Goal: Information Seeking & Learning: Learn about a topic

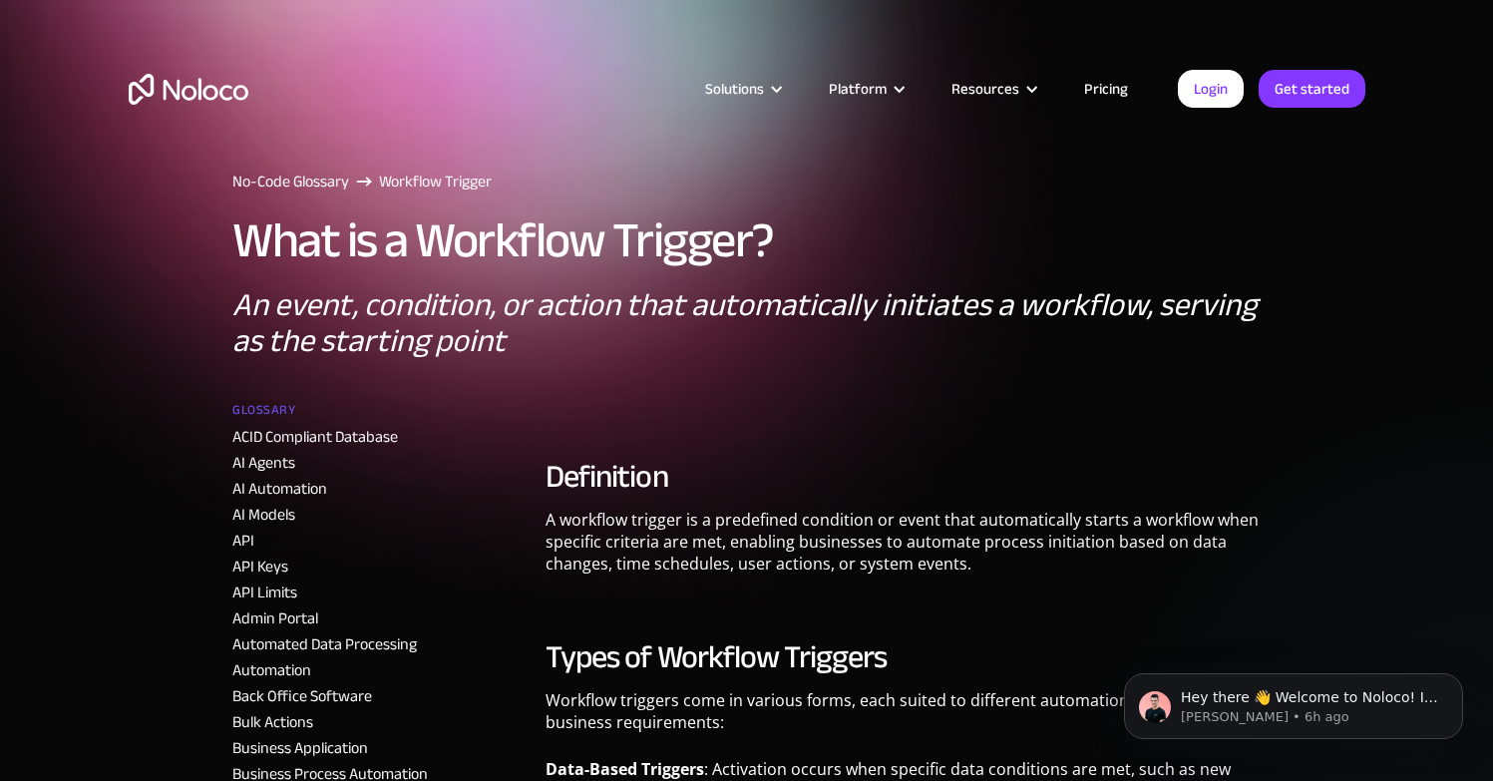
click at [875, 561] on p "A workflow trigger is a predefined condition or event that automatically starts…" at bounding box center [902, 549] width 715 height 81
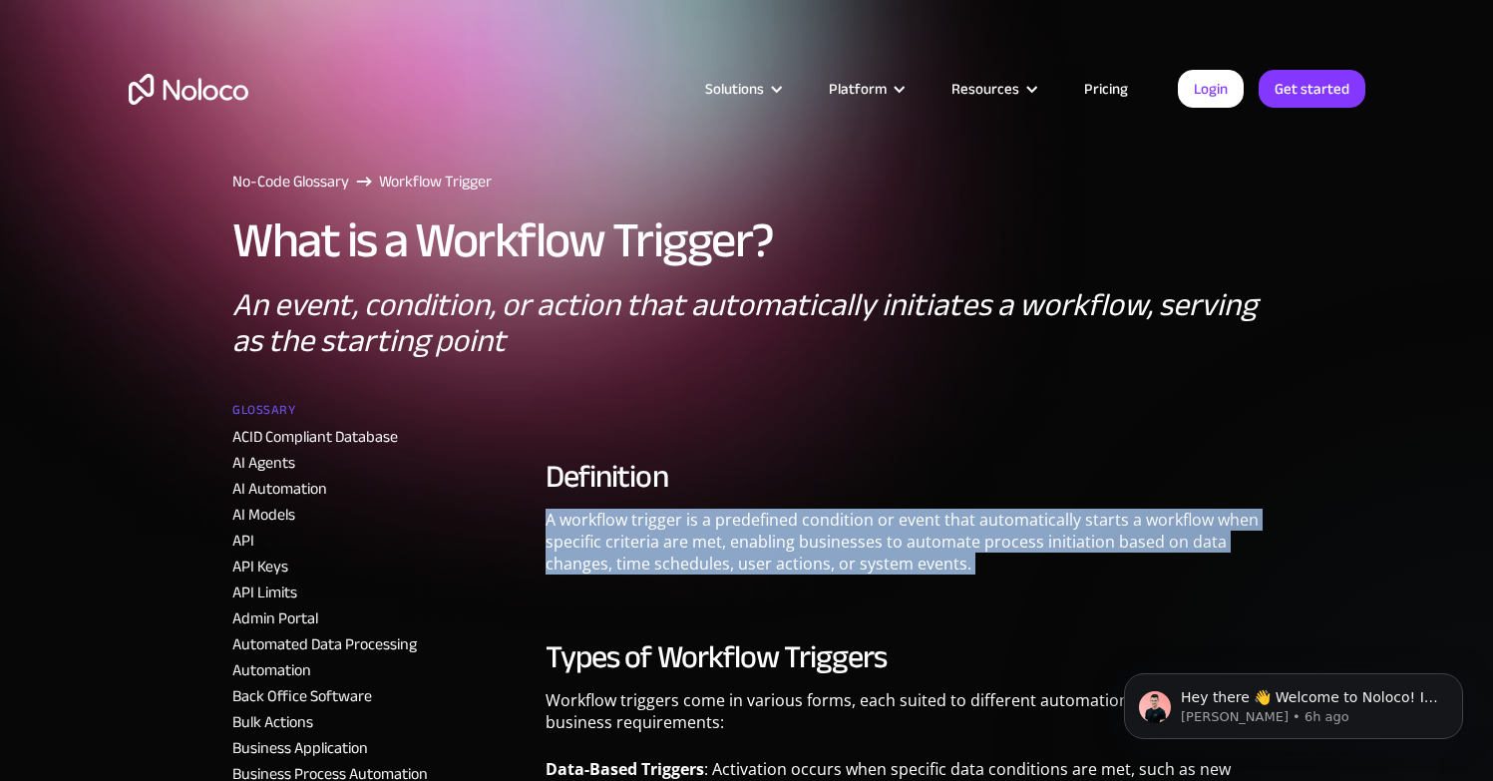
click at [874, 560] on p "A workflow trigger is a predefined condition or event that automatically starts…" at bounding box center [902, 549] width 715 height 81
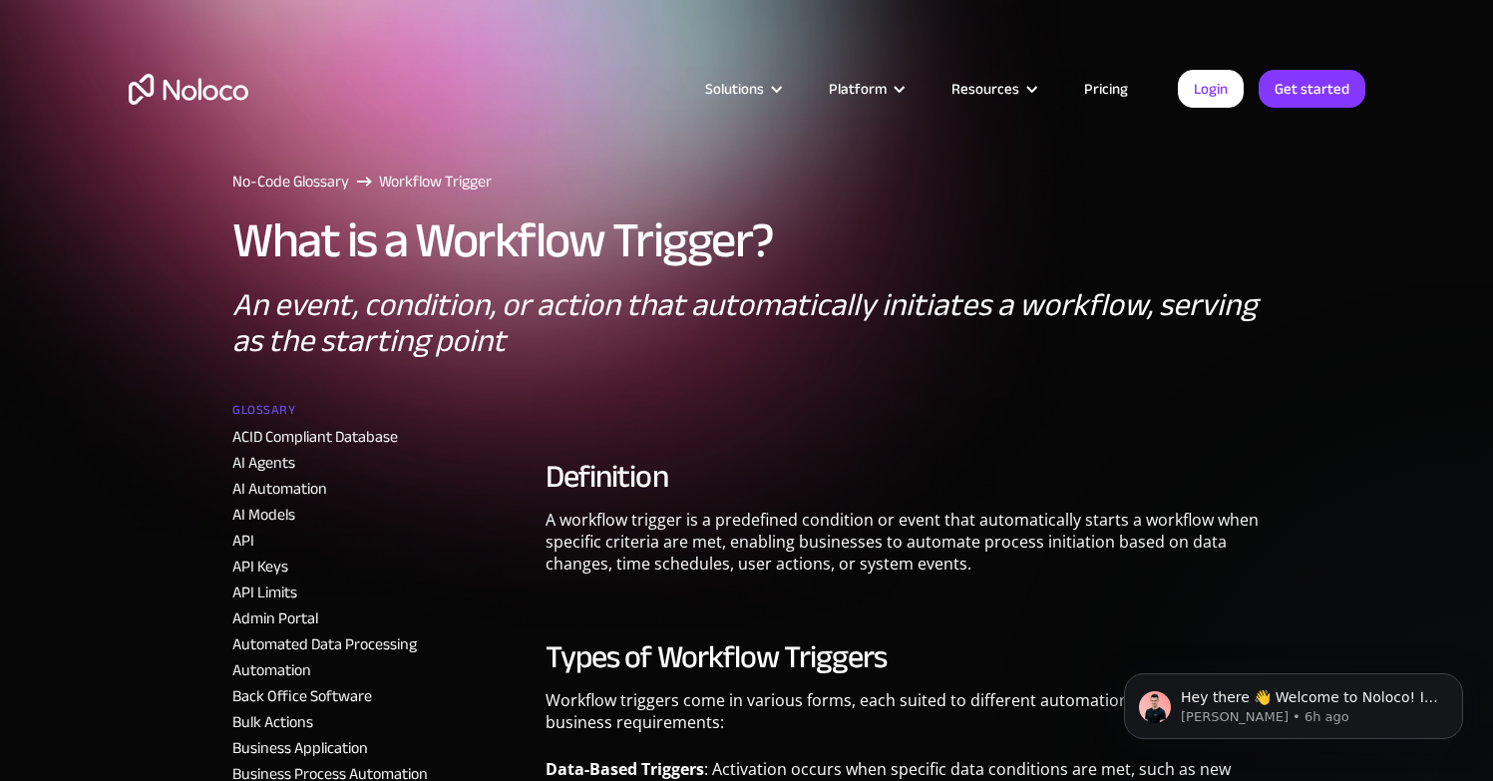
click at [819, 519] on p "A workflow trigger is a predefined condition or event that automatically starts…" at bounding box center [902, 549] width 715 height 81
click at [936, 566] on p "A workflow trigger is a predefined condition or event that automatically starts…" at bounding box center [902, 549] width 715 height 81
click at [671, 563] on p "A workflow trigger is a predefined condition or event that automatically starts…" at bounding box center [902, 549] width 715 height 81
click at [746, 657] on h2 "Types of Workflow Triggers" at bounding box center [902, 657] width 715 height 40
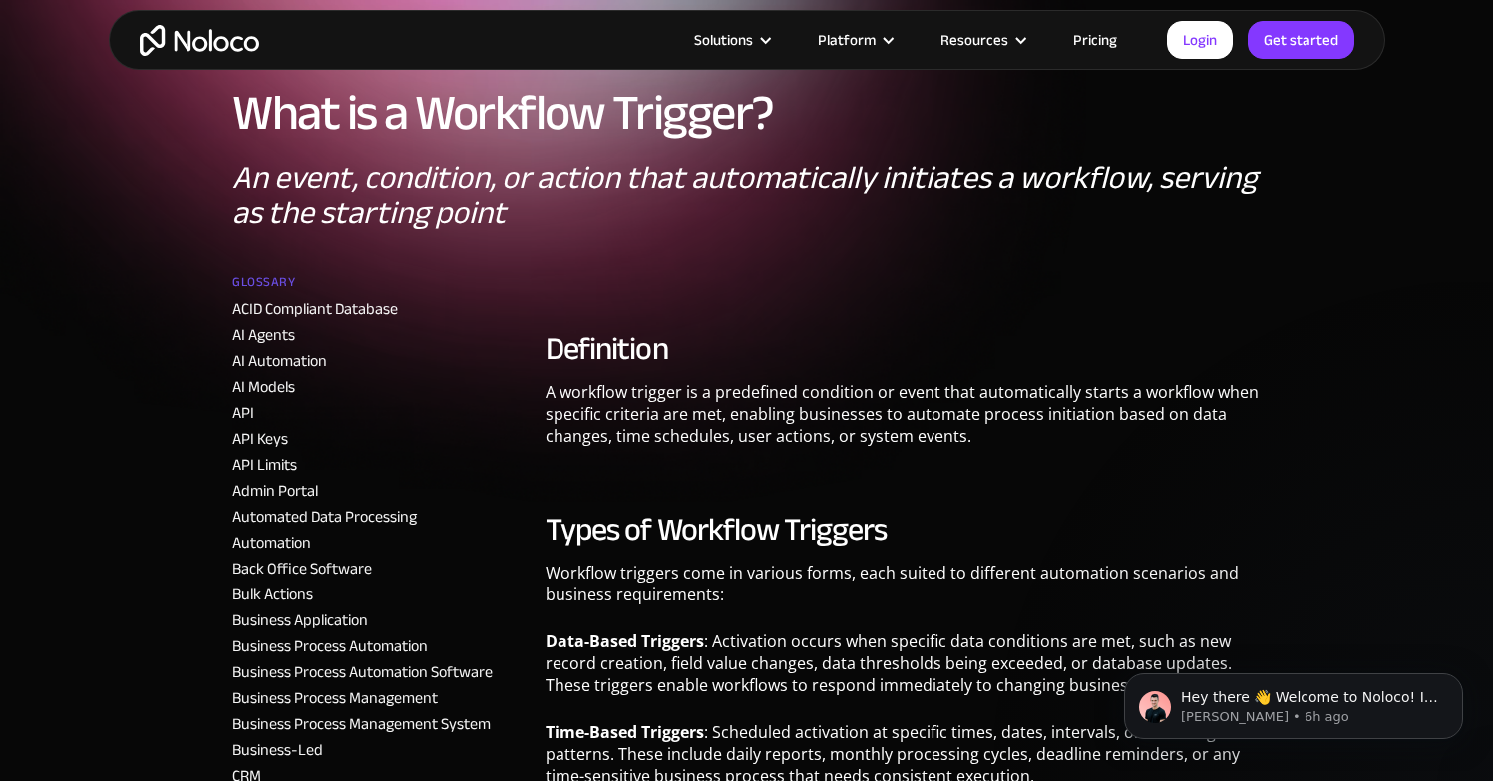
scroll to position [130, 0]
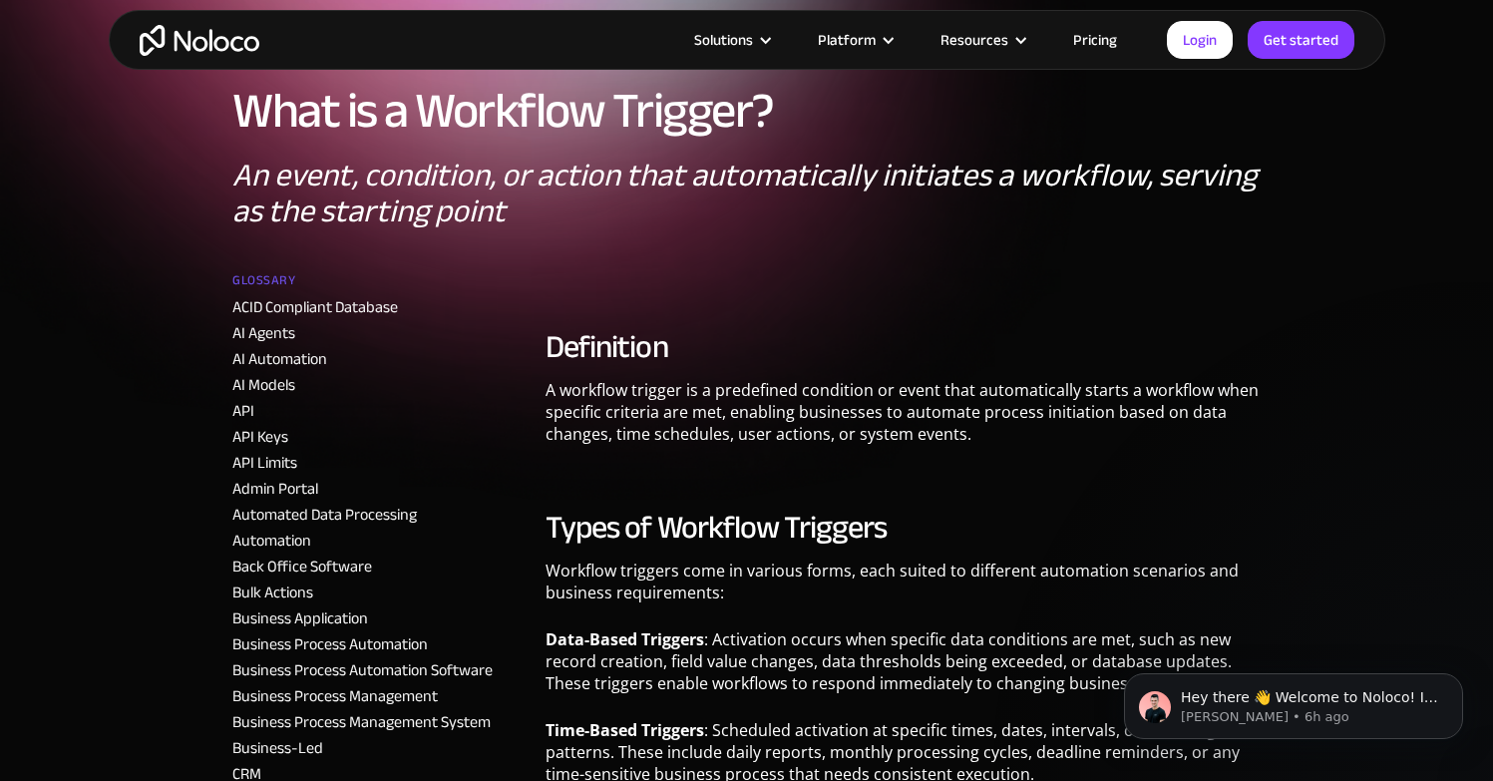
click at [622, 642] on strong "Data-Based Triggers" at bounding box center [624, 639] width 159 height 22
click at [555, 640] on strong "Data-Based Triggers" at bounding box center [624, 639] width 159 height 22
click at [668, 647] on strong "Data-Based Triggers" at bounding box center [624, 639] width 159 height 22
click at [716, 692] on p "Data-Based Triggers : Activation occurs when specific data conditions are met, …" at bounding box center [902, 668] width 715 height 81
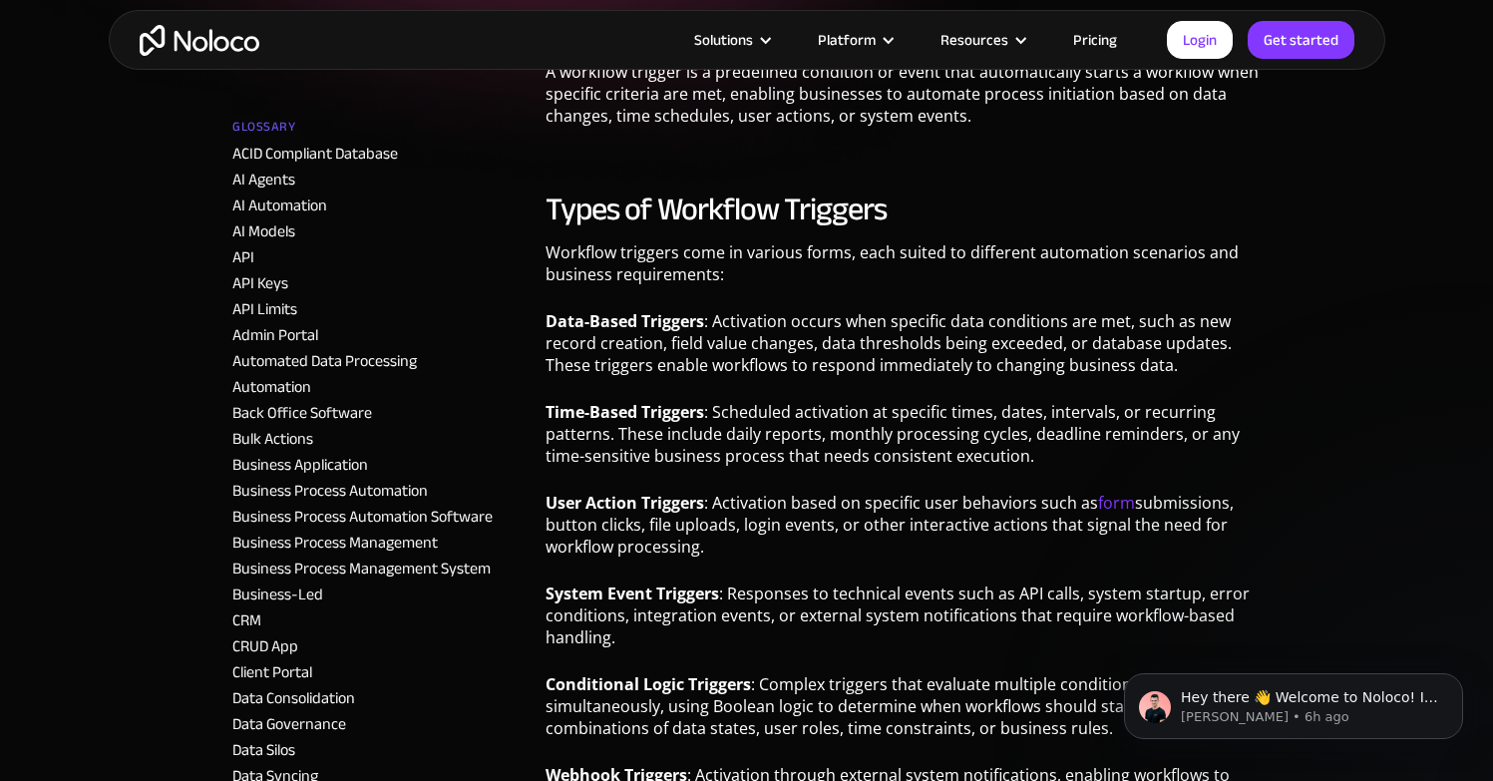
scroll to position [458, 0]
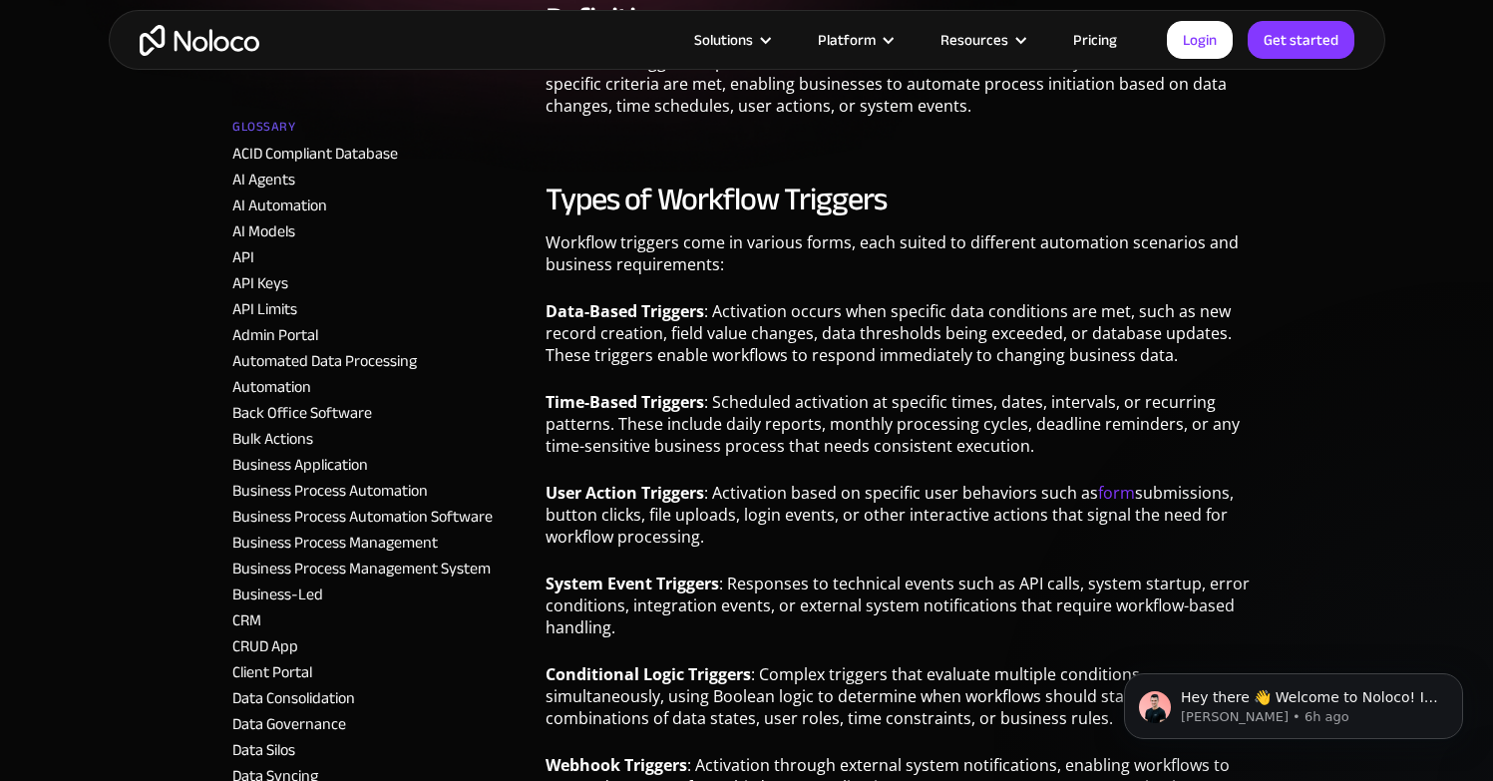
click at [601, 667] on strong "Conditional Logic Triggers" at bounding box center [647, 674] width 205 height 22
click at [600, 667] on strong "Conditional Logic Triggers" at bounding box center [647, 674] width 205 height 22
click at [603, 673] on strong "Conditional Logic Triggers" at bounding box center [647, 674] width 205 height 22
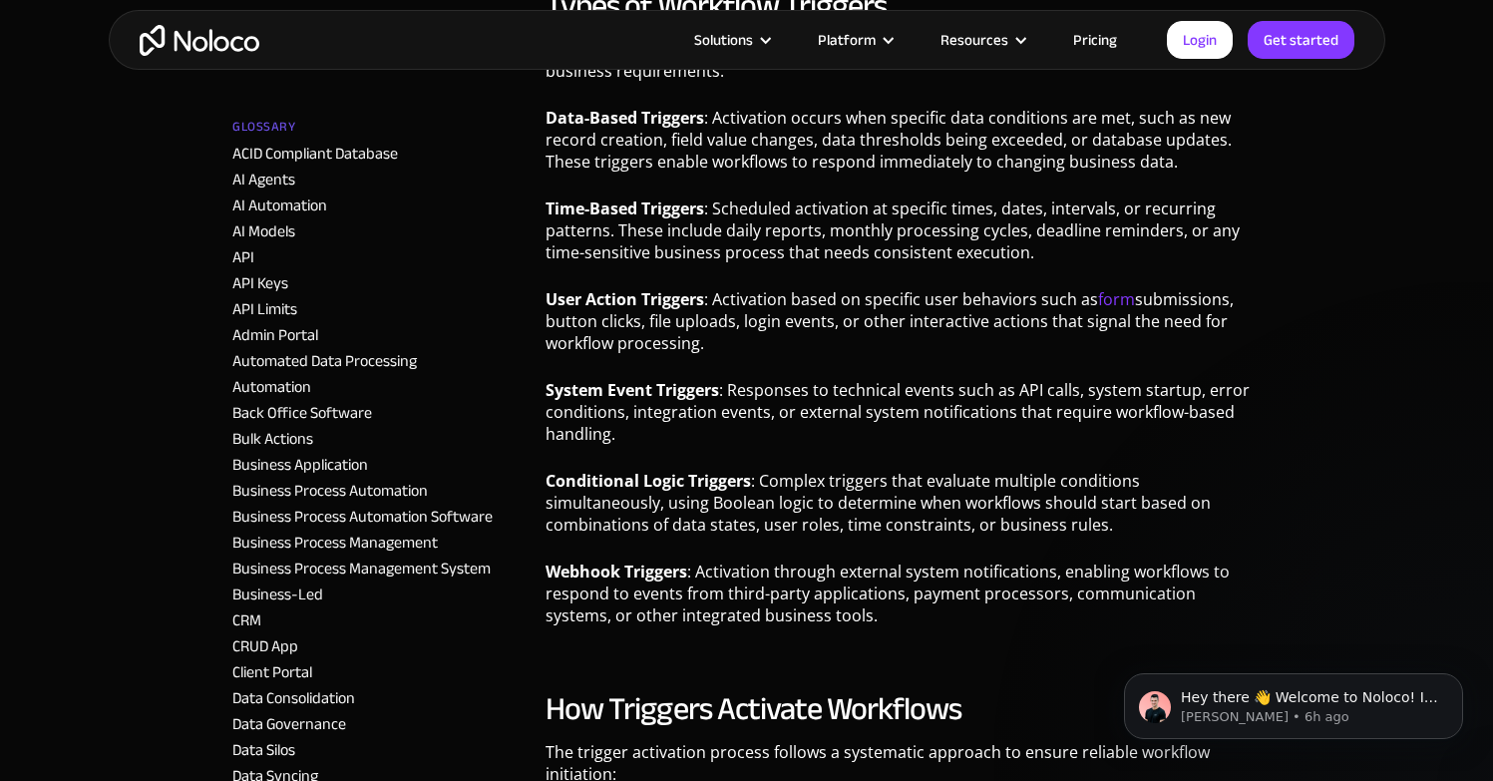
scroll to position [668, 0]
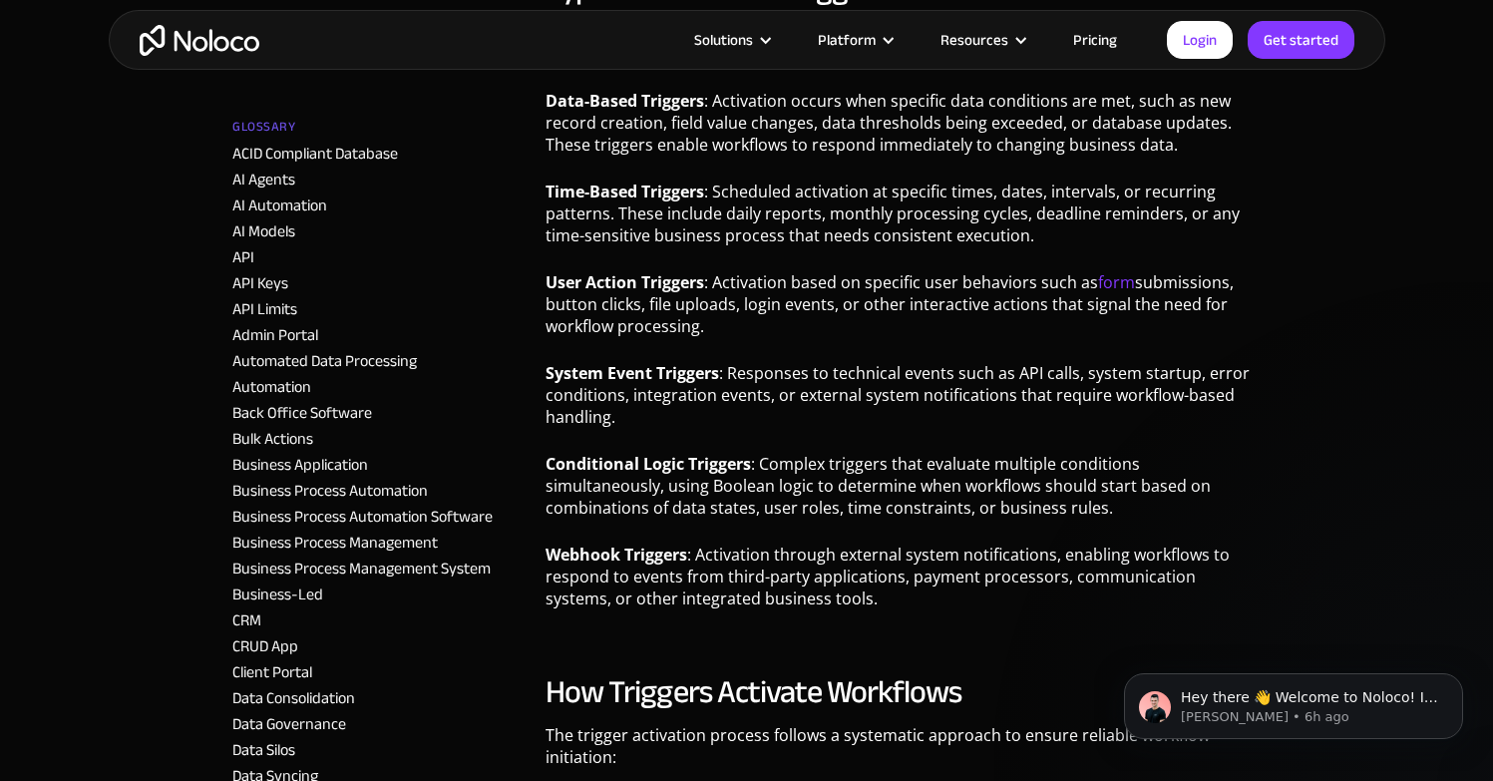
click at [609, 559] on strong "Webhook Triggers" at bounding box center [616, 554] width 142 height 22
click at [604, 724] on p "The trigger activation process follows a systematic approach to ensure reliable…" at bounding box center [902, 753] width 715 height 59
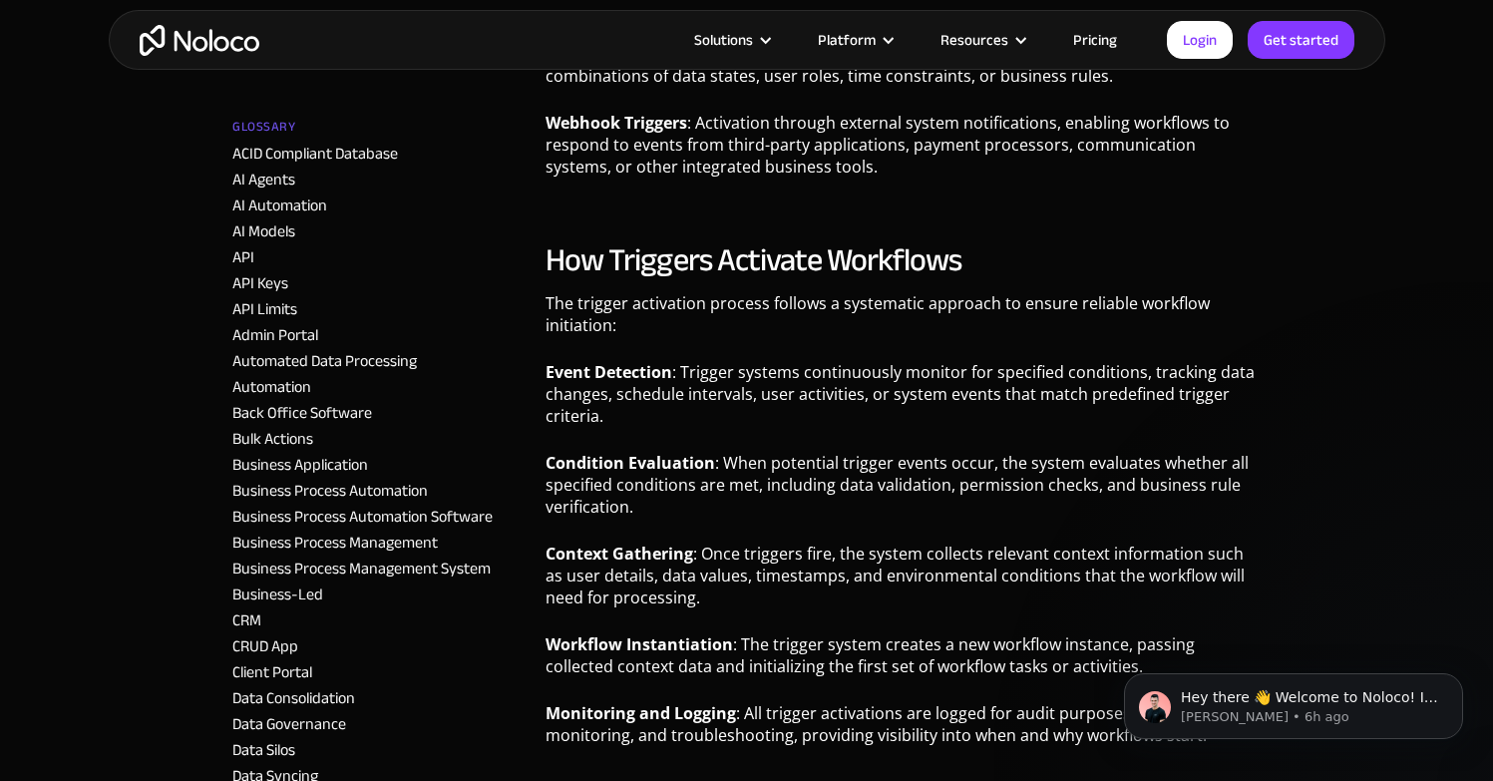
scroll to position [1111, 0]
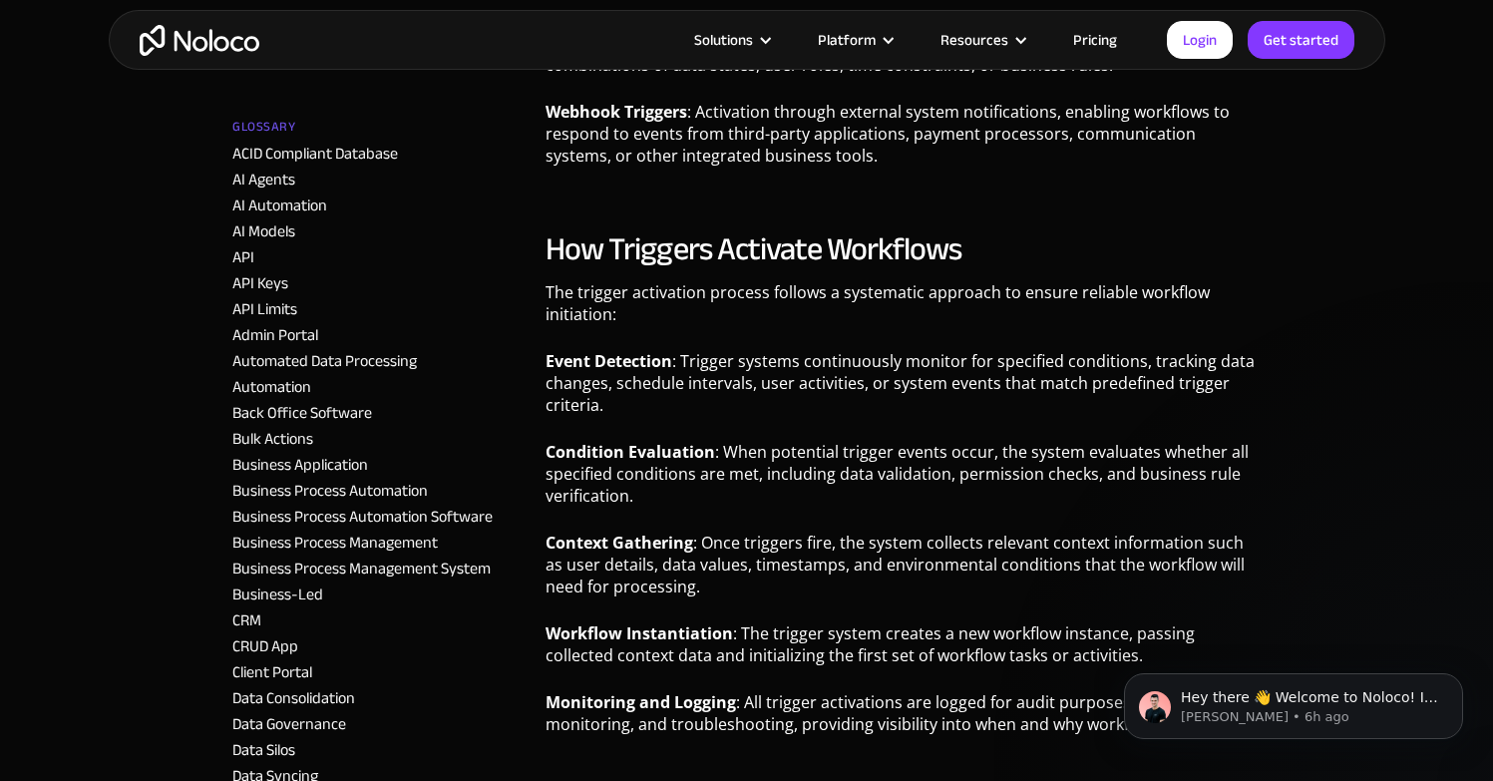
click at [654, 638] on strong "Workflow Instantiation" at bounding box center [638, 633] width 187 height 22
click at [744, 702] on p "Monitoring and Logging : All trigger activations are logged for audit purposes,…" at bounding box center [902, 720] width 715 height 59
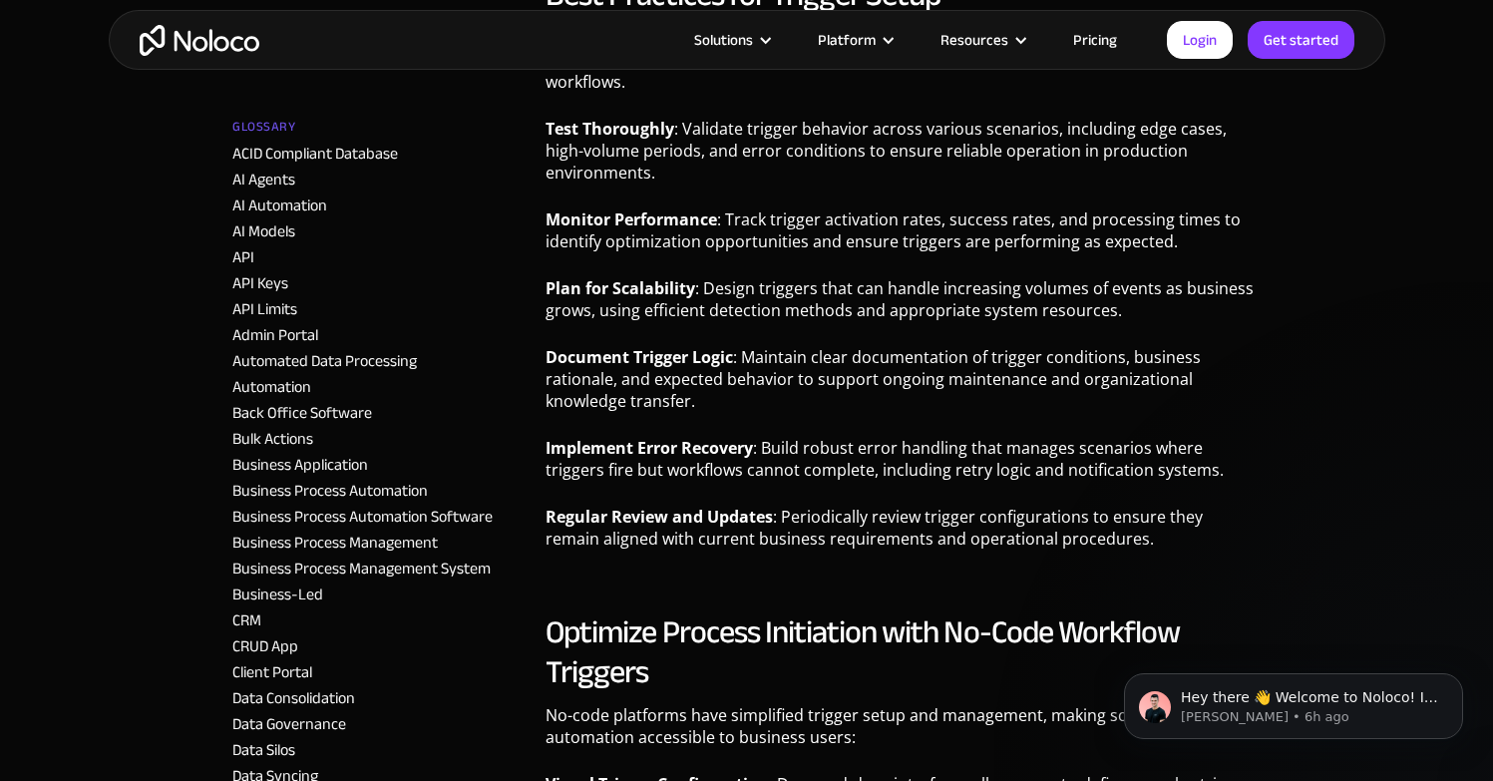
scroll to position [3948, 0]
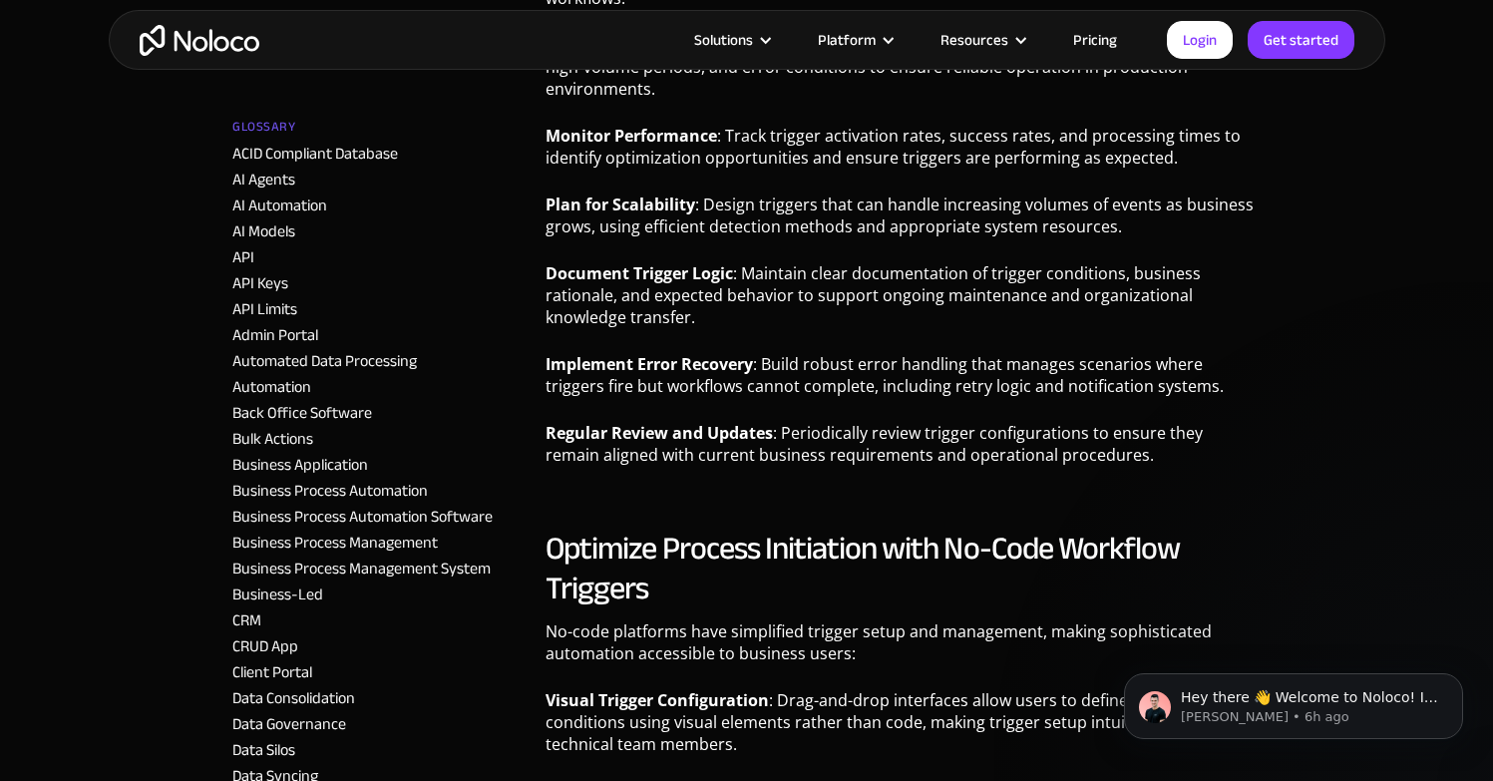
click at [814, 533] on h2 "Optimize Process Initiation with No-Code Workflow Triggers" at bounding box center [902, 568] width 715 height 80
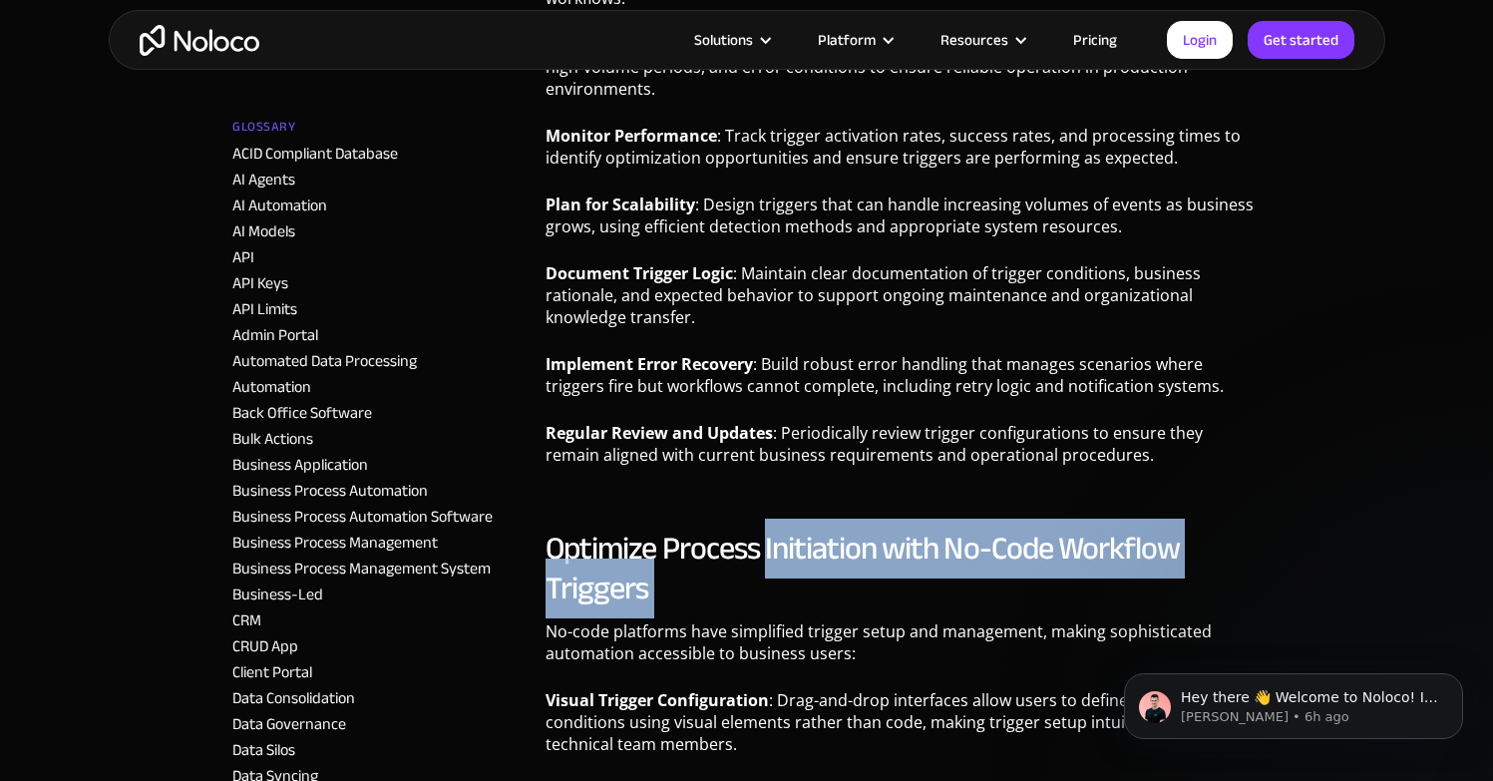
click at [815, 532] on h2 "Optimize Process Initiation with No-Code Workflow Triggers" at bounding box center [902, 568] width 715 height 80
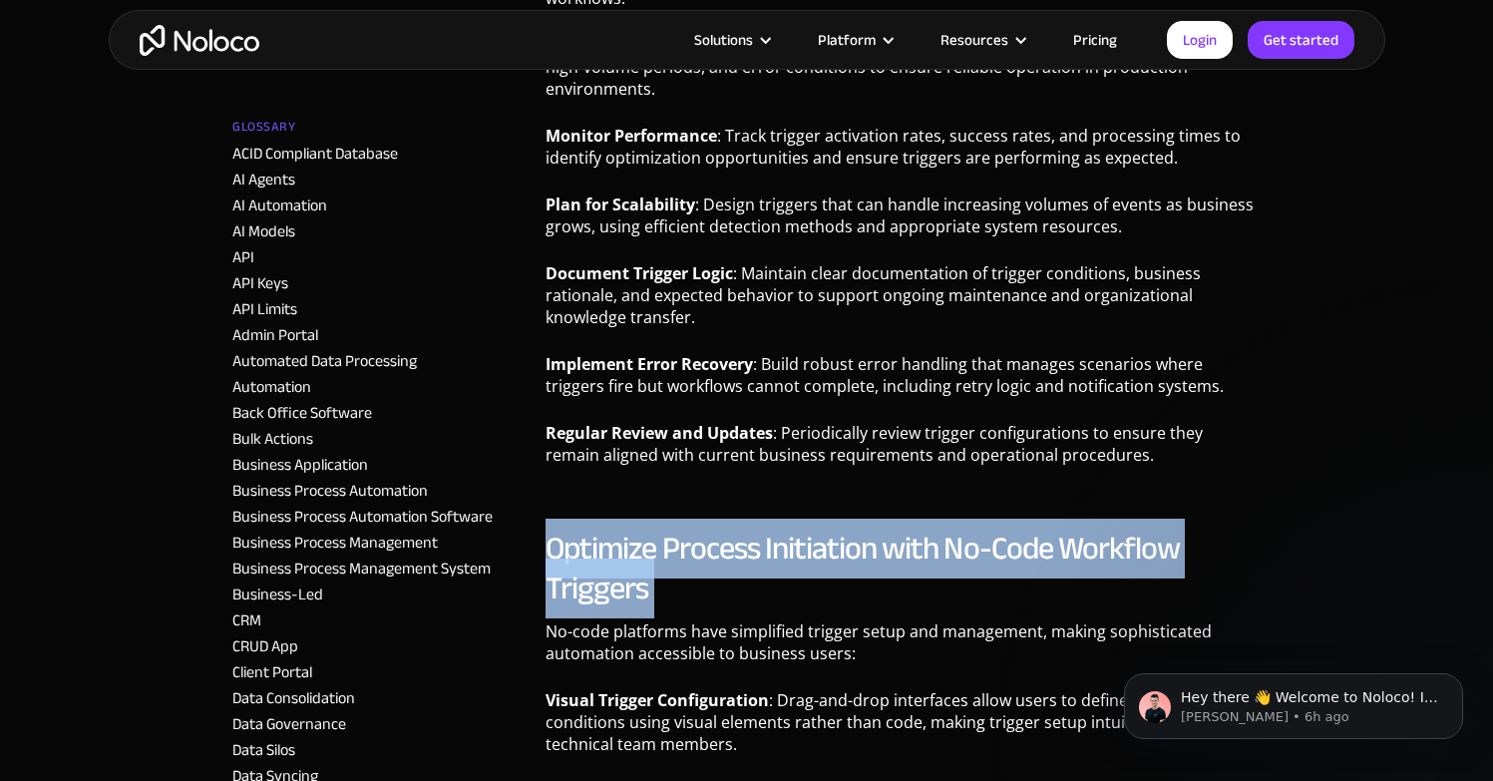
click at [815, 531] on h2 "Optimize Process Initiation with No-Code Workflow Triggers" at bounding box center [902, 568] width 715 height 80
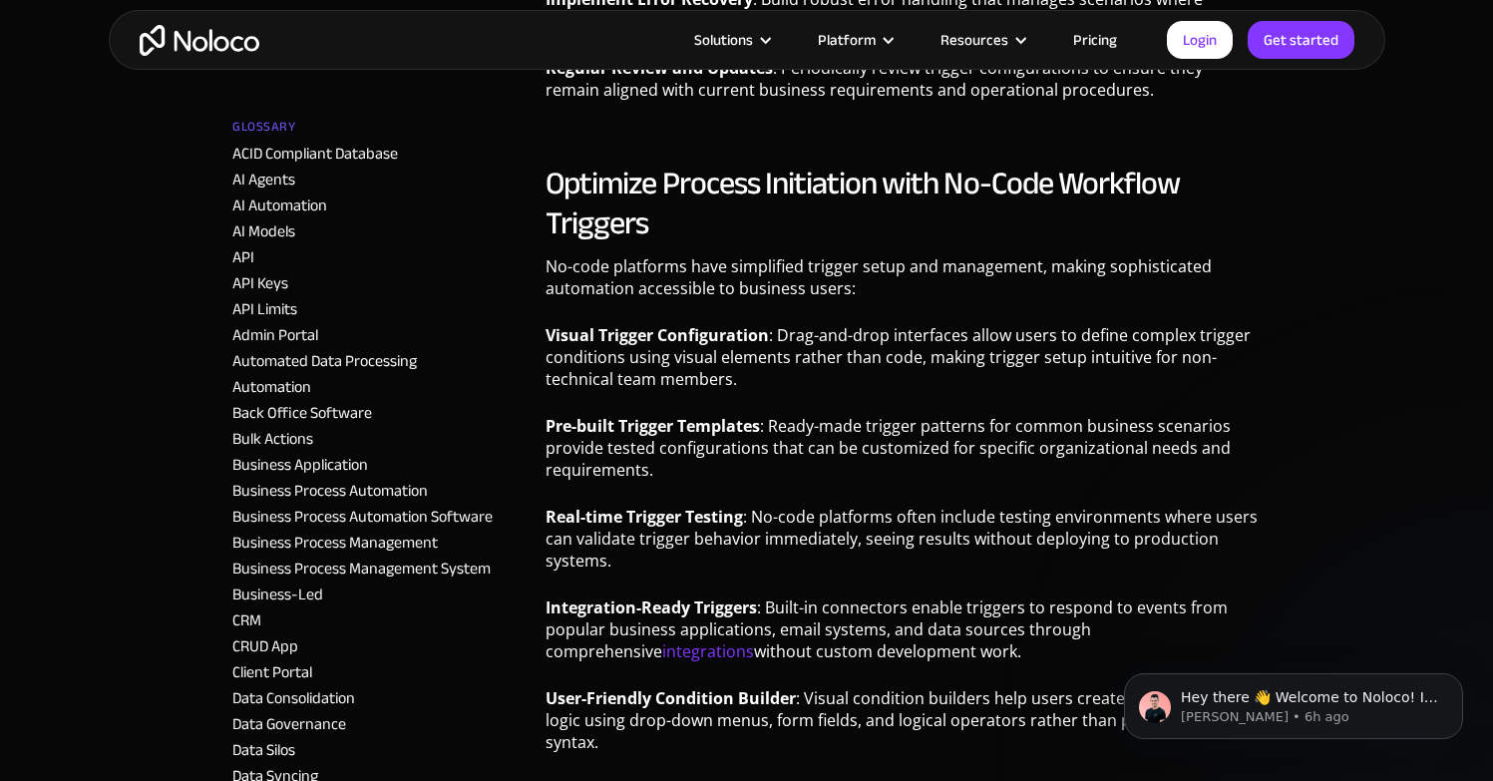
scroll to position [4307, 0]
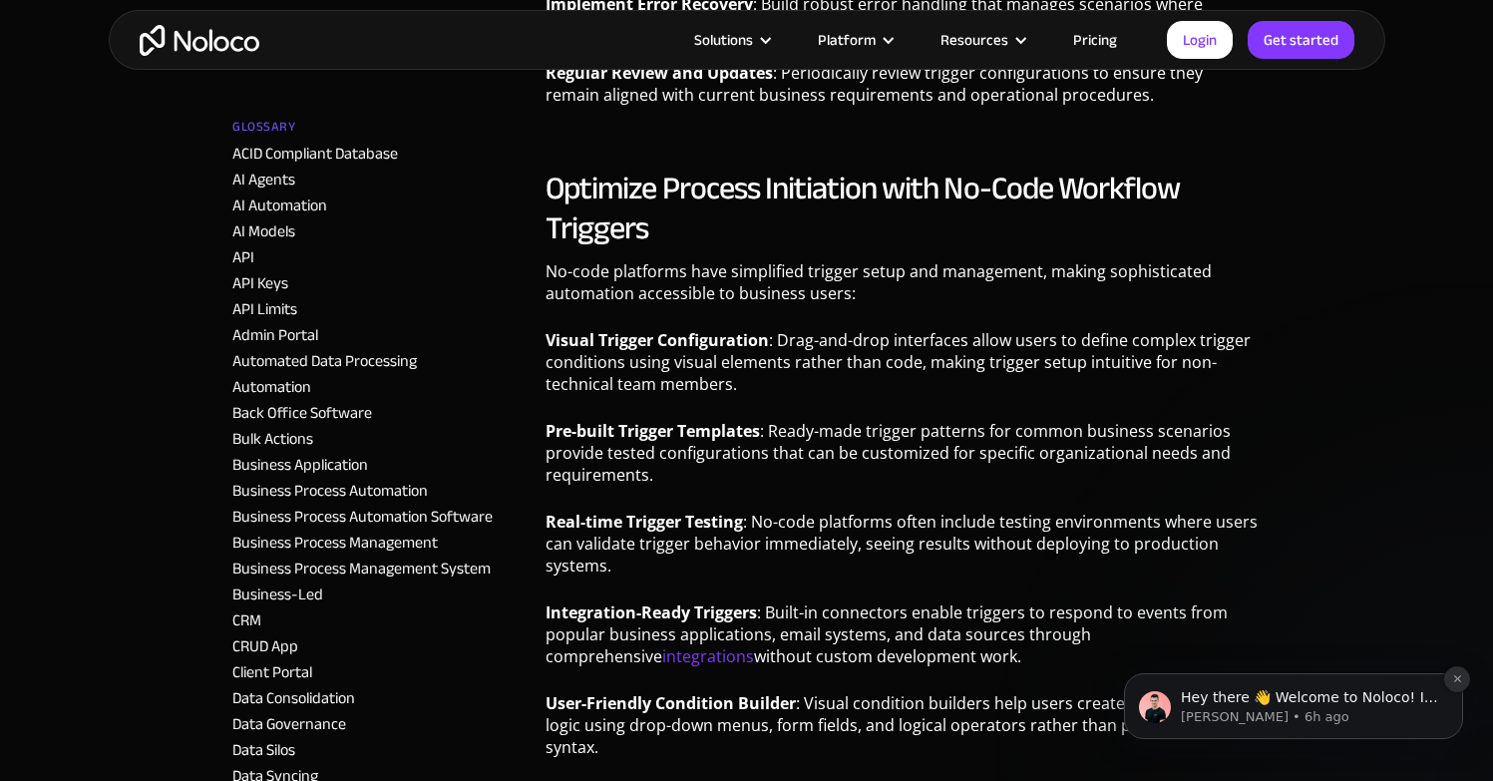
click at [1448, 676] on button "Dismiss notification" at bounding box center [1457, 679] width 26 height 26
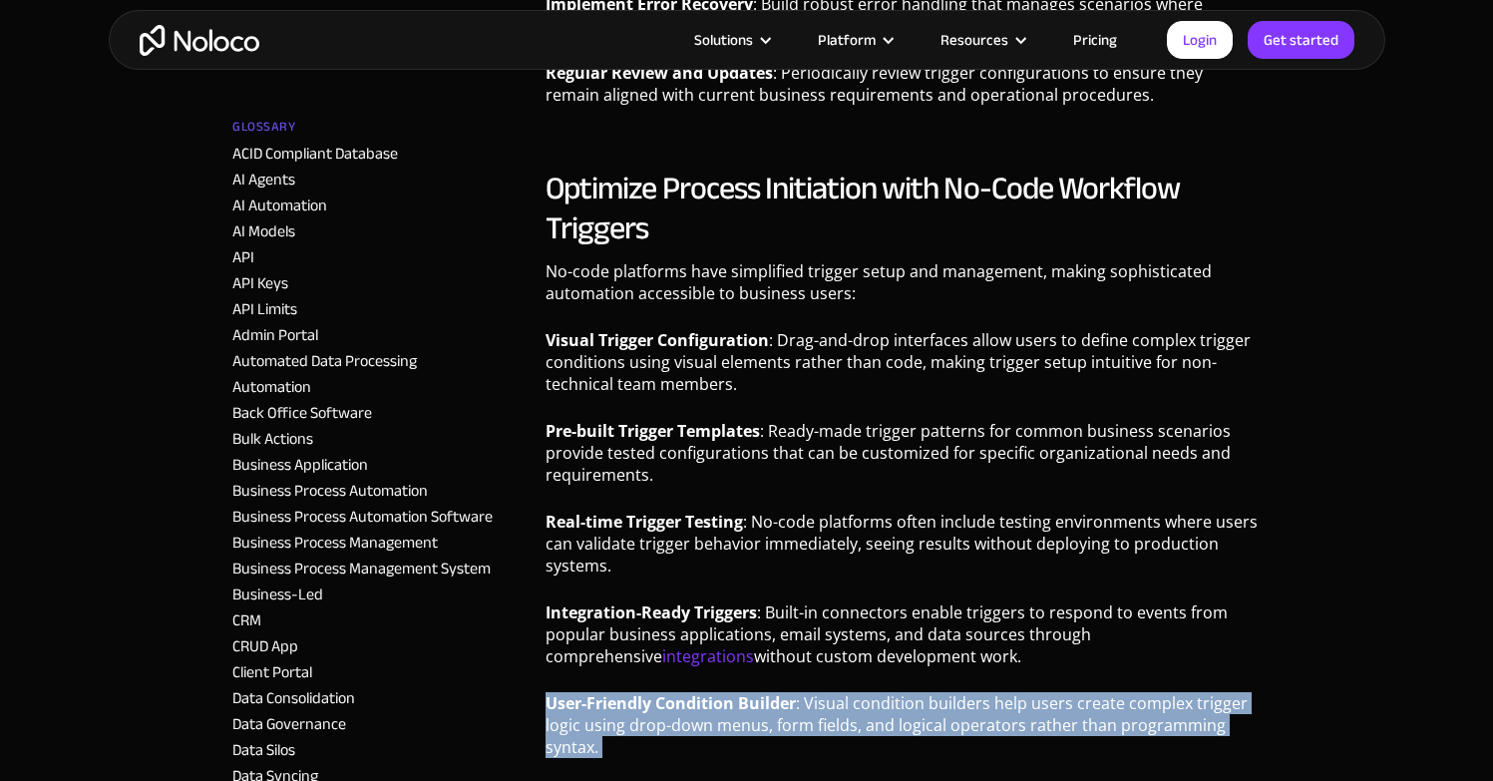
drag, startPoint x: 1356, startPoint y: 674, endPoint x: 1344, endPoint y: 672, distance: 12.1
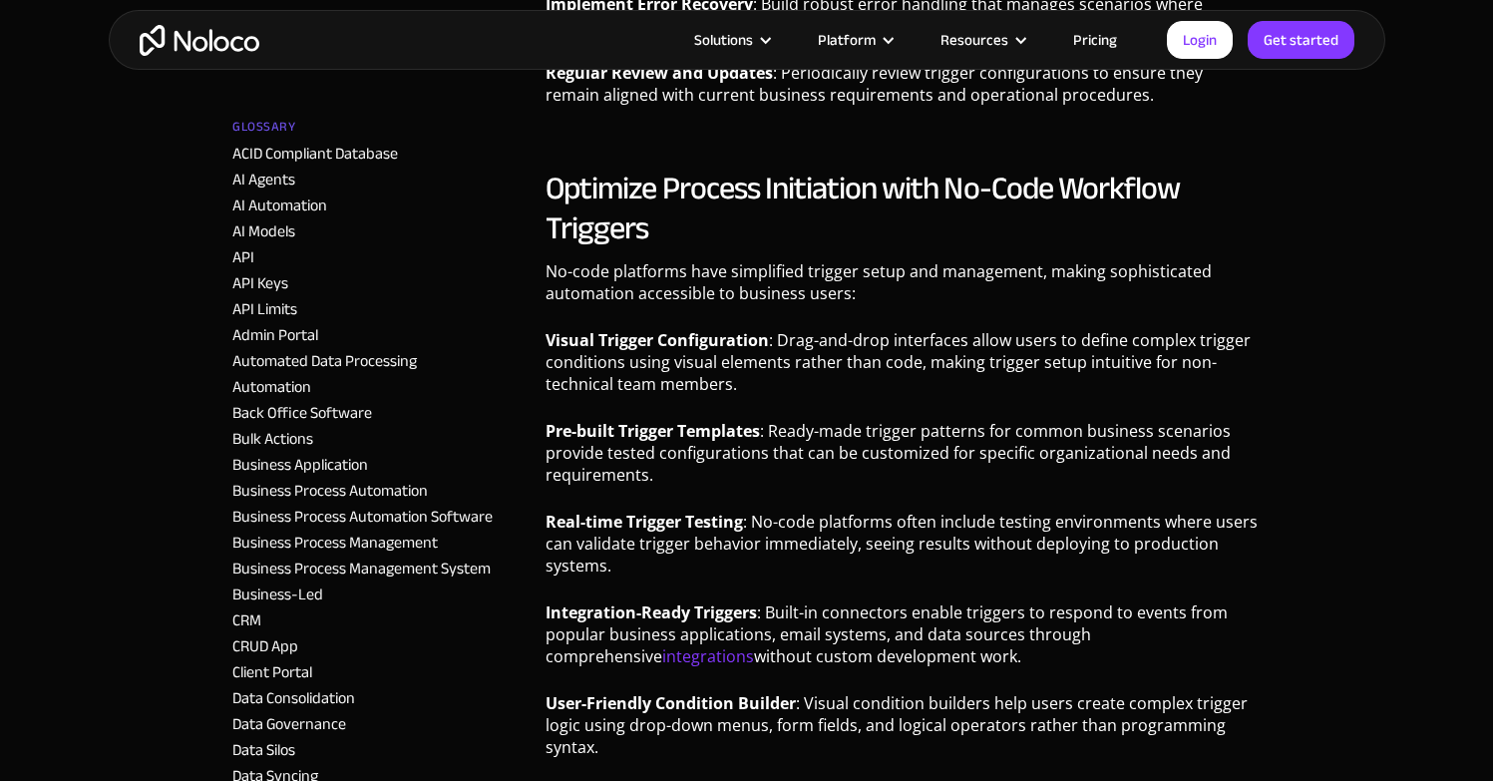
click at [1177, 601] on p "Integration-Ready Triggers : Built-in connectors enable triggers to respond to …" at bounding box center [902, 641] width 715 height 81
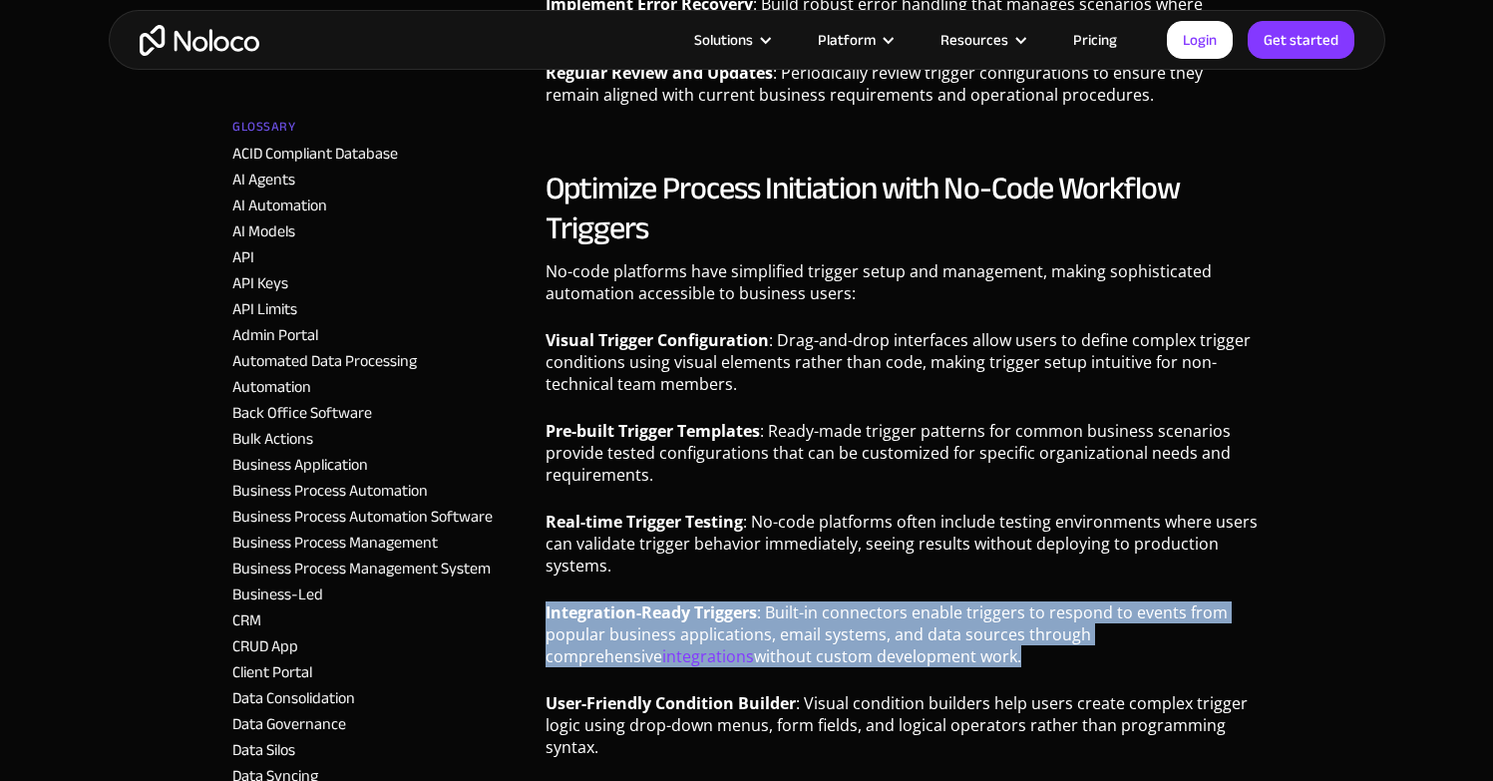
click at [1177, 601] on p "Integration-Ready Triggers : Built-in connectors enable triggers to respond to …" at bounding box center [902, 641] width 715 height 81
click at [1096, 605] on p "Integration-Ready Triggers : Built-in connectors enable triggers to respond to …" at bounding box center [902, 641] width 715 height 81
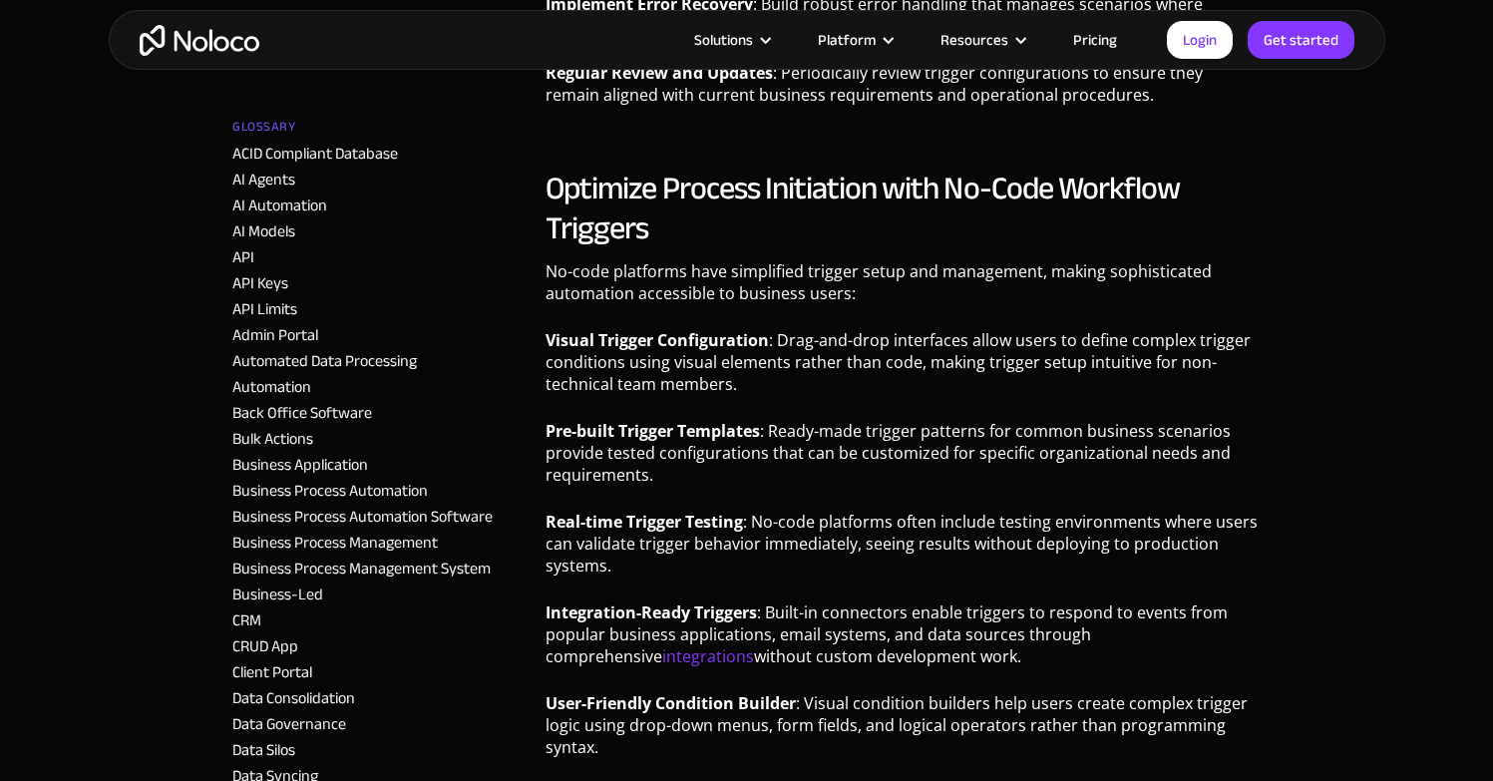
click at [1042, 329] on p "Visual Trigger Configuration : Drag-and-drop interfaces allow users to define c…" at bounding box center [902, 369] width 715 height 81
click at [1036, 329] on p "Visual Trigger Configuration : Drag-and-drop interfaces allow users to define c…" at bounding box center [902, 369] width 715 height 81
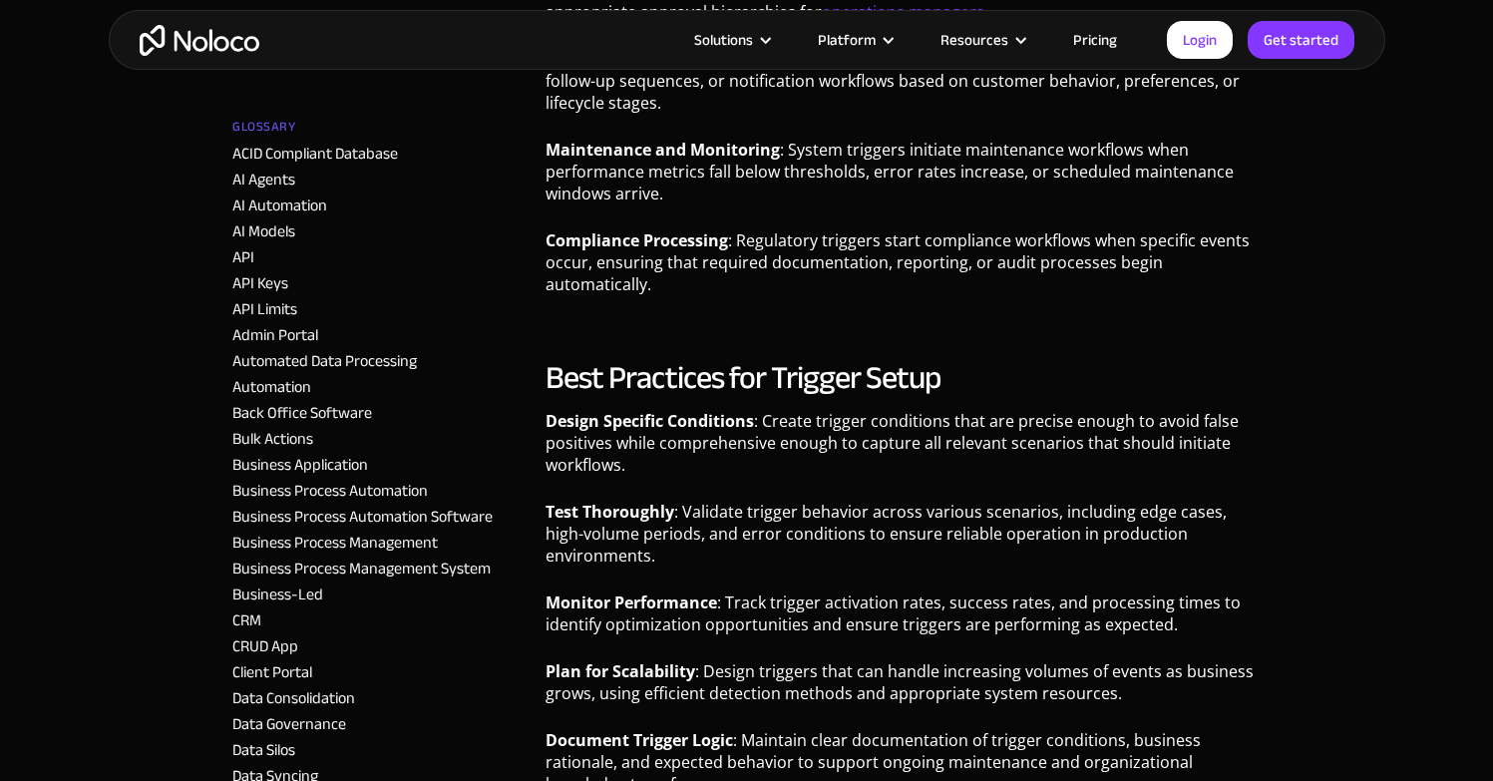
drag, startPoint x: 0, startPoint y: 0, endPoint x: 634, endPoint y: 213, distance: 669.1
click at [634, 213] on p "Maintenance and Monitoring : System triggers initiate maintenance workflows whe…" at bounding box center [902, 179] width 715 height 81
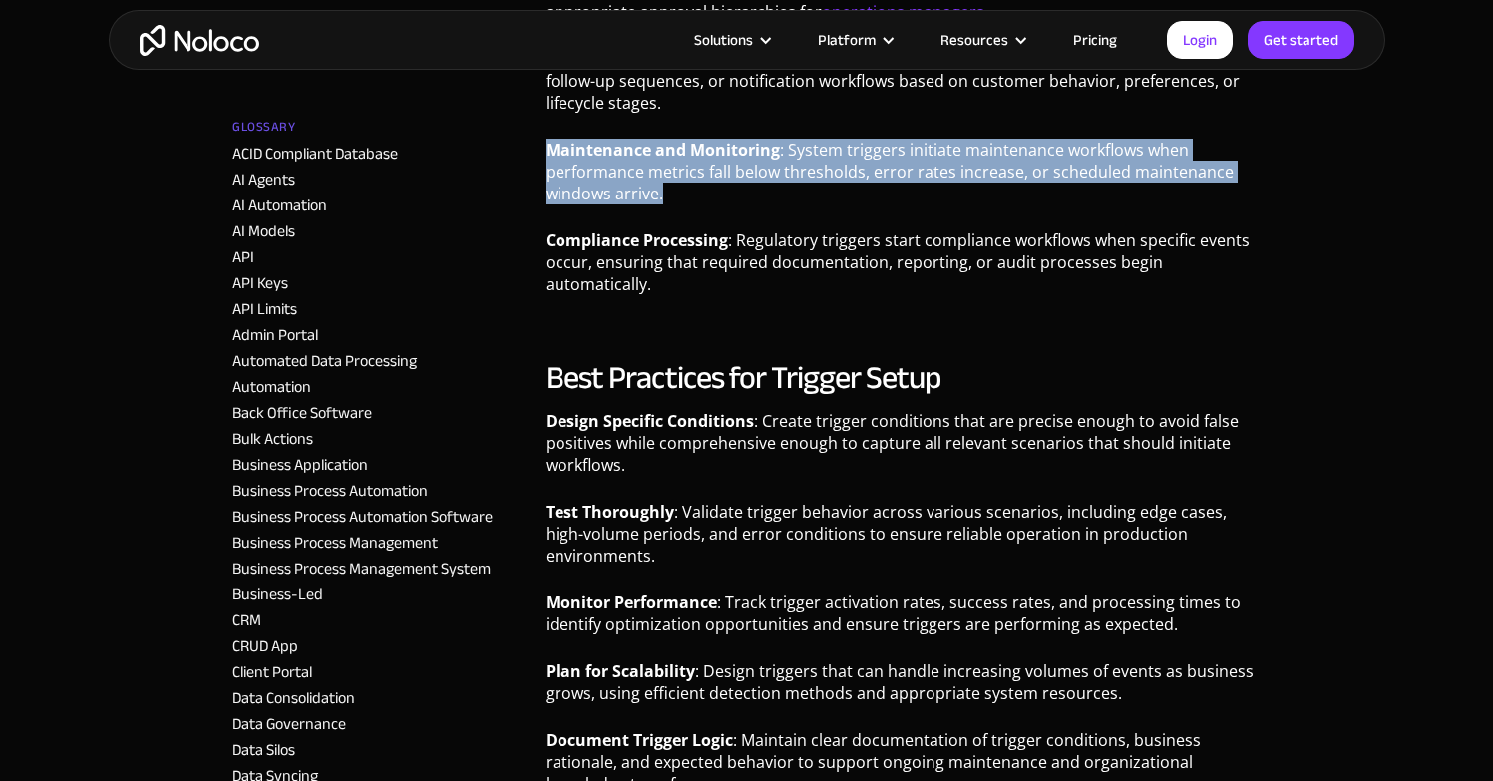
click at [634, 213] on p "Maintenance and Monitoring : System triggers initiate maintenance workflows whe…" at bounding box center [902, 179] width 715 height 81
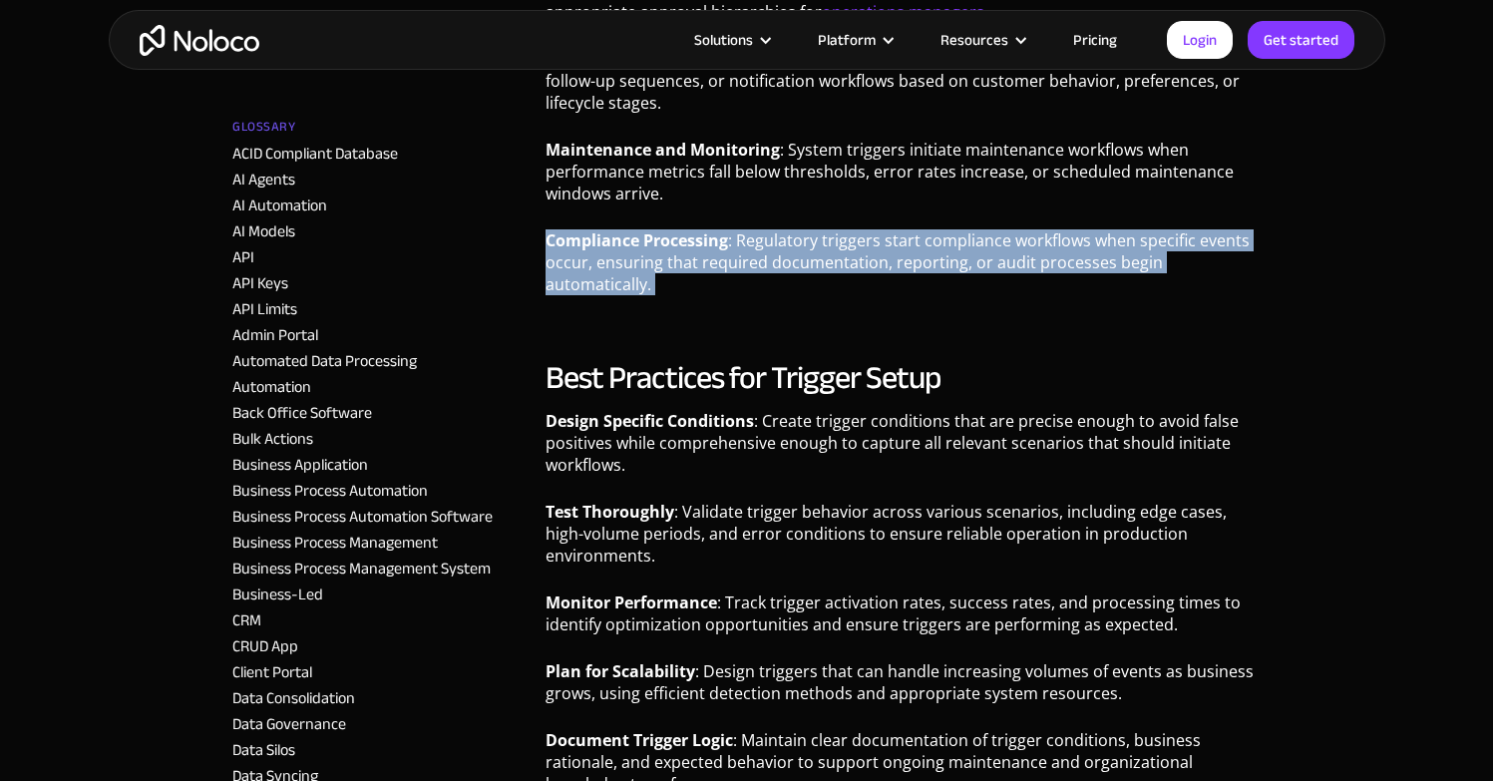
click at [605, 258] on p "Compliance Processing : Regulatory triggers start compliance workflows when spe…" at bounding box center [902, 269] width 715 height 81
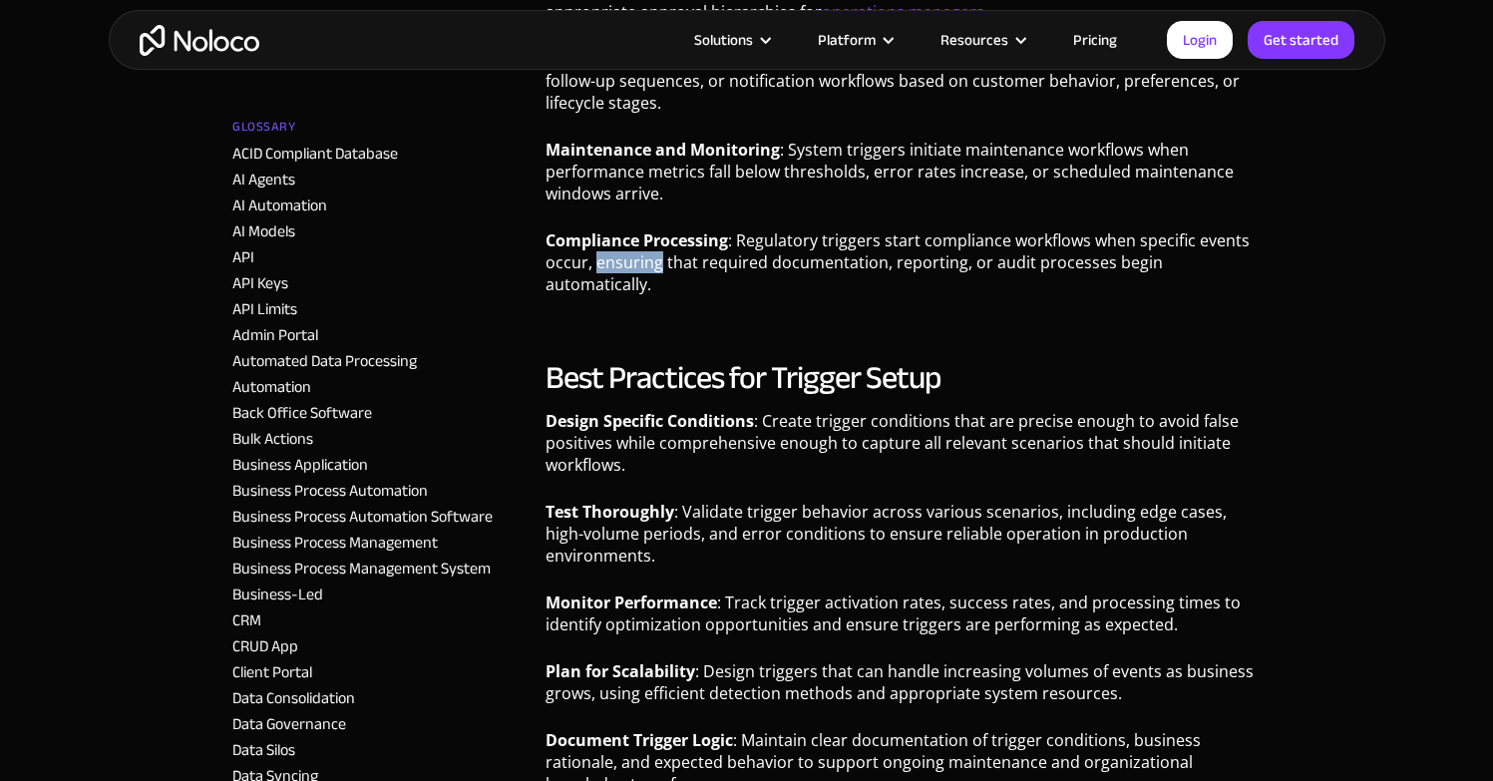
click at [605, 258] on p "Compliance Processing : Regulatory triggers start compliance workflows when spe…" at bounding box center [902, 269] width 715 height 81
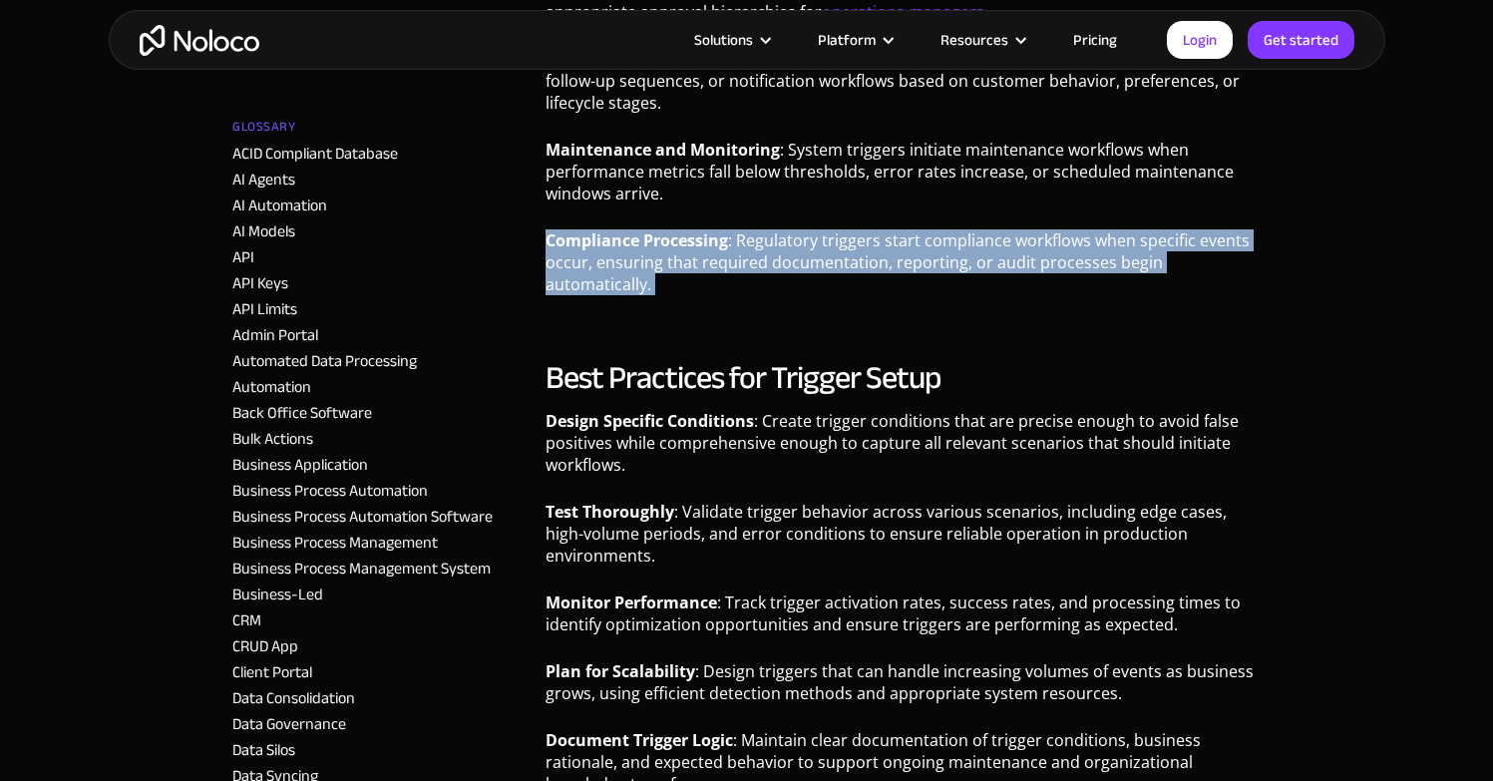
click at [605, 258] on p "Compliance Processing : Regulatory triggers start compliance workflows when spe…" at bounding box center [902, 269] width 715 height 81
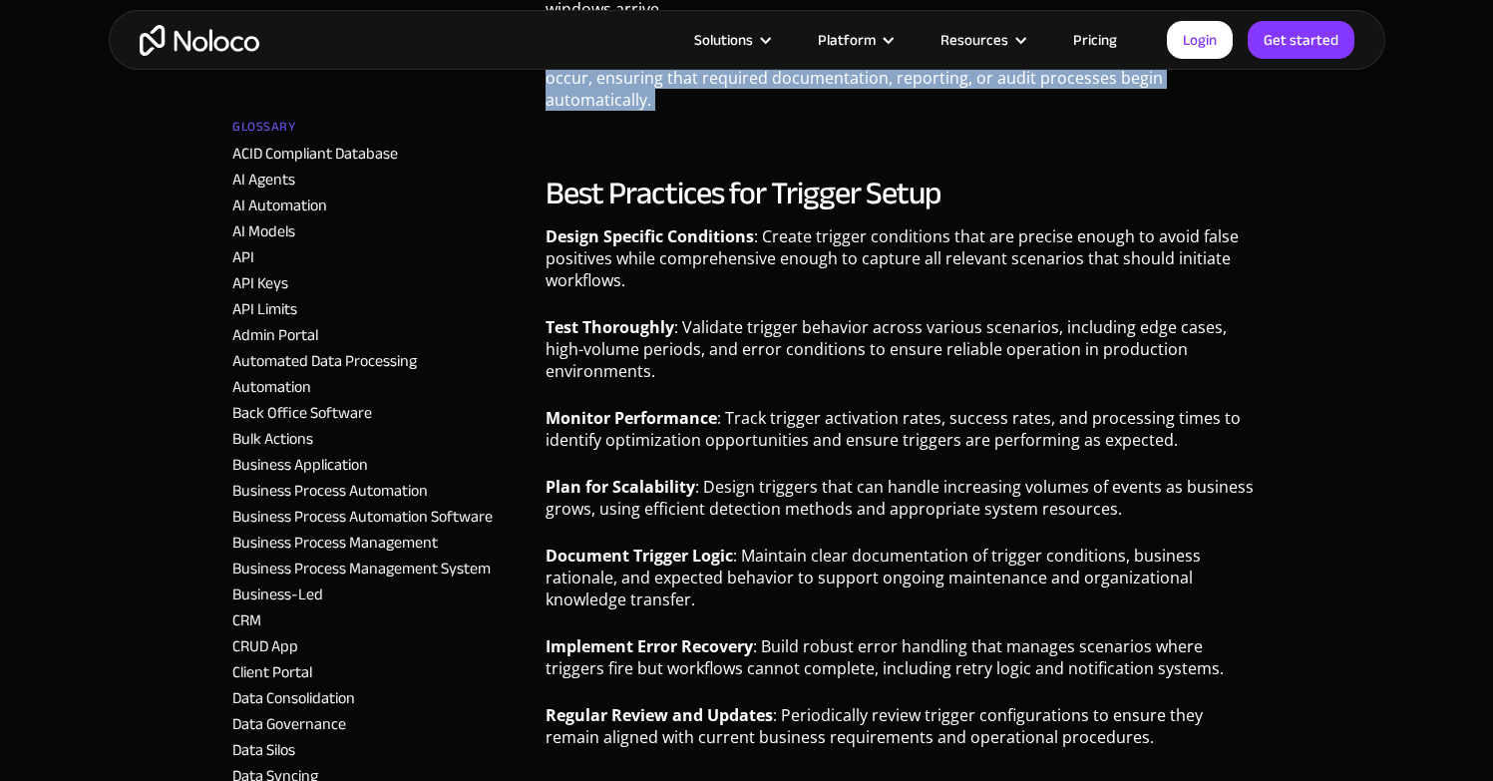
scroll to position [3669, 0]
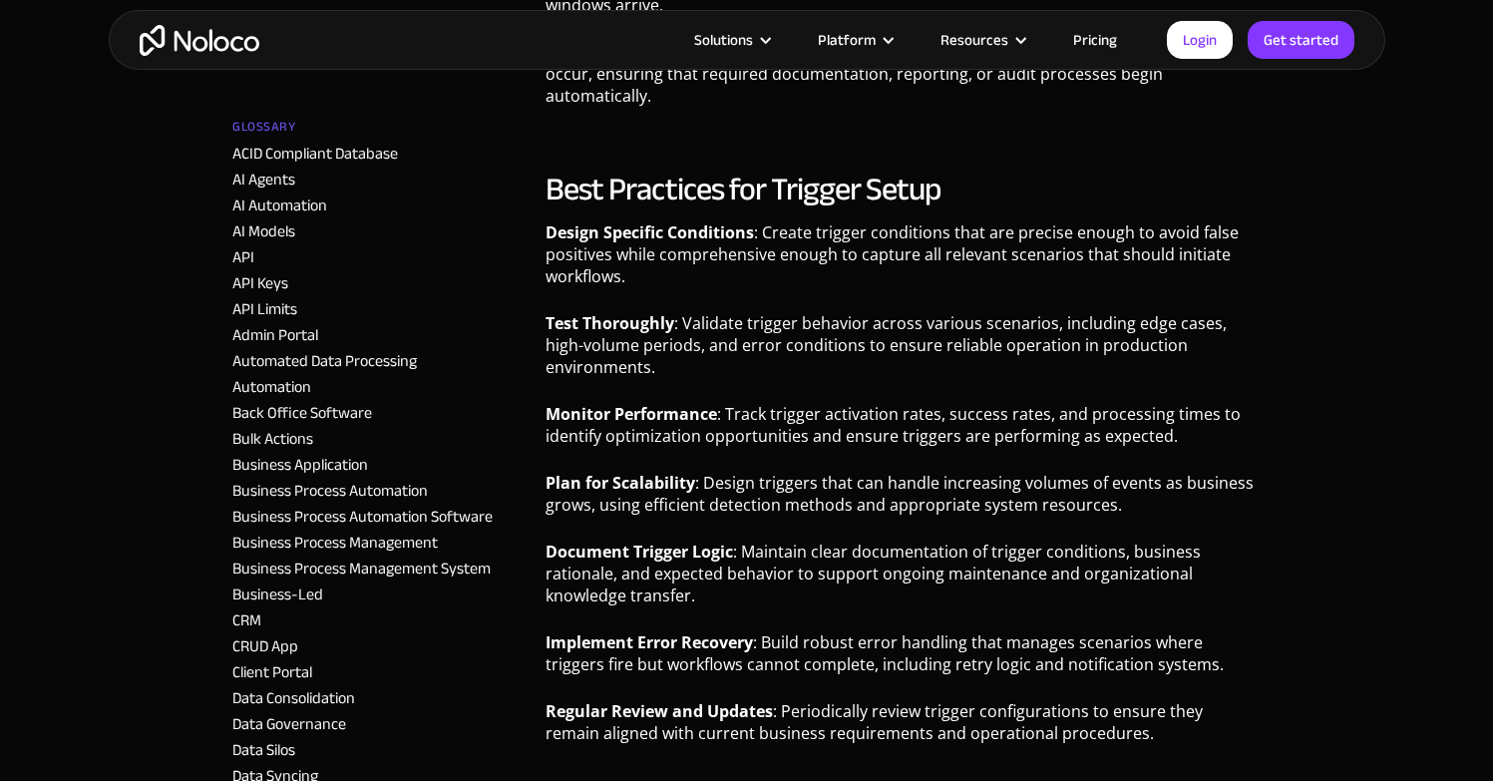
click at [646, 347] on p "Test Thoroughly : Validate trigger behavior across various scenarios, including…" at bounding box center [902, 352] width 715 height 81
click at [646, 346] on p "Test Thoroughly : Validate trigger behavior across various scenarios, including…" at bounding box center [902, 352] width 715 height 81
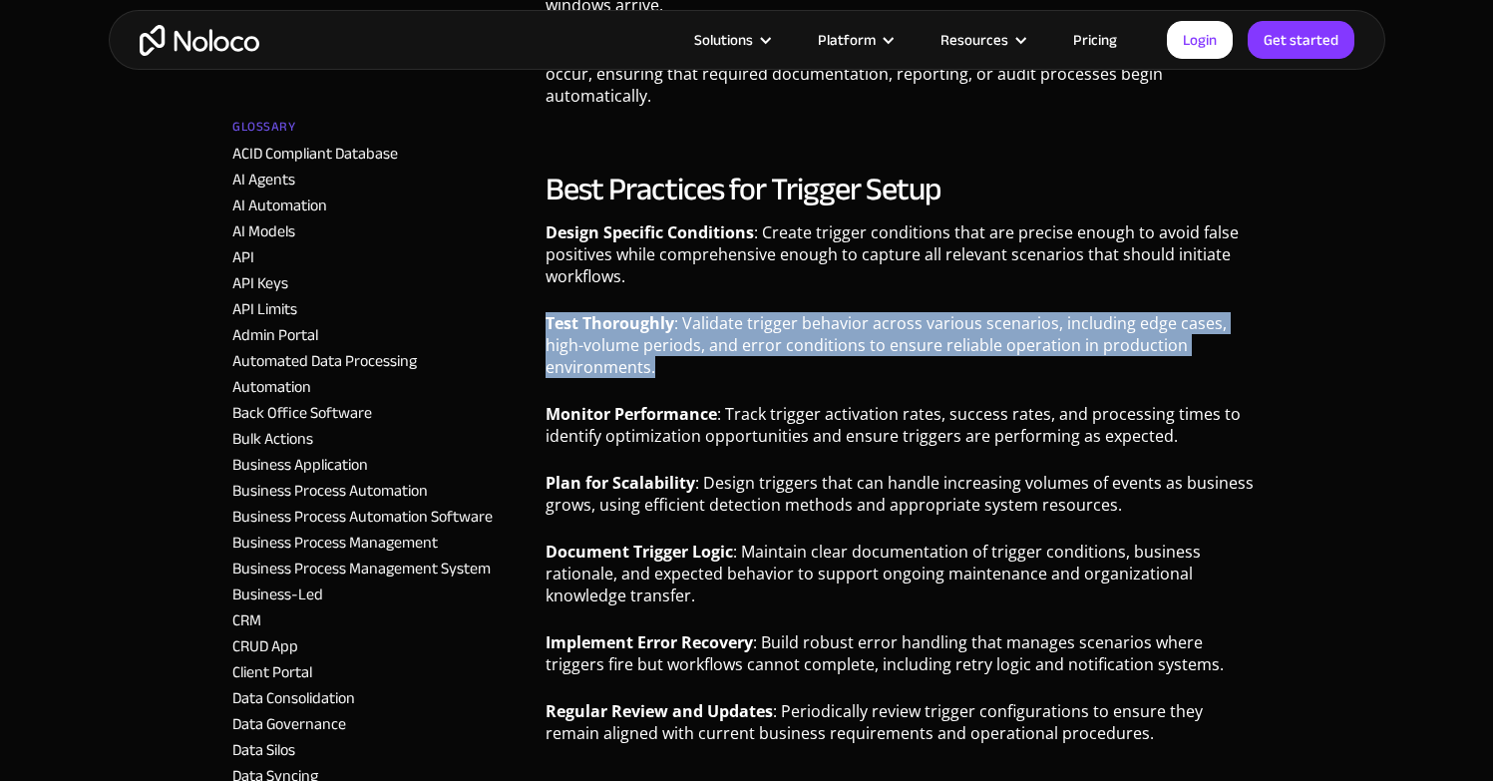
click at [646, 346] on p "Test Thoroughly : Validate trigger behavior across various scenarios, including…" at bounding box center [902, 352] width 715 height 81
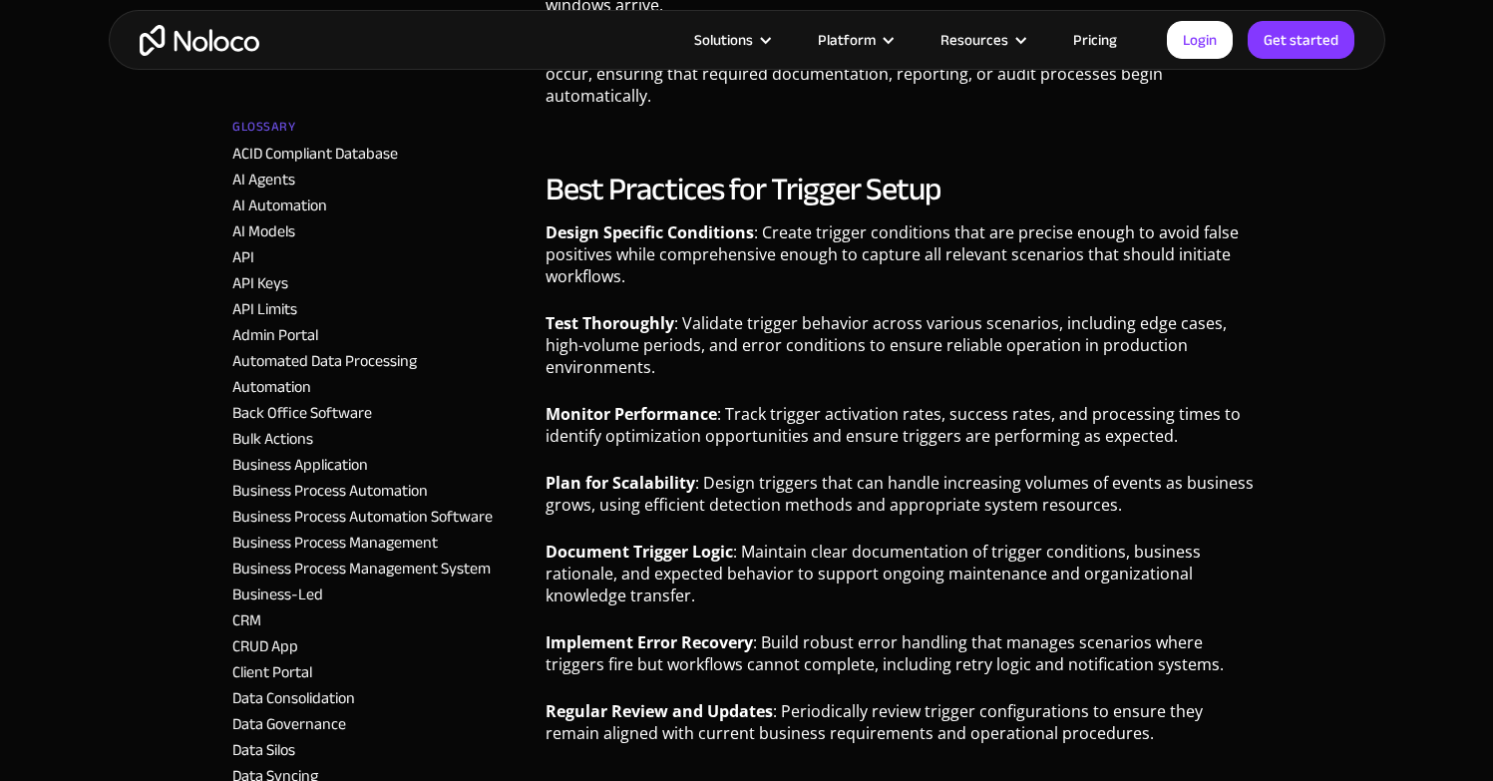
click at [643, 403] on strong "Monitor Performance" at bounding box center [631, 414] width 172 height 22
click at [644, 403] on strong "Monitor Performance" at bounding box center [631, 414] width 172 height 22
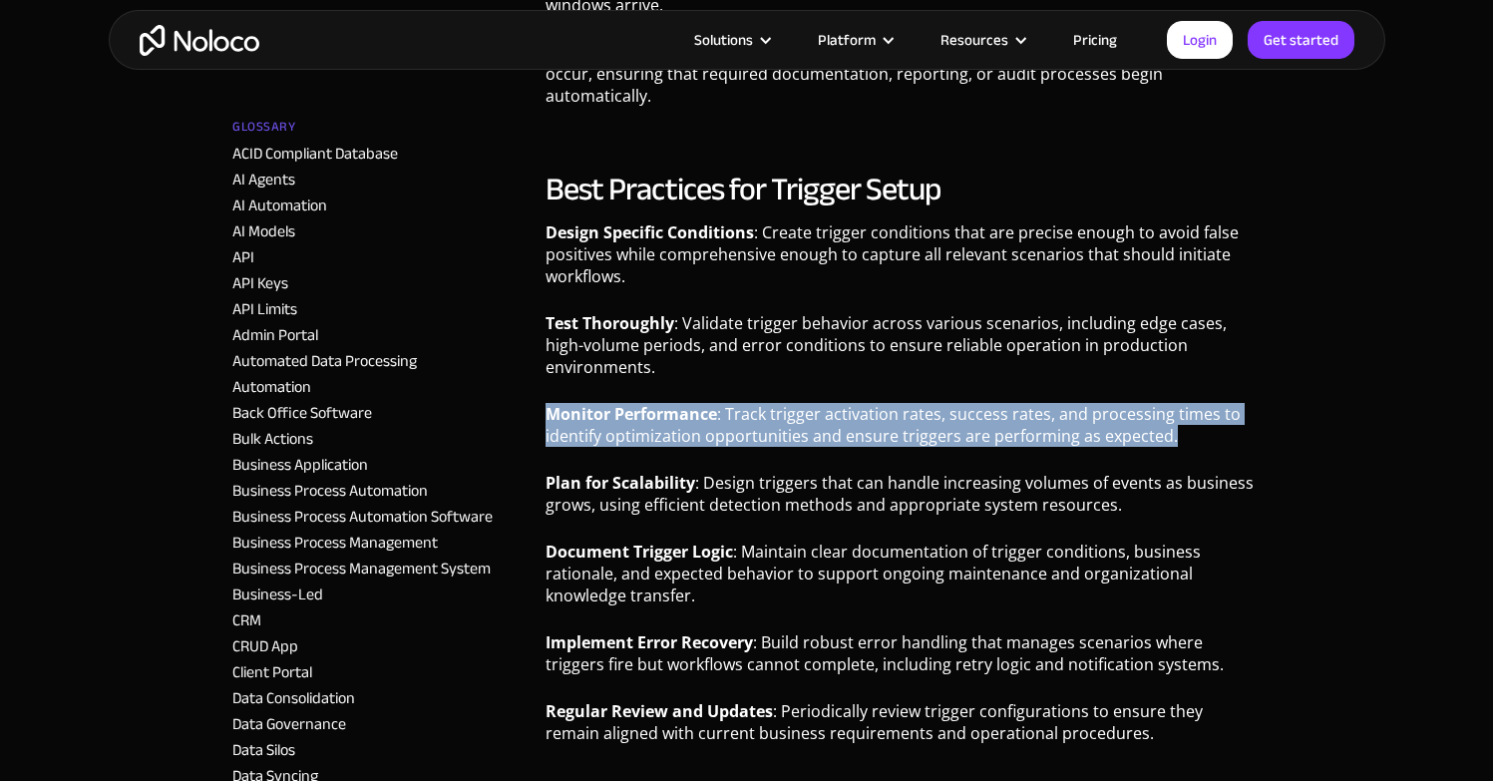
click at [644, 403] on strong "Monitor Performance" at bounding box center [631, 414] width 172 height 22
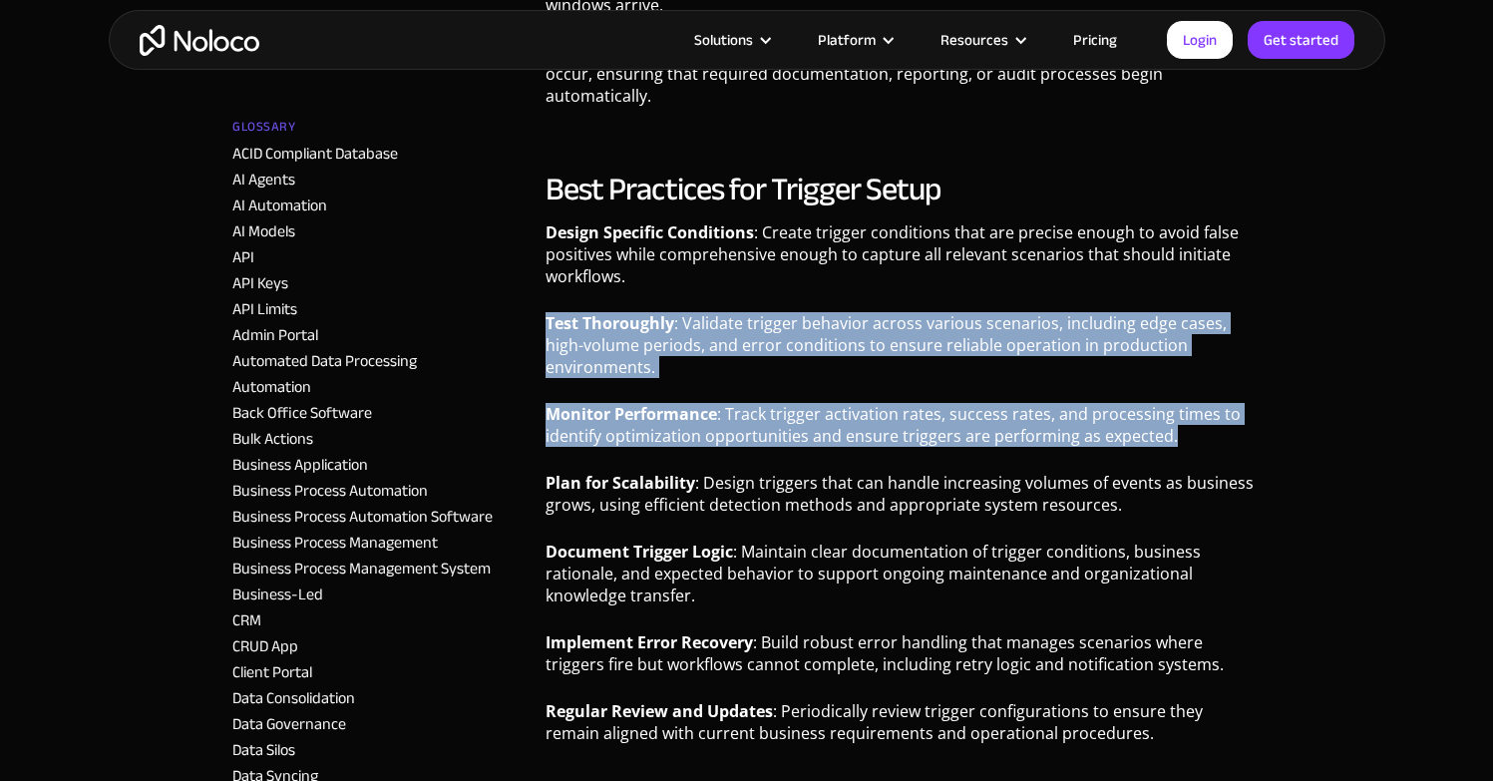
click at [1070, 343] on p "Test Thoroughly : Validate trigger behavior across various scenarios, including…" at bounding box center [902, 352] width 715 height 81
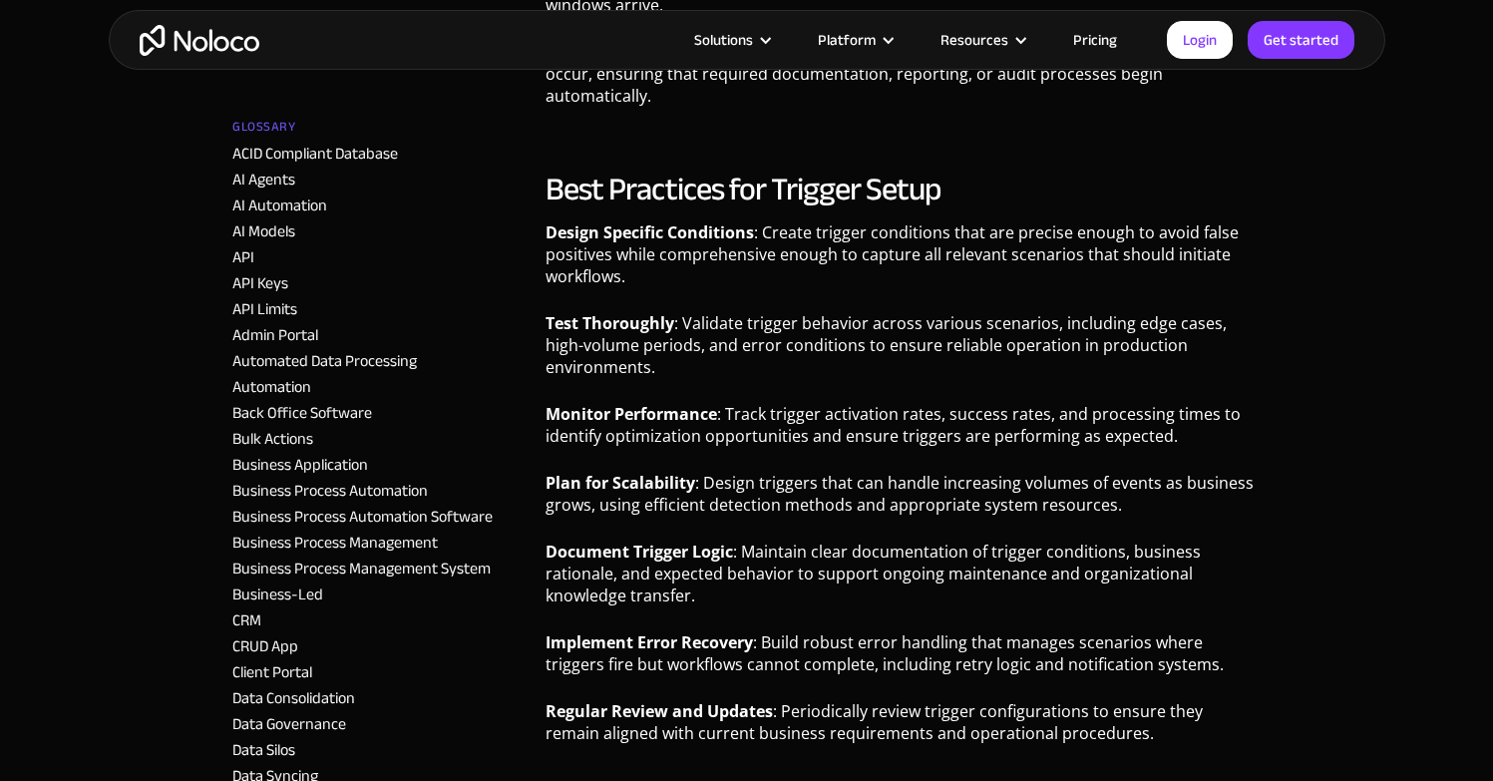
click at [1101, 257] on p "Design Specific Conditions : Create trigger conditions that are precise enough …" at bounding box center [902, 261] width 715 height 81
click at [1058, 317] on p "Test Thoroughly : Validate trigger behavior across various scenarios, including…" at bounding box center [902, 352] width 715 height 81
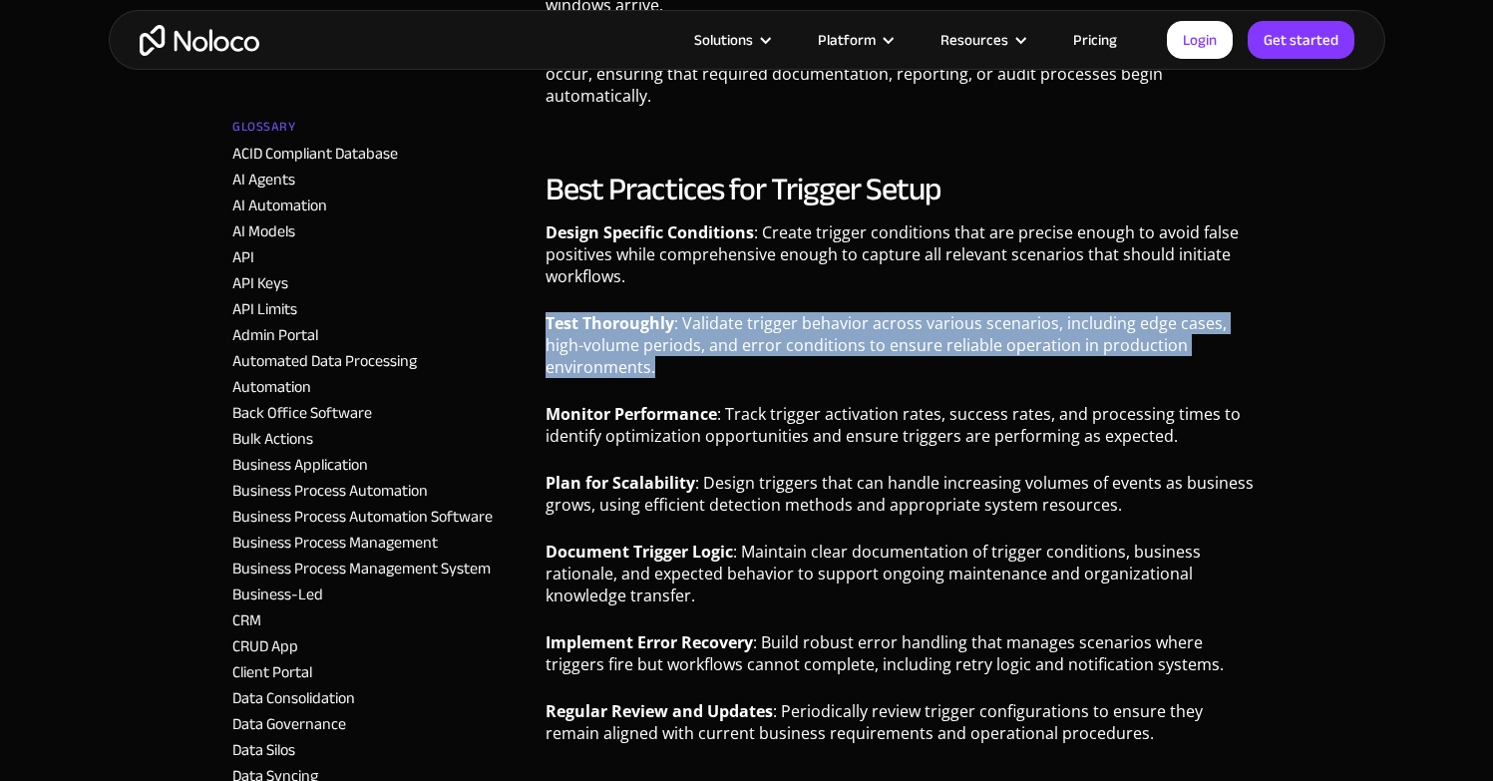
click at [1058, 317] on p "Test Thoroughly : Validate trigger behavior across various scenarios, including…" at bounding box center [902, 352] width 715 height 81
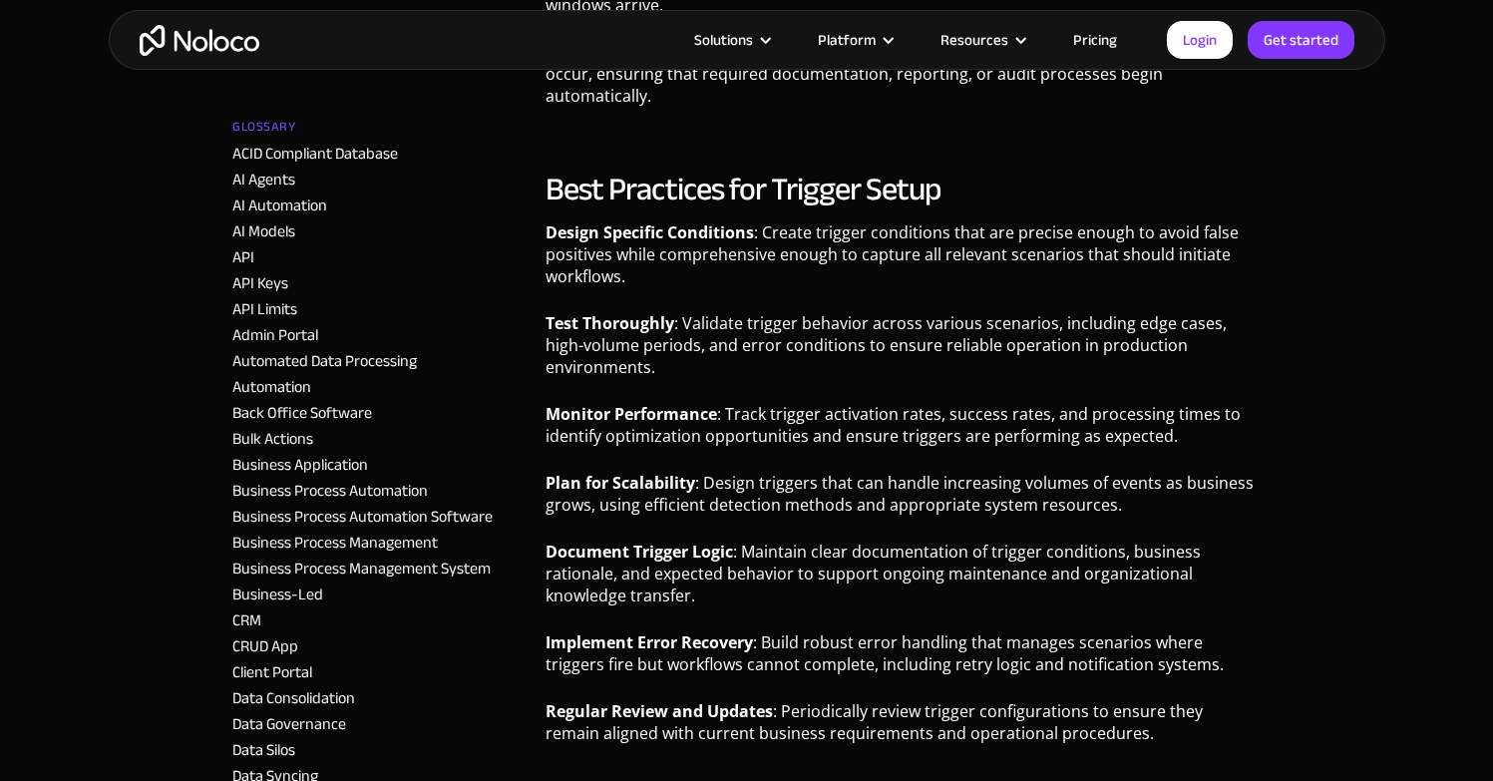
click at [1133, 403] on p "Monitor Performance : Track trigger activation rates, success rates, and proces…" at bounding box center [902, 432] width 715 height 59
click at [1142, 403] on p "Monitor Performance : Track trigger activation rates, success rates, and proces…" at bounding box center [902, 432] width 715 height 59
click at [1145, 403] on p "Monitor Performance : Track trigger activation rates, success rates, and proces…" at bounding box center [902, 432] width 715 height 59
click at [1146, 403] on p "Monitor Performance : Track trigger activation rates, success rates, and proces…" at bounding box center [902, 432] width 715 height 59
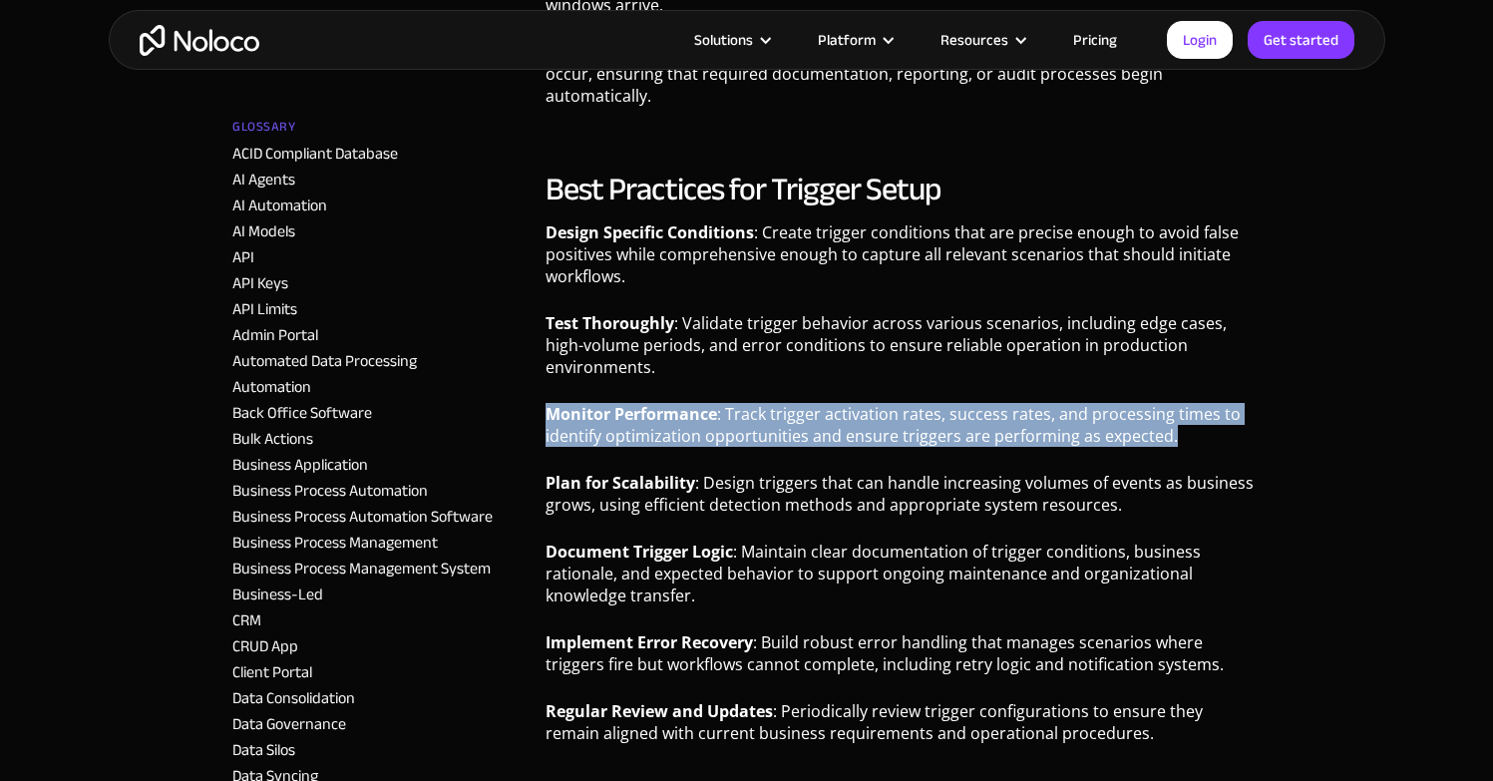
click at [1146, 403] on p "Monitor Performance : Track trigger activation rates, success rates, and proces…" at bounding box center [902, 432] width 715 height 59
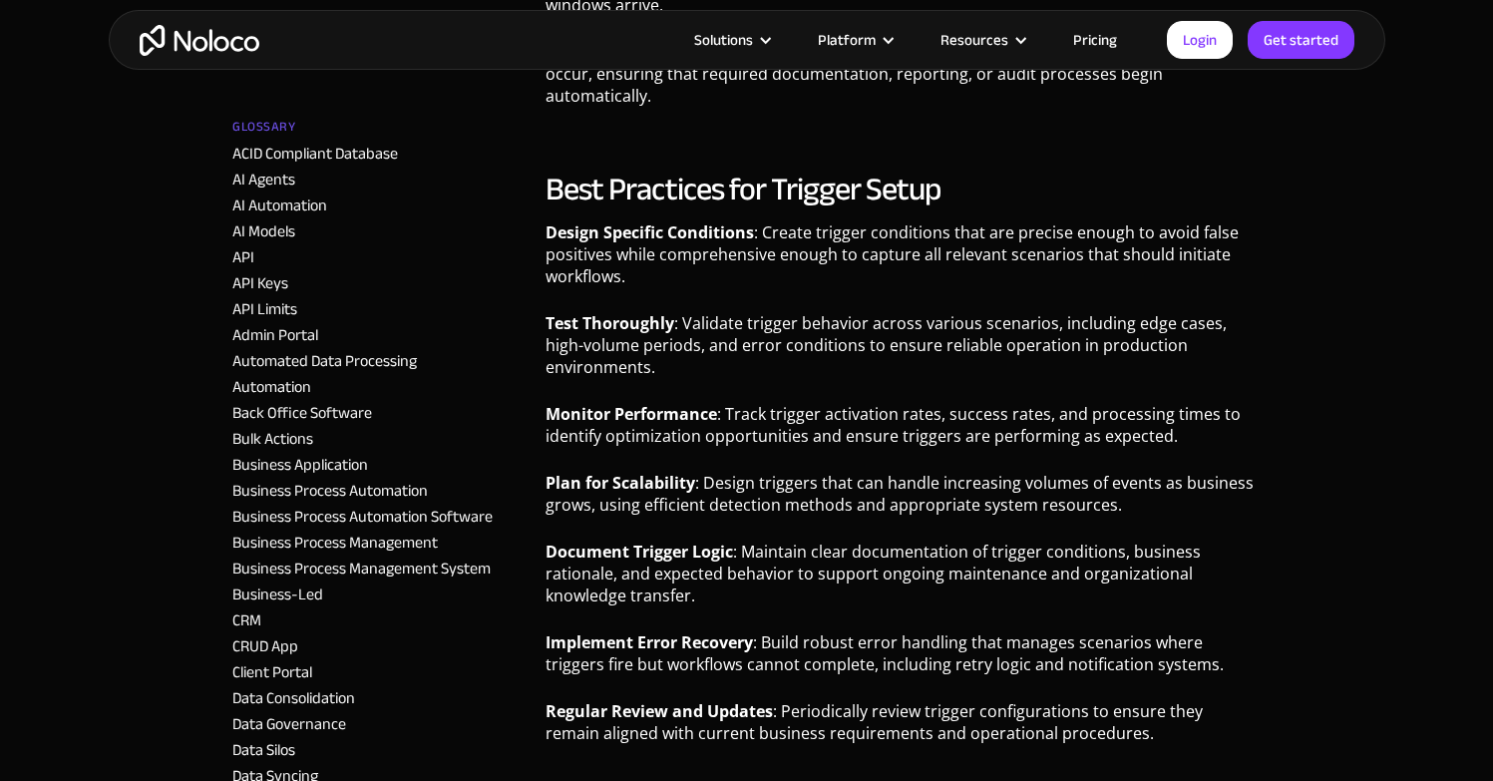
click at [560, 312] on strong "Test Thoroughly" at bounding box center [609, 323] width 129 height 22
click at [556, 312] on strong "Test Thoroughly" at bounding box center [609, 323] width 129 height 22
click at [557, 312] on strong "Test Thoroughly" at bounding box center [609, 323] width 129 height 22
click at [1141, 403] on p "Monitor Performance : Track trigger activation rates, success rates, and proces…" at bounding box center [902, 432] width 715 height 59
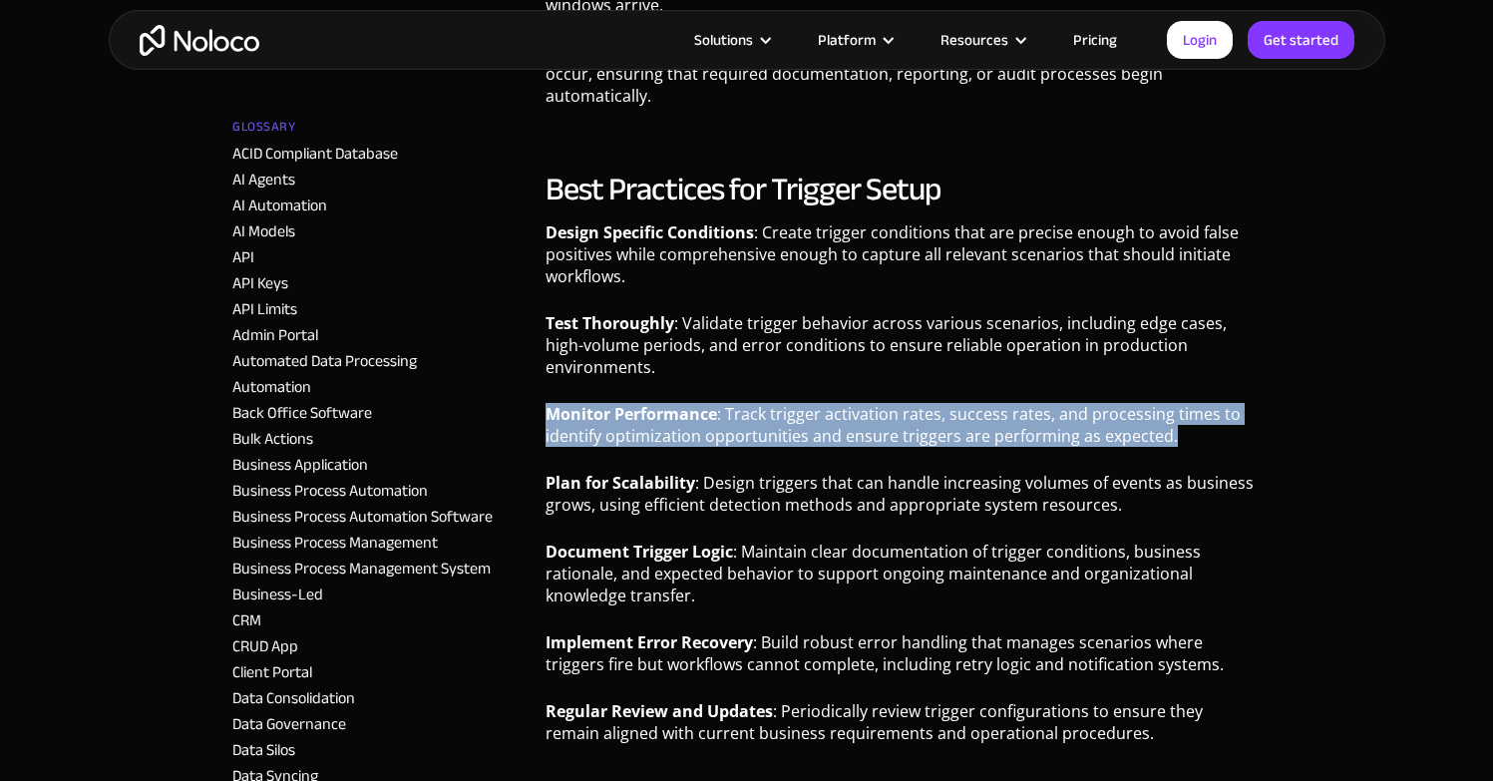
click at [1141, 403] on p "Monitor Performance : Track trigger activation rates, success rates, and proces…" at bounding box center [902, 432] width 715 height 59
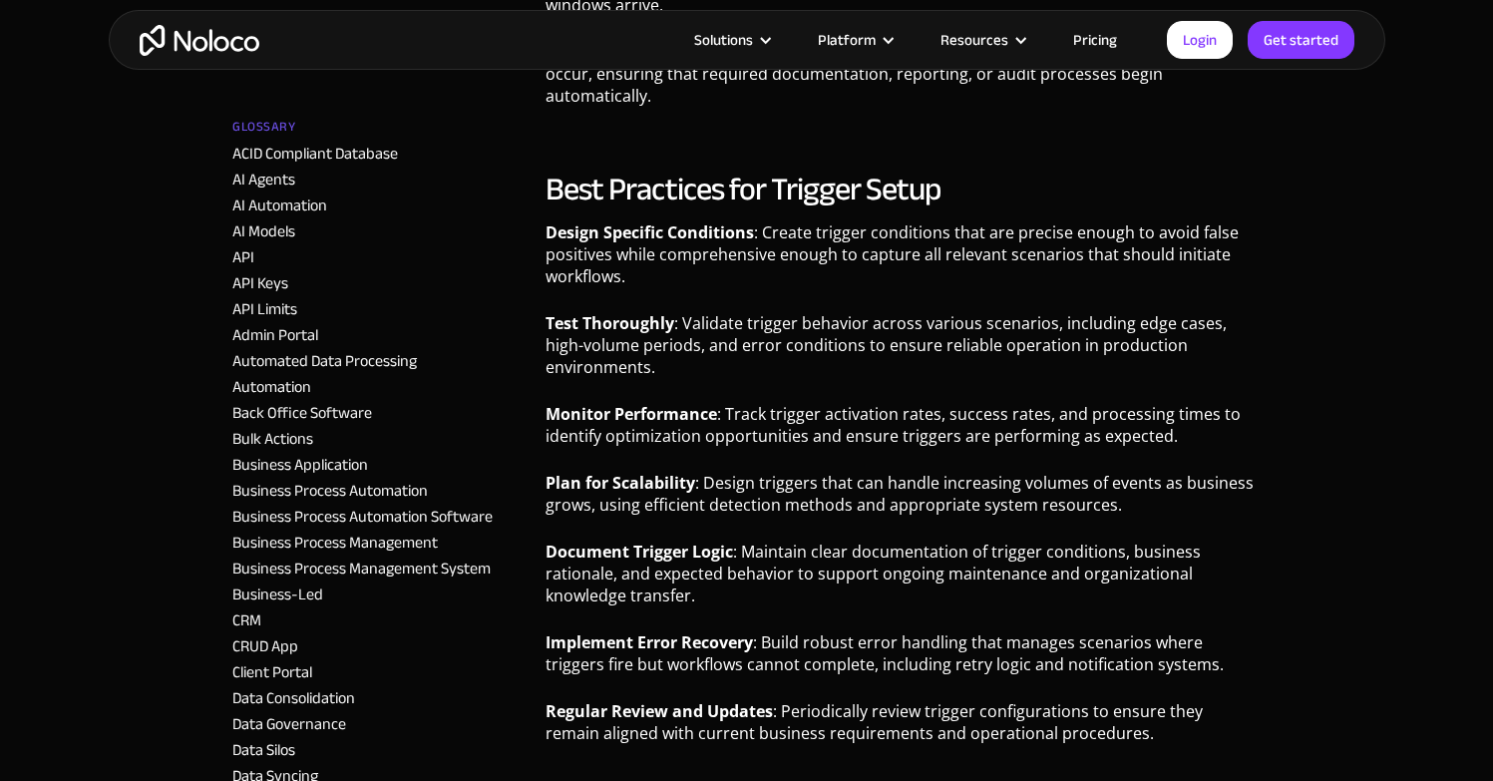
click at [550, 312] on strong "Test Thoroughly" at bounding box center [609, 323] width 129 height 22
click at [546, 312] on strong "Test Thoroughly" at bounding box center [609, 323] width 129 height 22
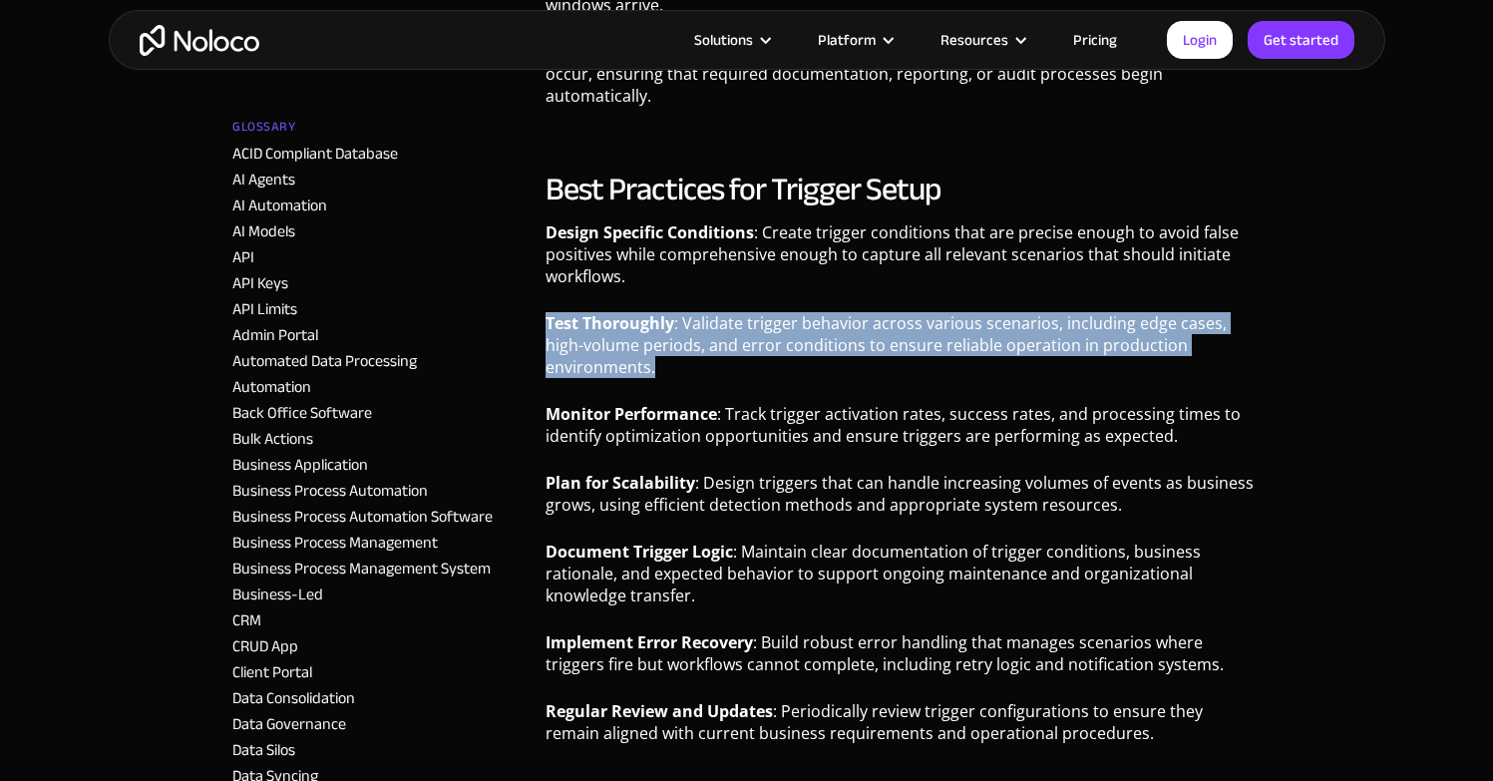
click at [546, 312] on strong "Test Thoroughly" at bounding box center [609, 323] width 129 height 22
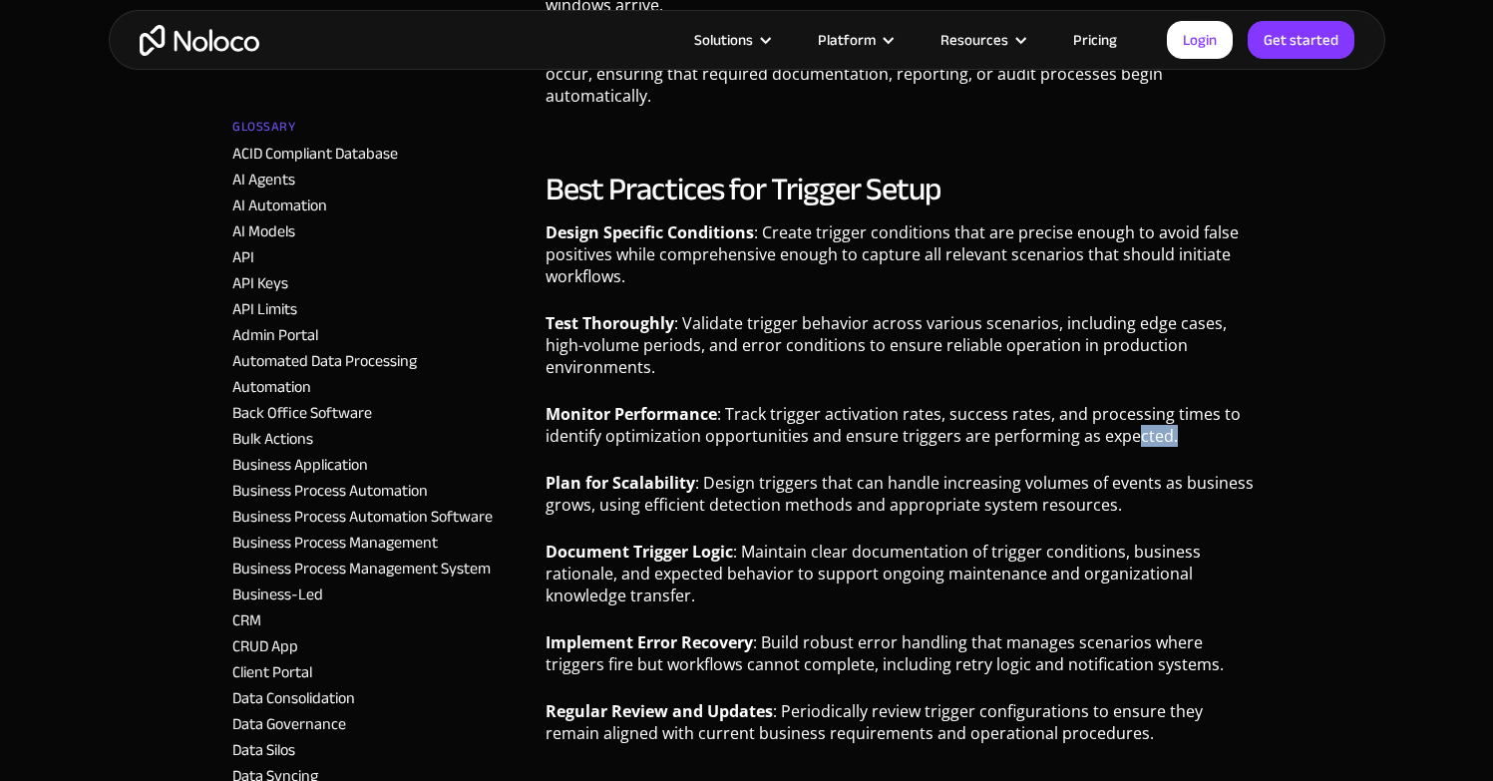
drag, startPoint x: 1128, startPoint y: 388, endPoint x: 1201, endPoint y: 404, distance: 74.5
click at [1201, 404] on p "Monitor Performance : Track trigger activation rates, success rates, and proces…" at bounding box center [902, 432] width 715 height 59
click at [1197, 403] on p "Monitor Performance : Track trigger activation rates, success rates, and proces…" at bounding box center [902, 432] width 715 height 59
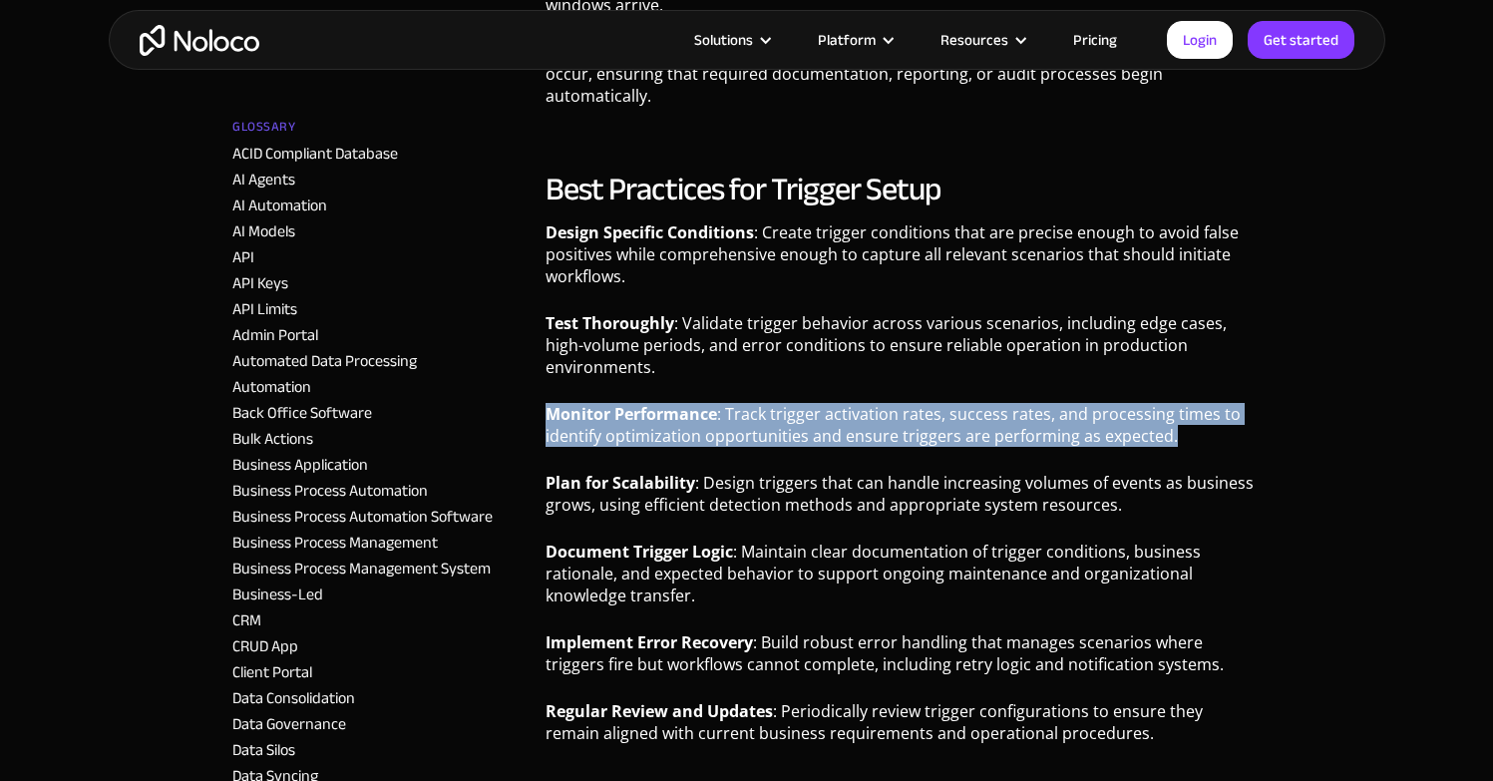
click at [1197, 403] on p "Monitor Performance : Track trigger activation rates, success rates, and proces…" at bounding box center [902, 432] width 715 height 59
click at [1217, 403] on p "Monitor Performance : Track trigger activation rates, success rates, and proces…" at bounding box center [902, 432] width 715 height 59
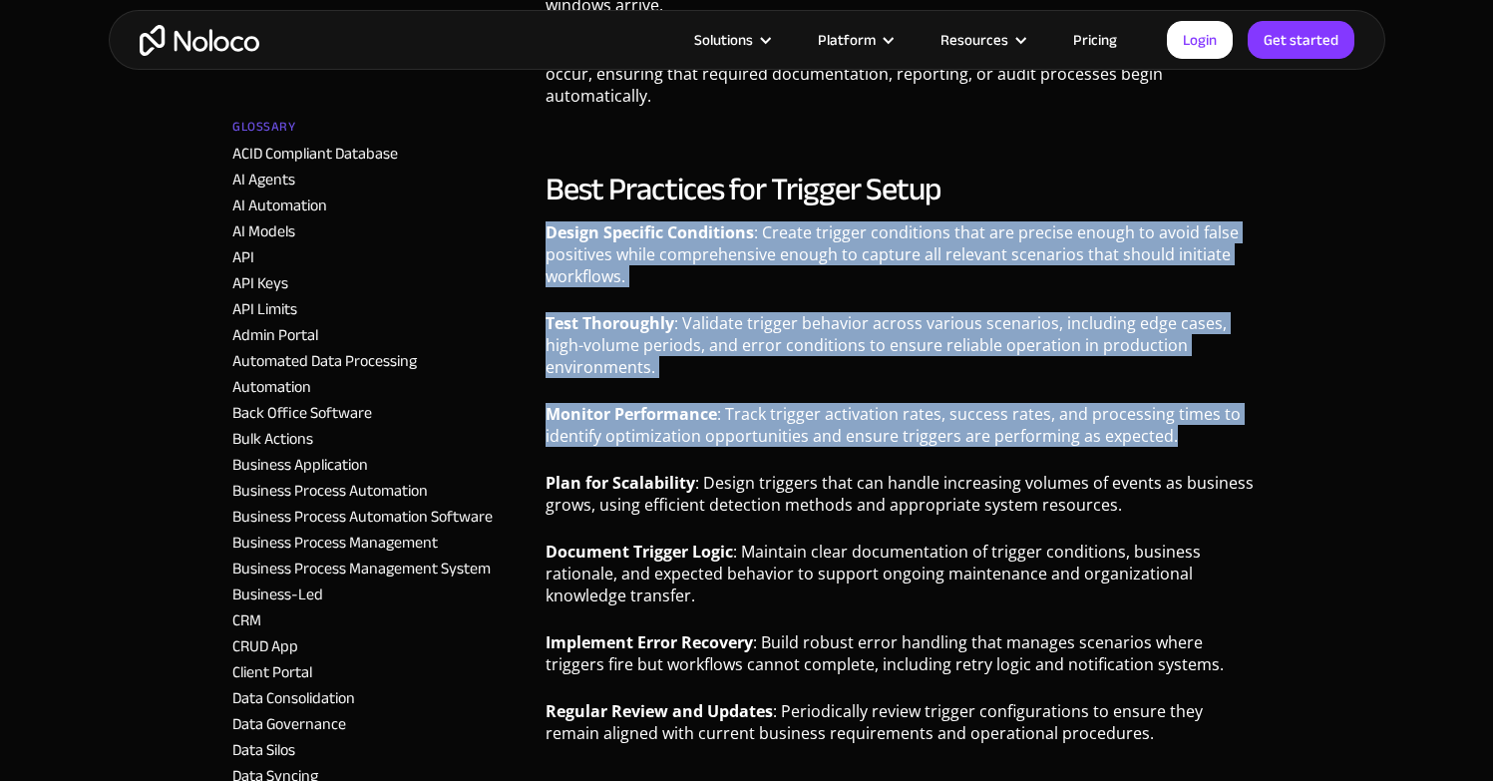
drag, startPoint x: 1218, startPoint y: 400, endPoint x: 547, endPoint y: 214, distance: 696.2
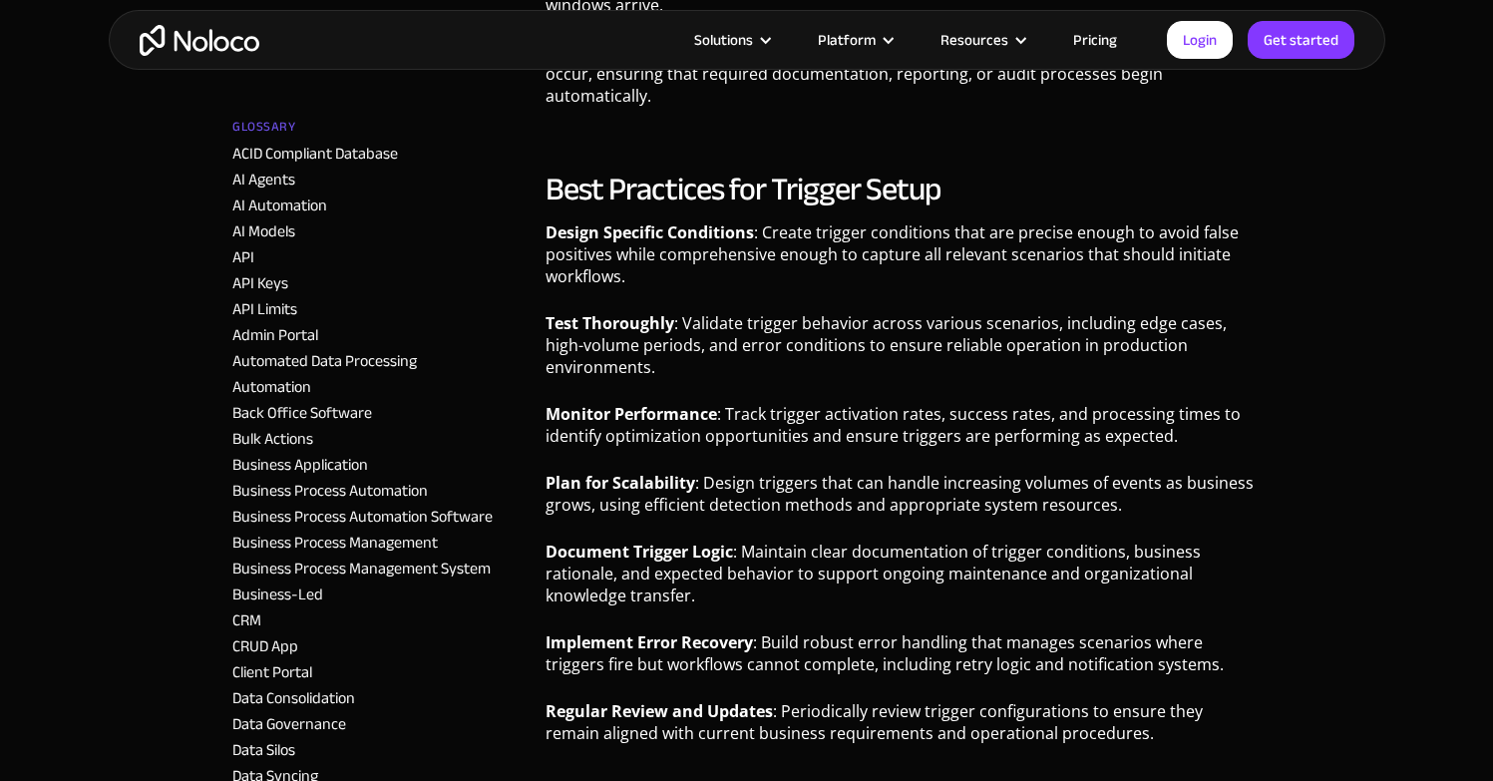
click at [628, 540] on strong "Document Trigger Logic" at bounding box center [638, 551] width 187 height 22
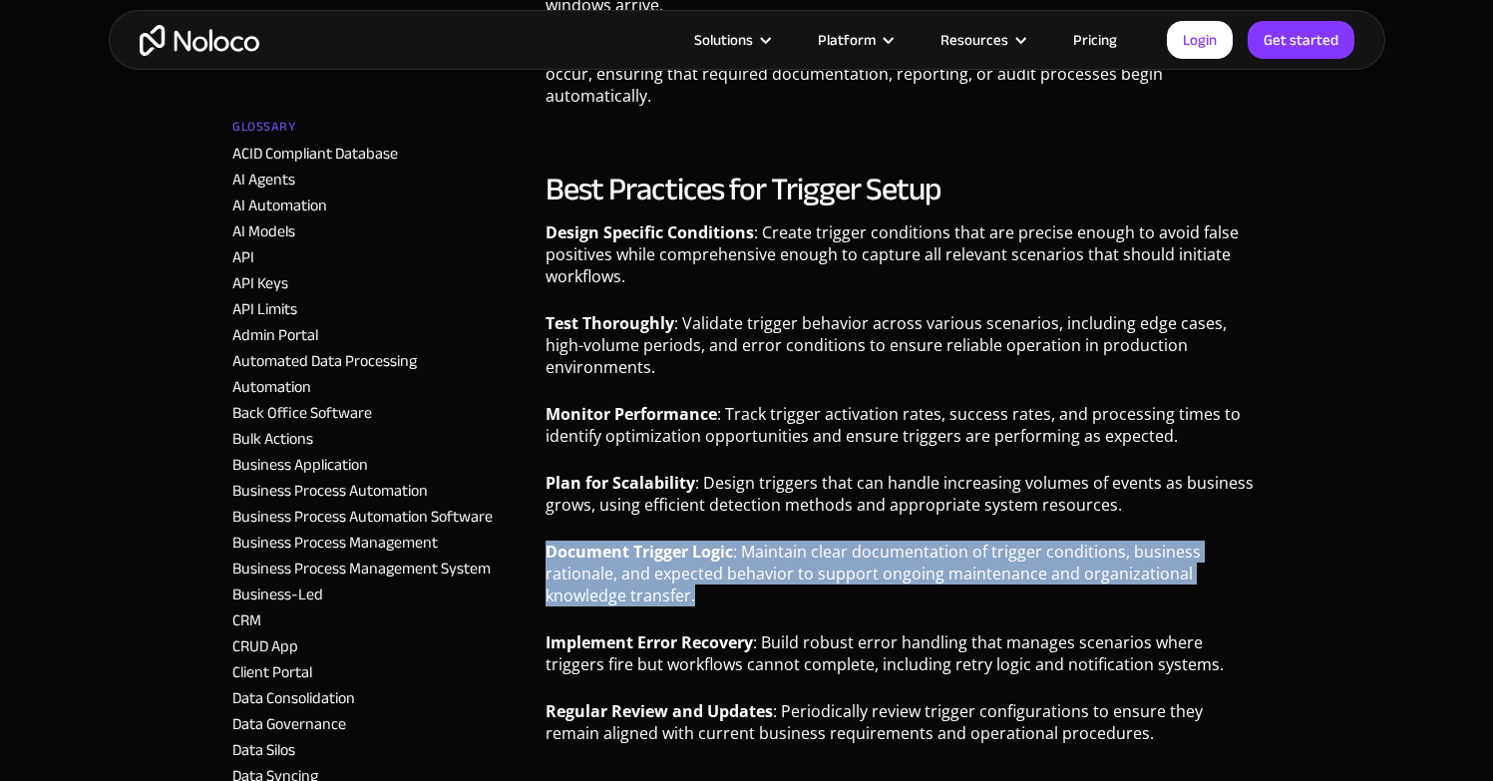
click at [628, 540] on strong "Document Trigger Logic" at bounding box center [638, 551] width 187 height 22
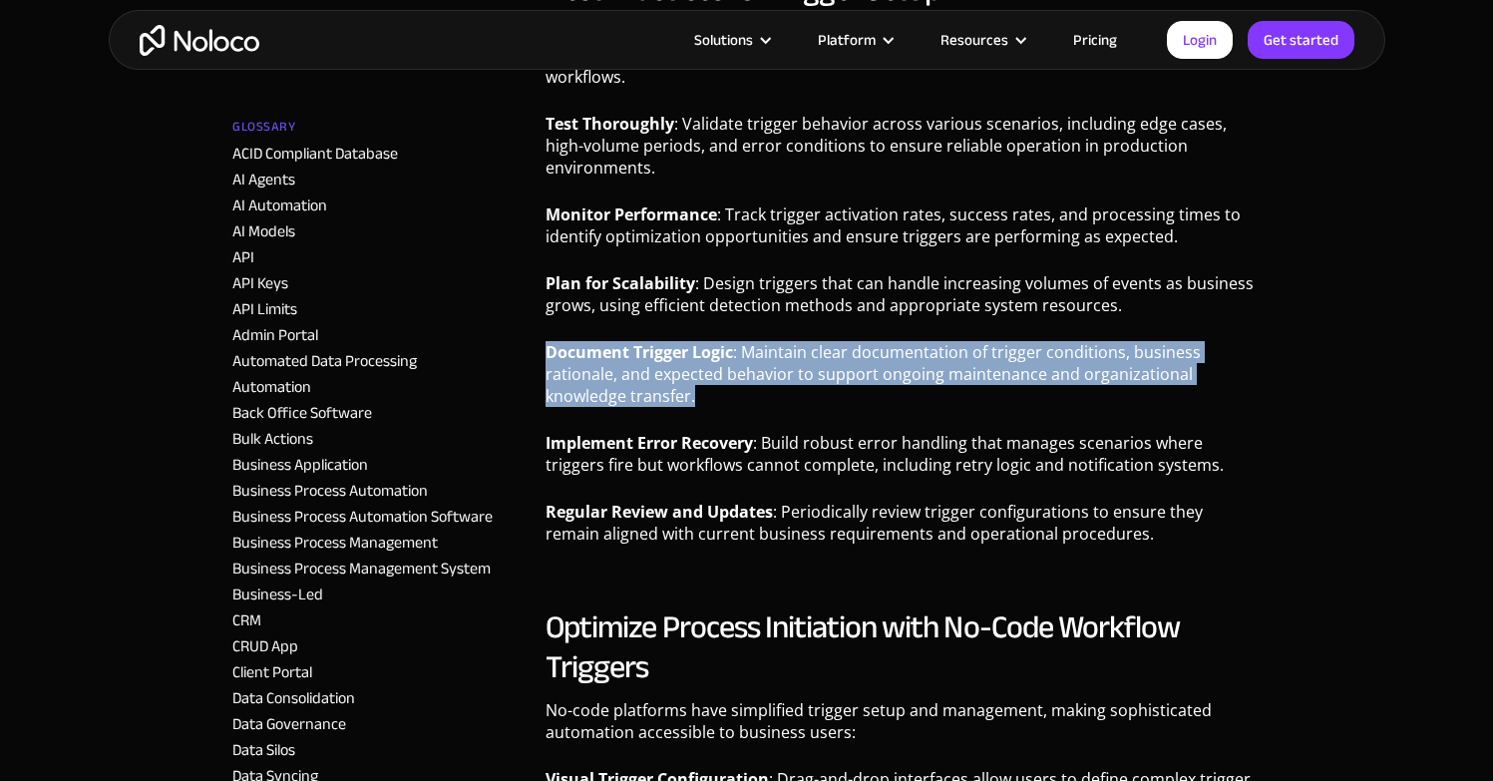
scroll to position [3944, 0]
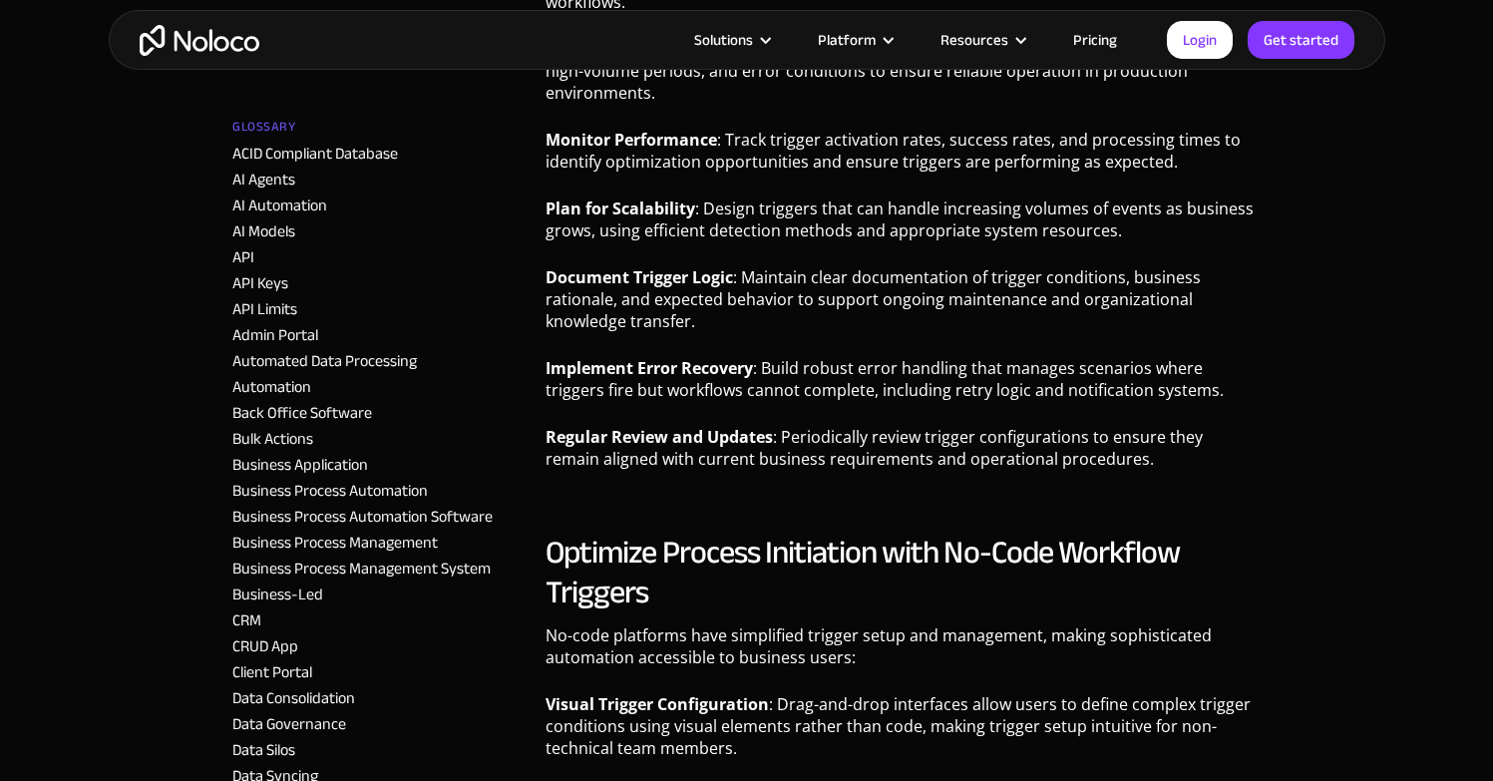
click at [655, 532] on h2 "Optimize Process Initiation with No-Code Workflow Triggers" at bounding box center [902, 572] width 715 height 80
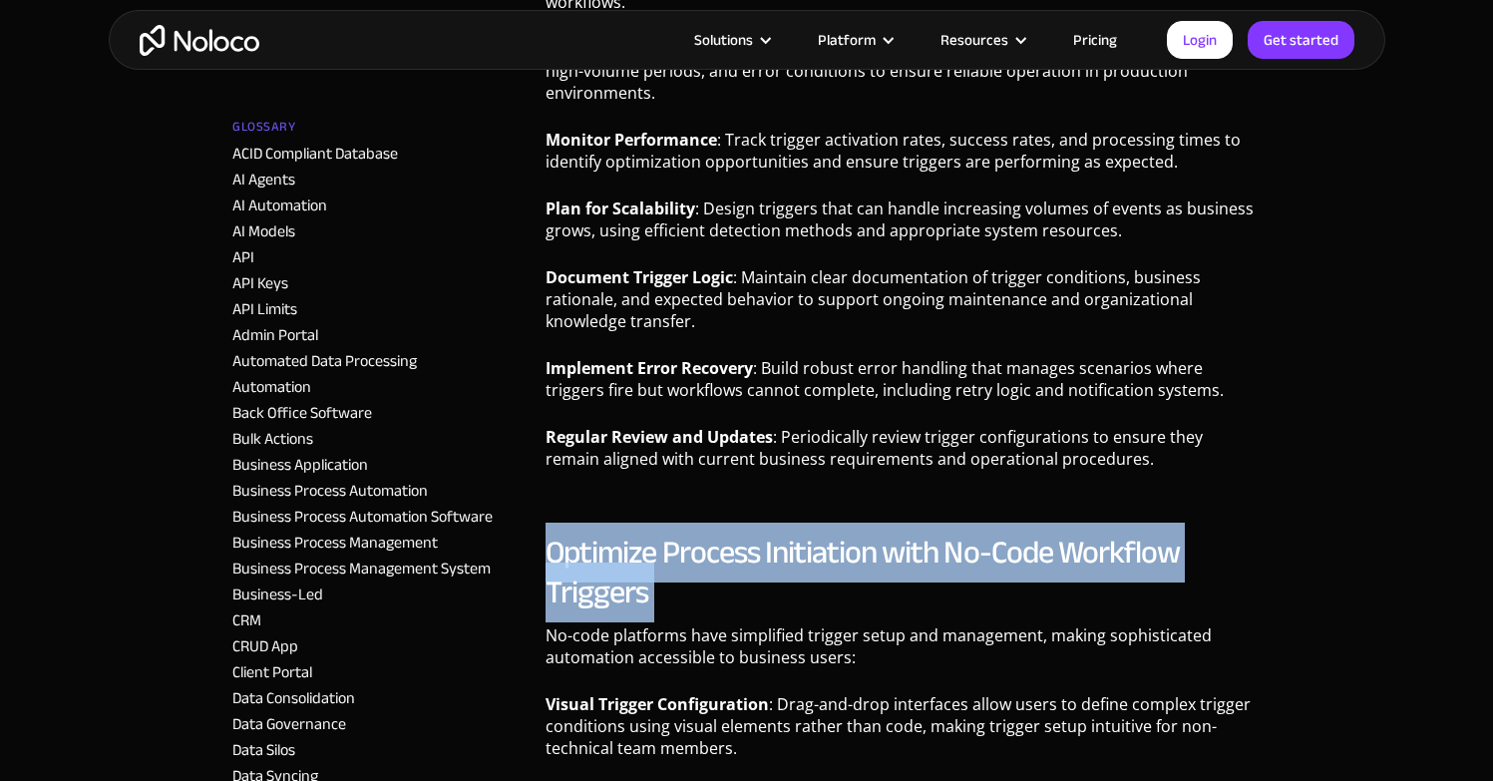
click at [655, 532] on h2 "Optimize Process Initiation with No-Code Workflow Triggers" at bounding box center [902, 572] width 715 height 80
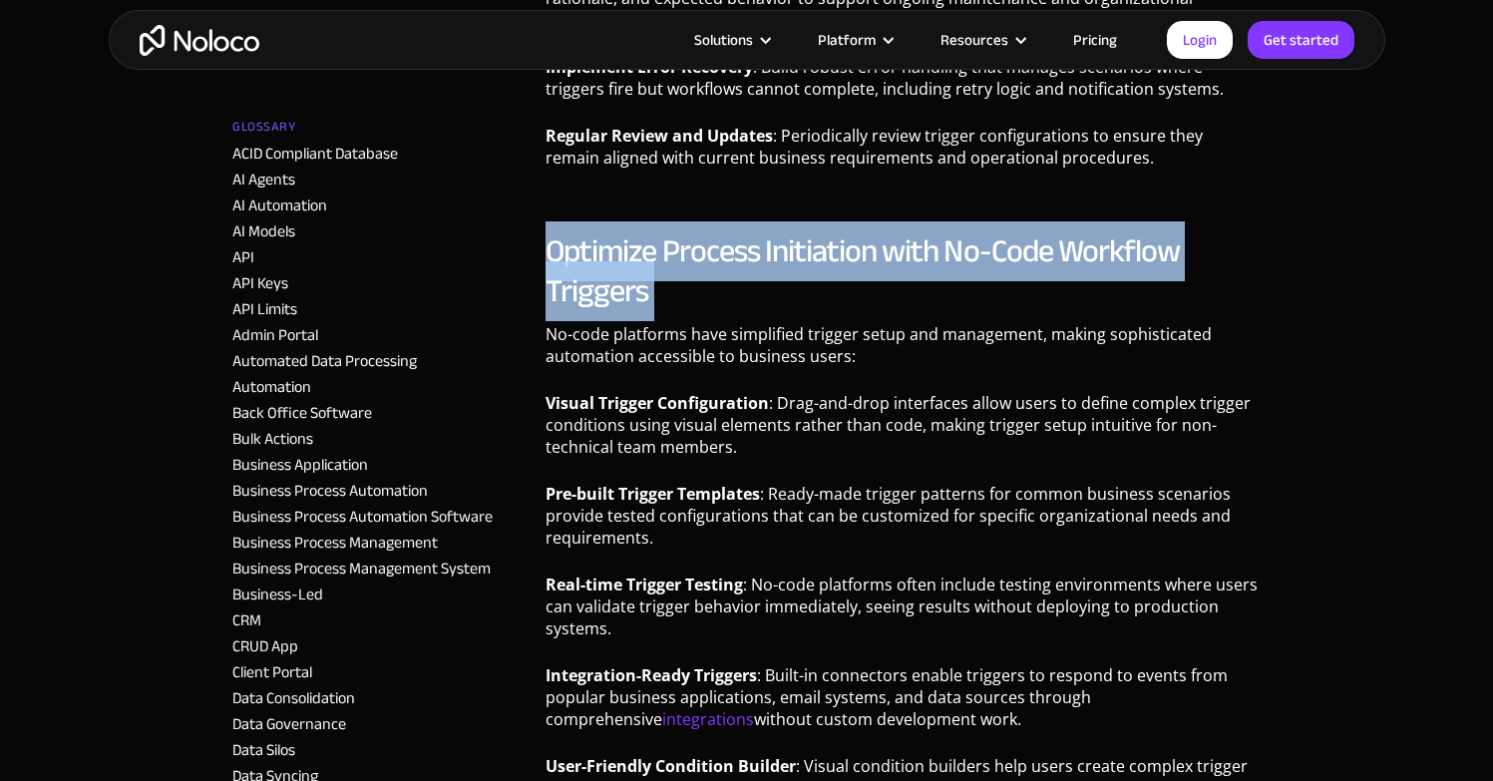
scroll to position [4269, 0]
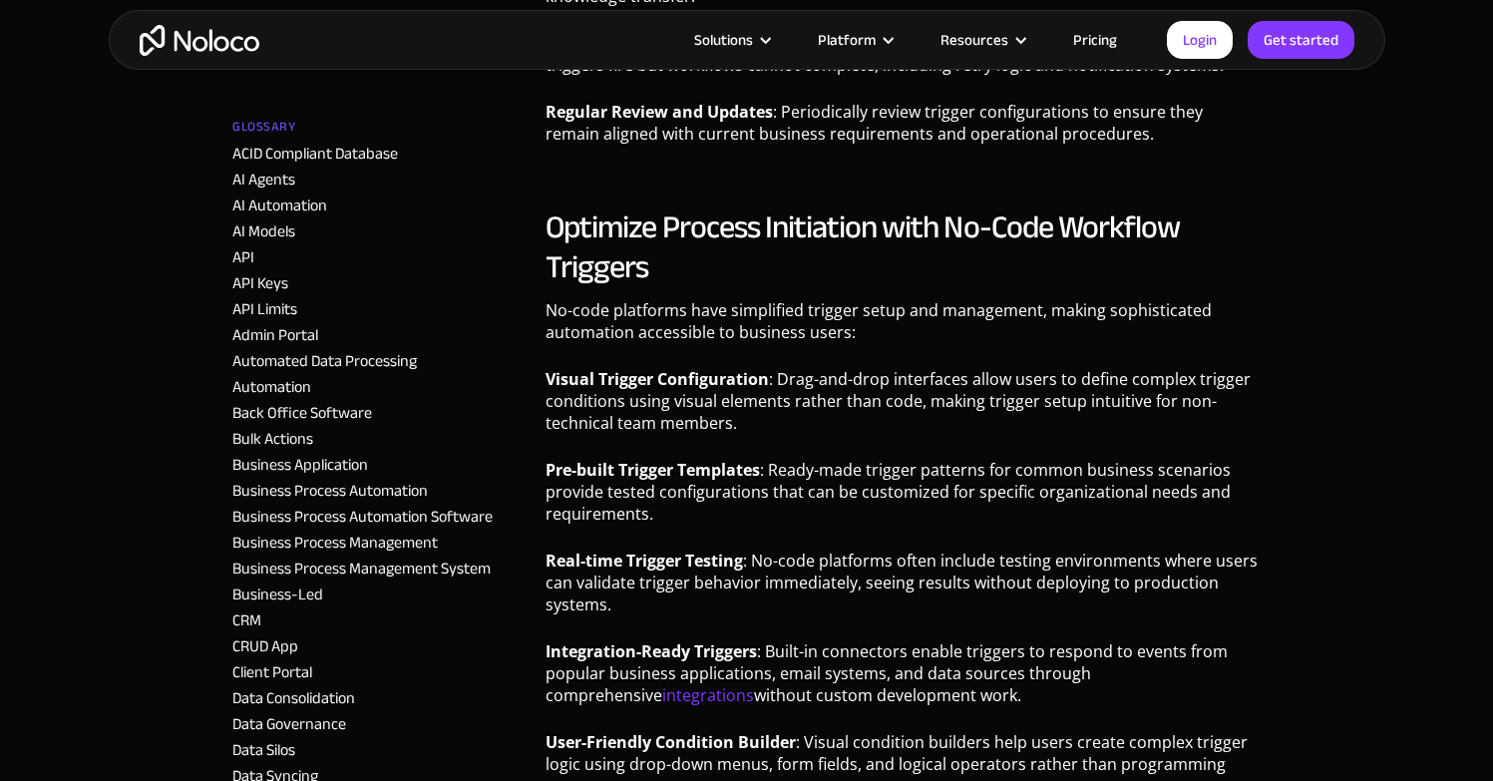
click at [615, 377] on p "Visual Trigger Configuration : Drag-and-drop interfaces allow users to define c…" at bounding box center [902, 408] width 715 height 81
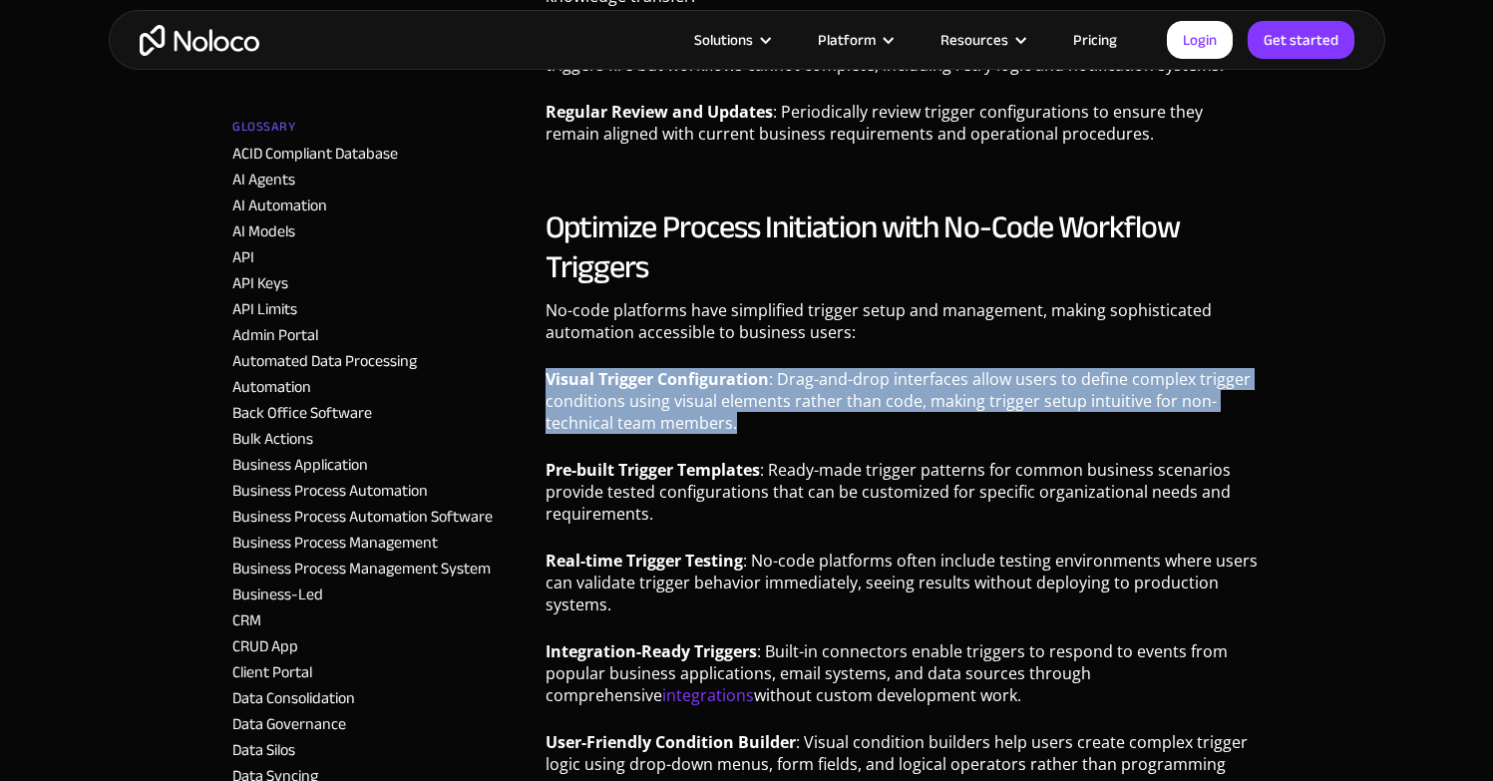
click at [615, 377] on p "Visual Trigger Configuration : Drag-and-drop interfaces allow users to define c…" at bounding box center [902, 408] width 715 height 81
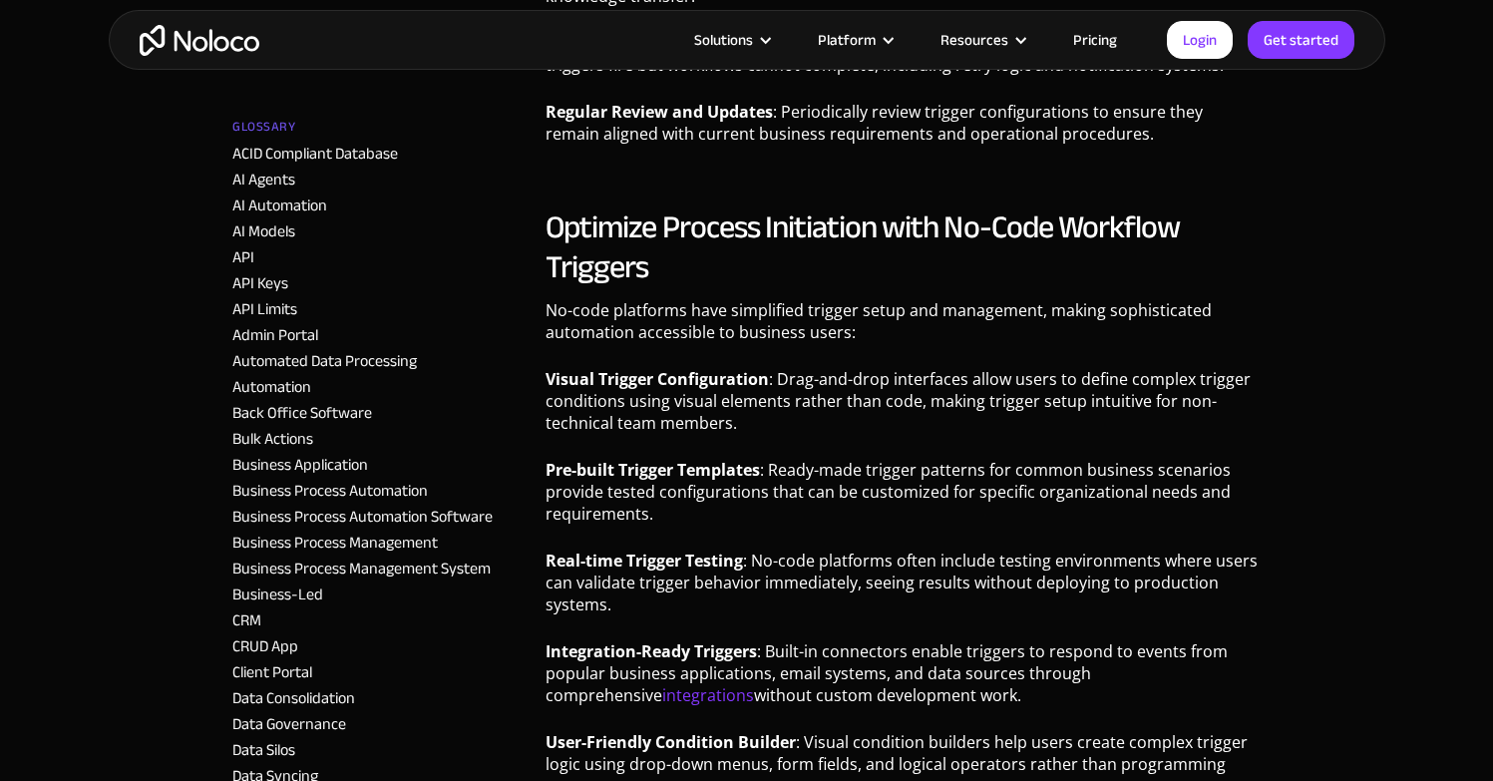
click at [659, 459] on strong "Pre-built Trigger Templates" at bounding box center [652, 470] width 214 height 22
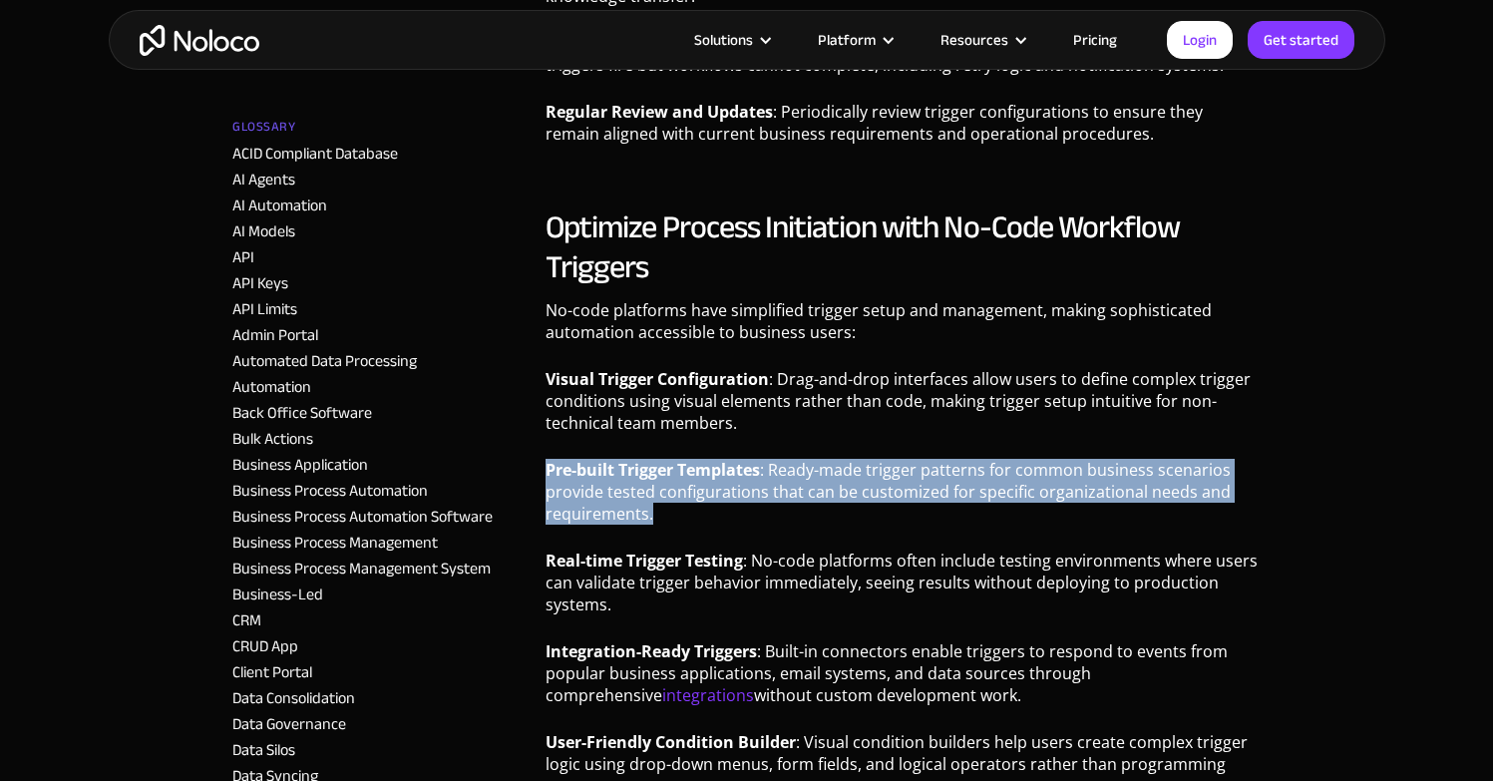
click at [659, 459] on strong "Pre-built Trigger Templates" at bounding box center [652, 470] width 214 height 22
click at [634, 459] on p "Pre-built Trigger Templates : Ready-made trigger patterns for common business s…" at bounding box center [902, 499] width 715 height 81
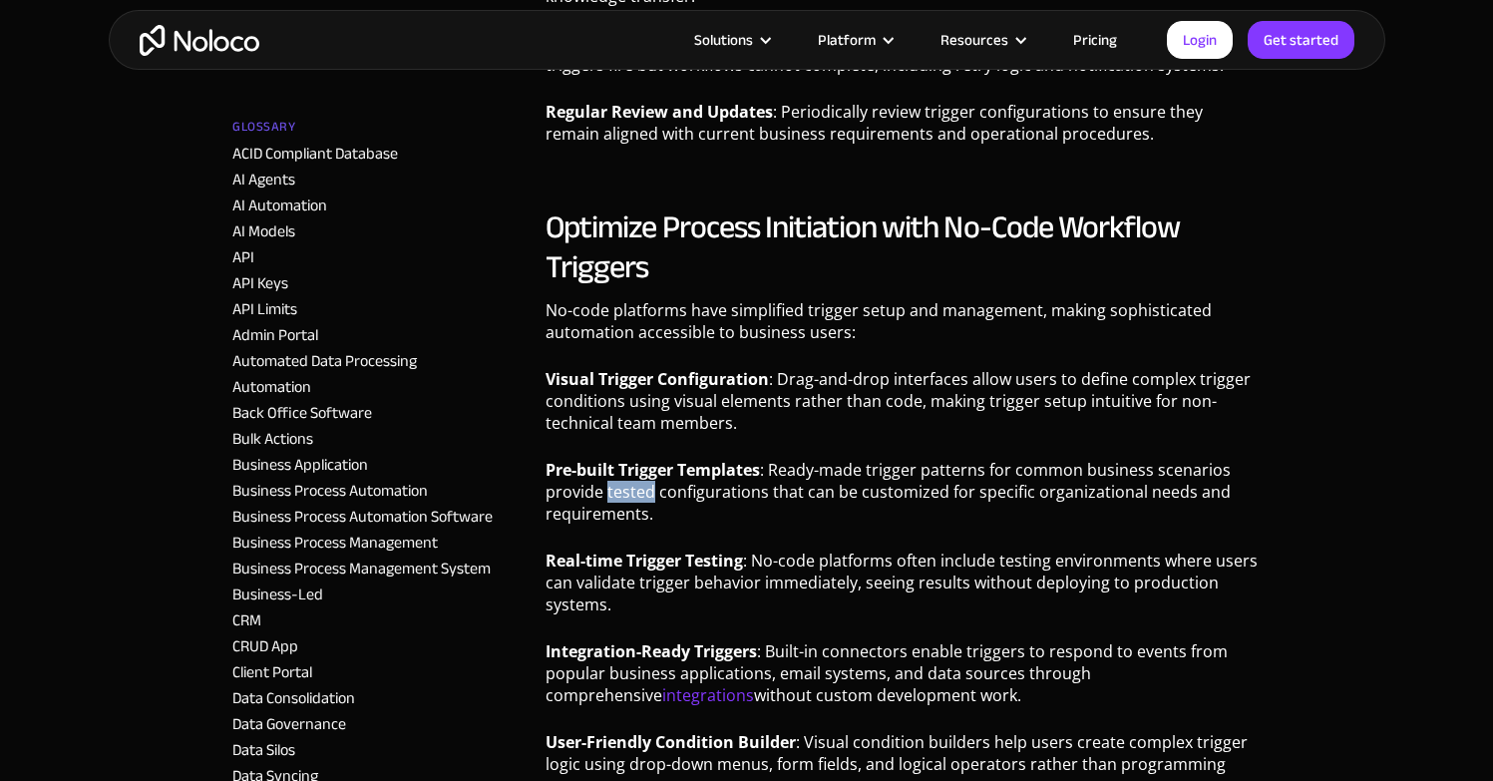
click at [634, 459] on p "Pre-built Trigger Templates : Ready-made trigger patterns for common business s…" at bounding box center [902, 499] width 715 height 81
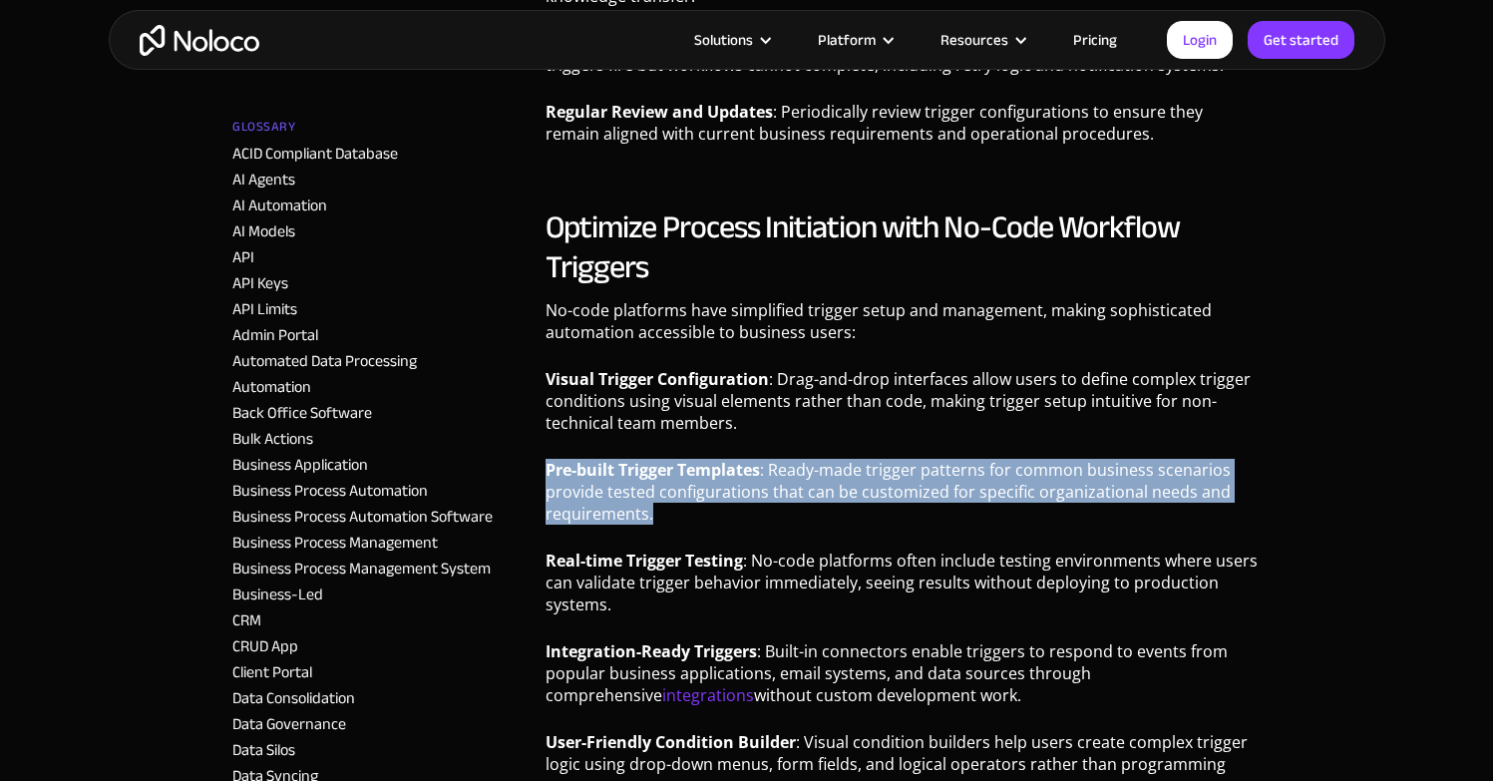
click at [634, 459] on p "Pre-built Trigger Templates : Ready-made trigger patterns for common business s…" at bounding box center [902, 499] width 715 height 81
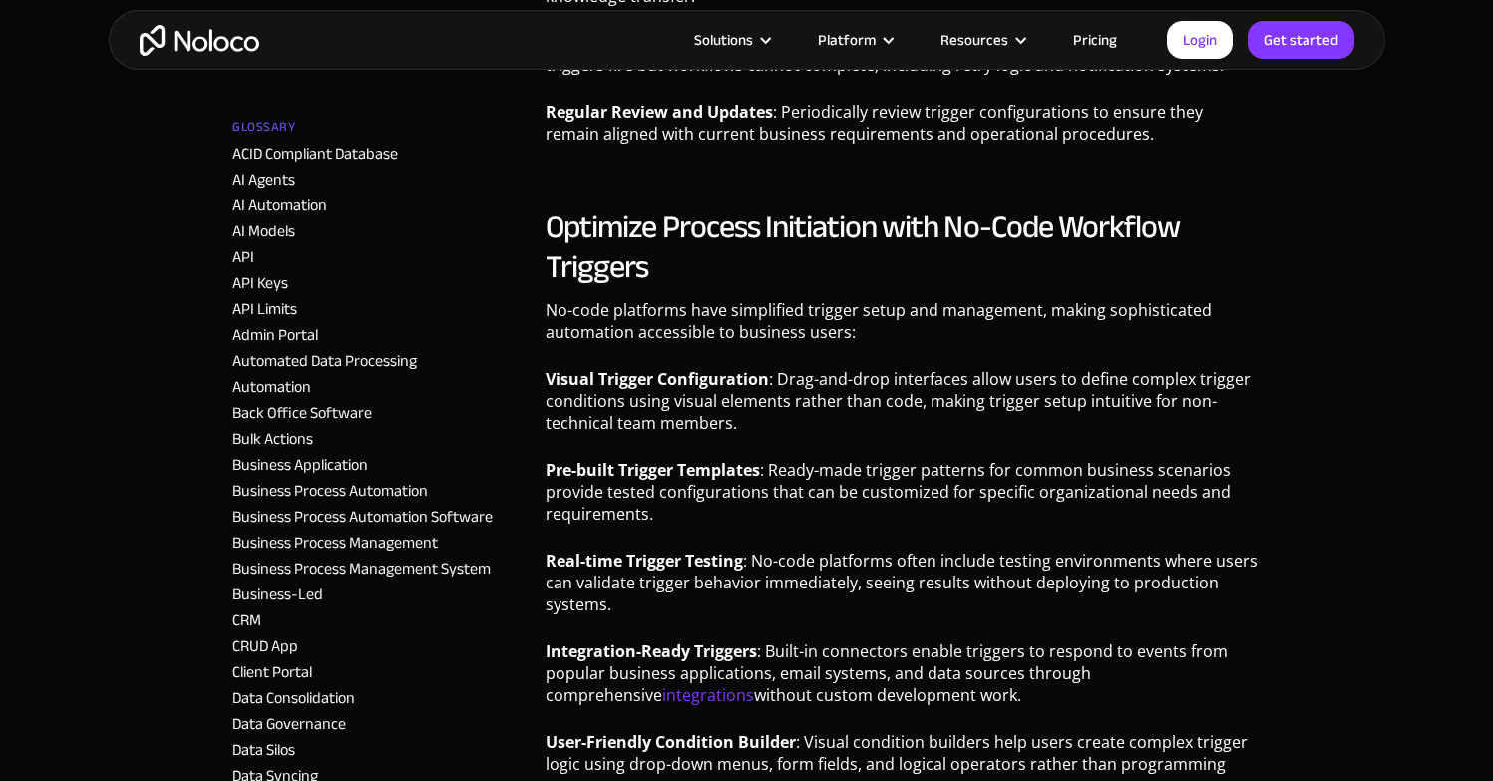
click at [689, 306] on p "No-code platforms have simplified trigger setup and management, making sophisti…" at bounding box center [902, 328] width 715 height 59
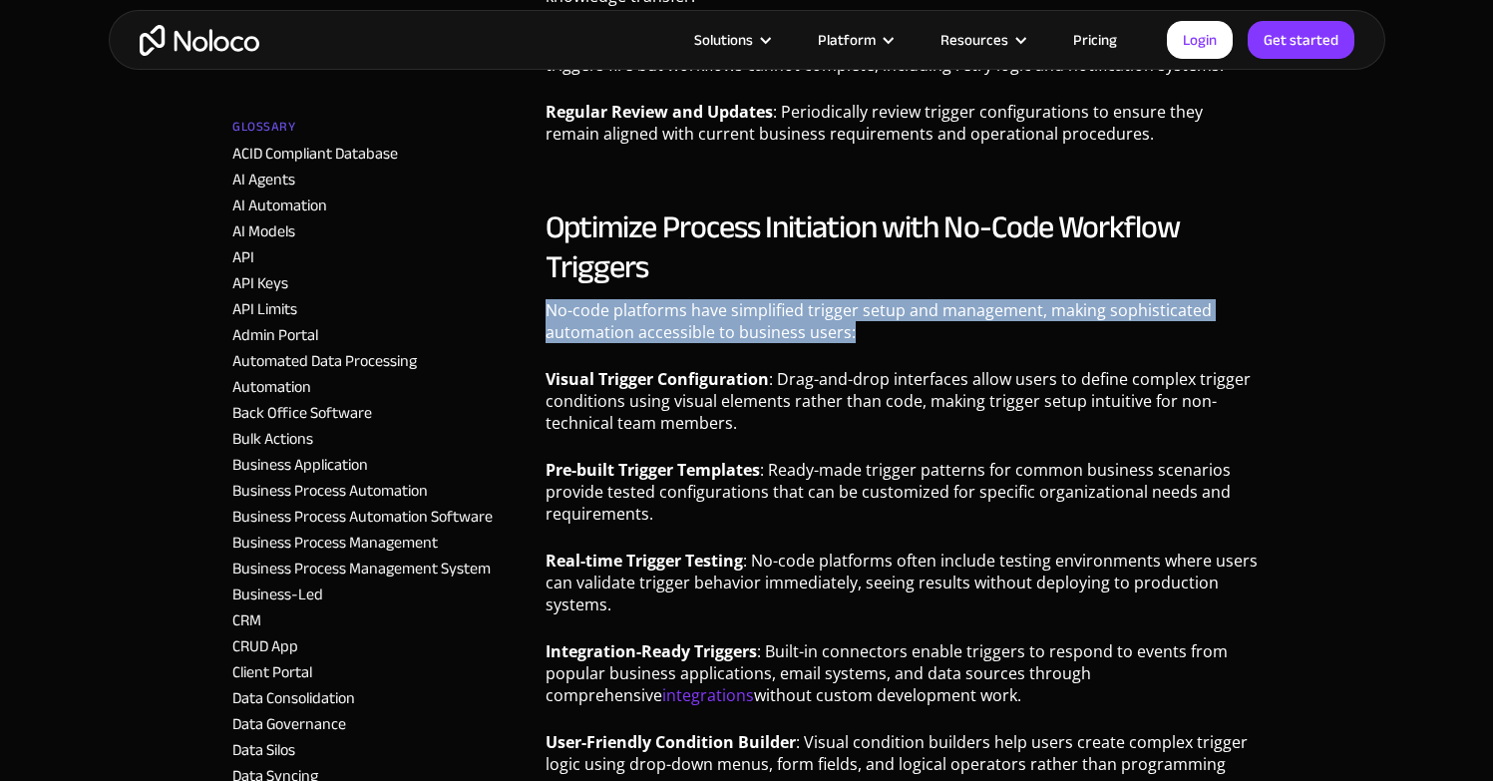
click at [688, 306] on p "No-code platforms have simplified trigger setup and management, making sophisti…" at bounding box center [902, 328] width 715 height 59
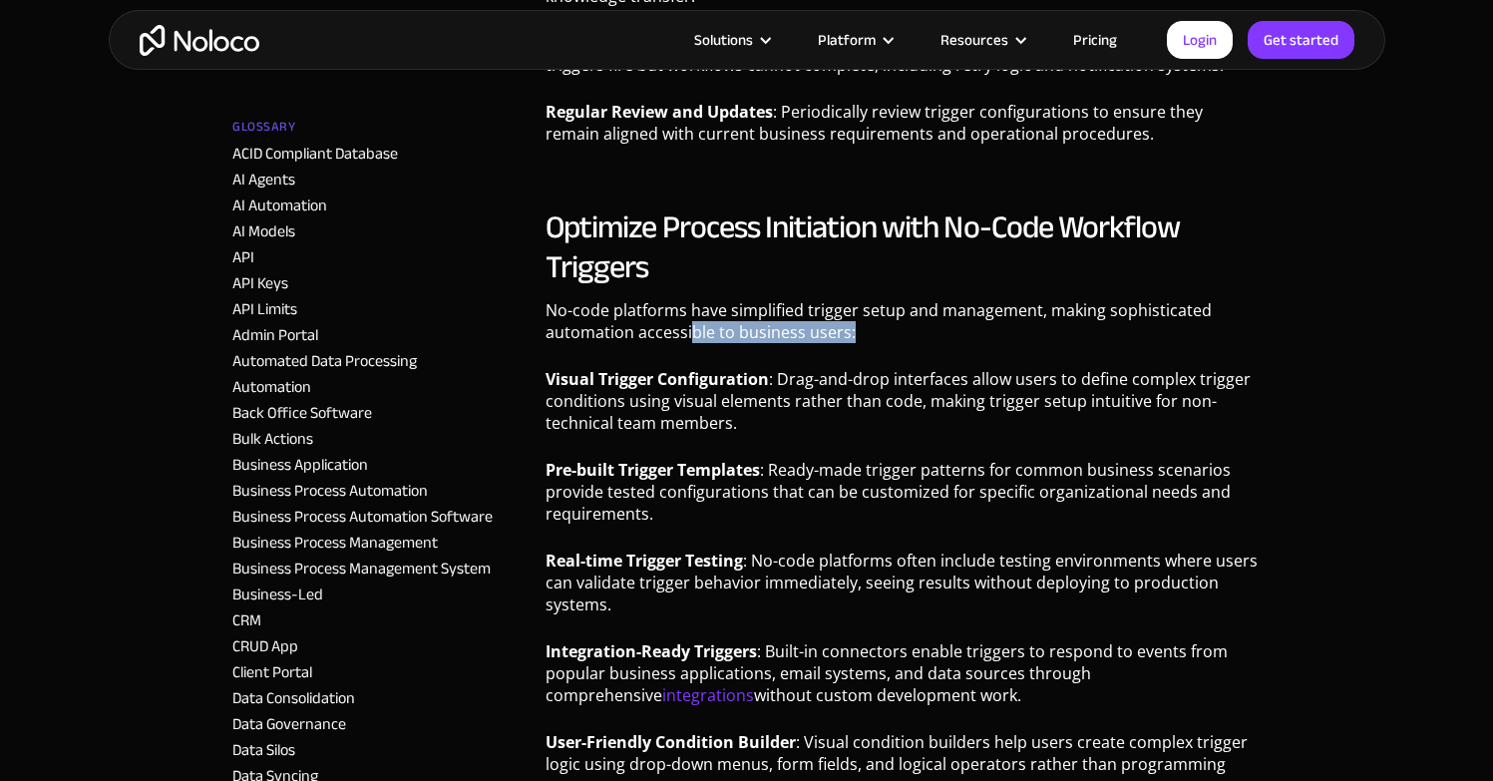
click at [692, 301] on p "No-code platforms have simplified trigger setup and management, making sophisti…" at bounding box center [902, 328] width 715 height 59
click at [693, 299] on p "No-code platforms have simplified trigger setup and management, making sophisti…" at bounding box center [902, 328] width 715 height 59
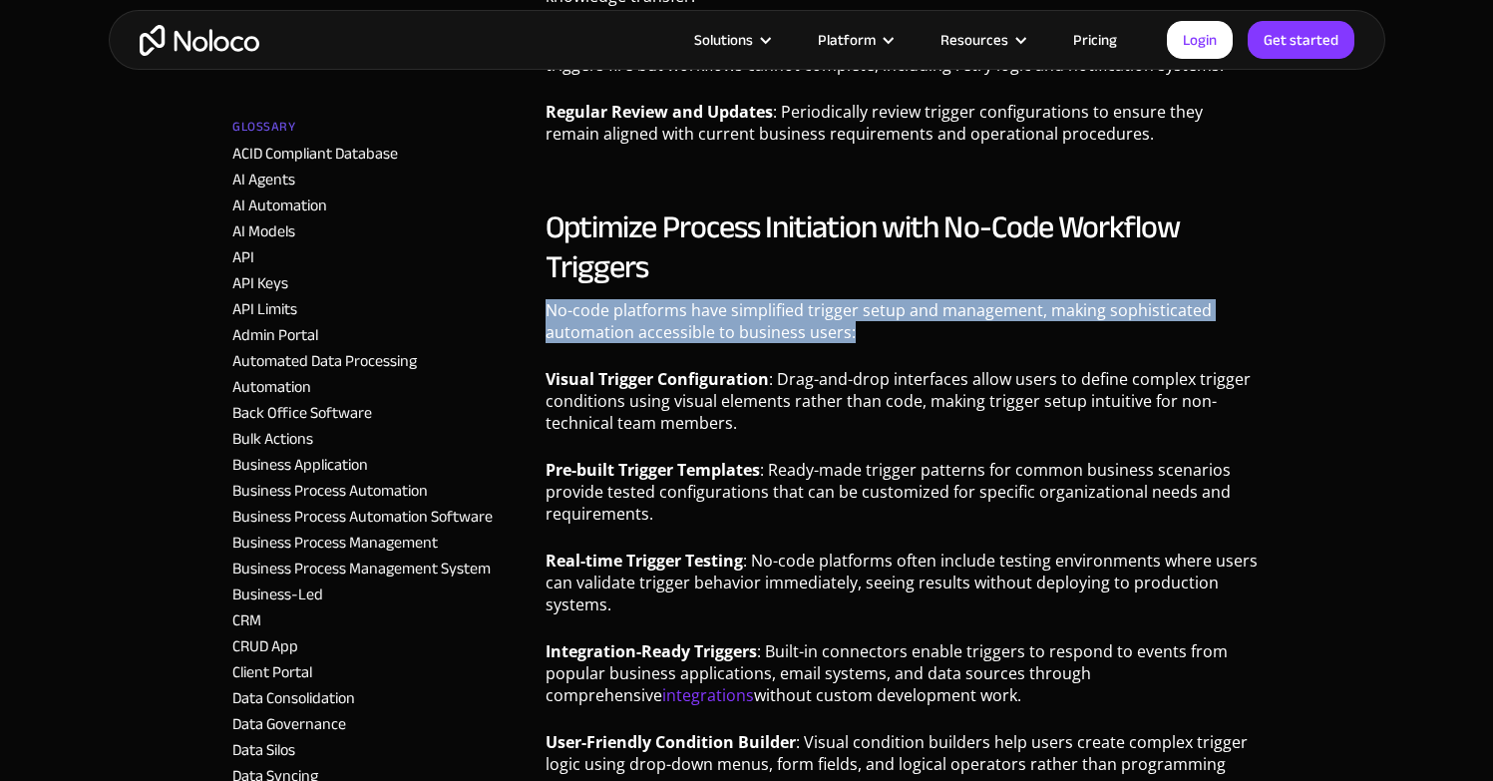
click at [693, 299] on p "No-code platforms have simplified trigger setup and management, making sophisti…" at bounding box center [902, 328] width 715 height 59
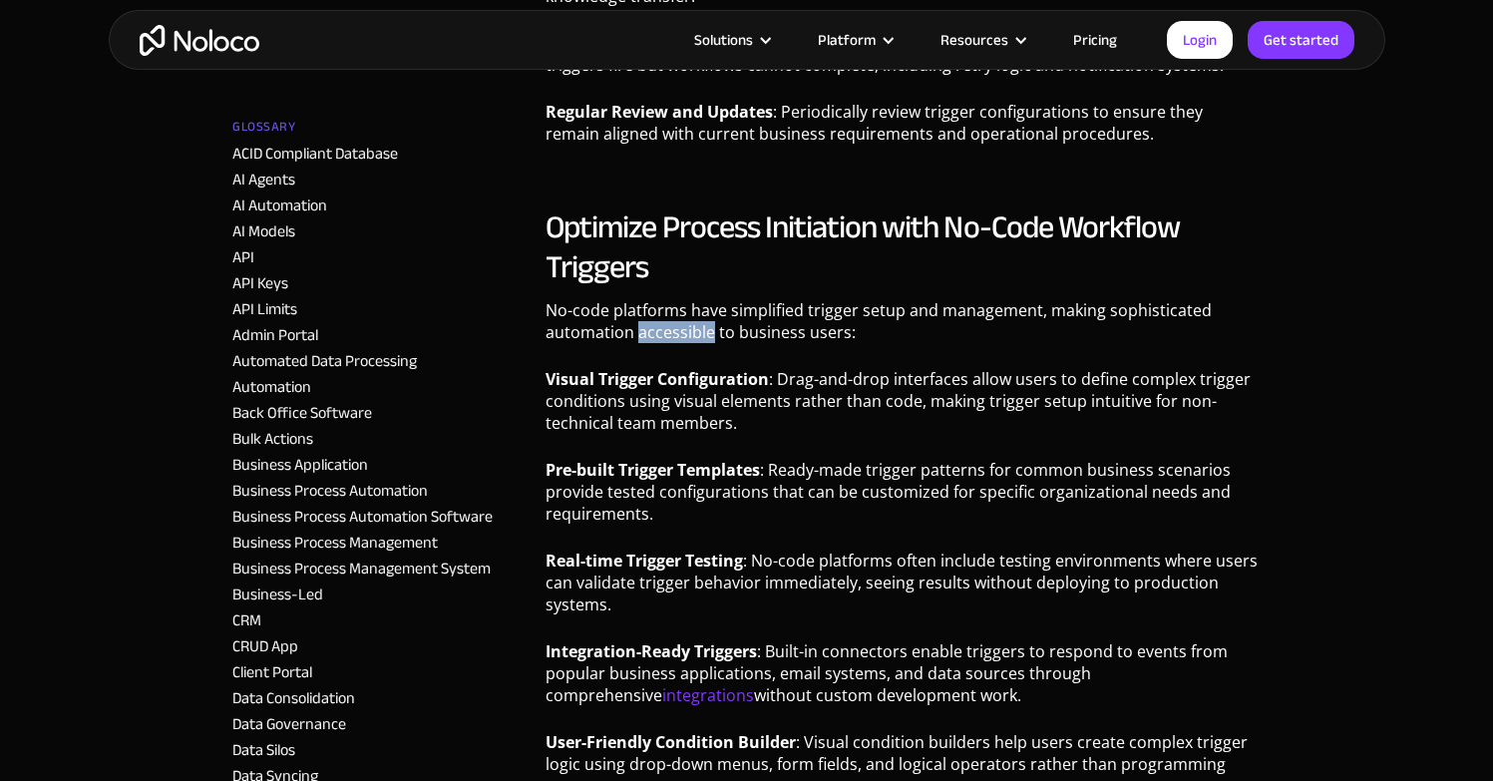
click at [693, 299] on p "No-code platforms have simplified trigger setup and management, making sophisti…" at bounding box center [902, 328] width 715 height 59
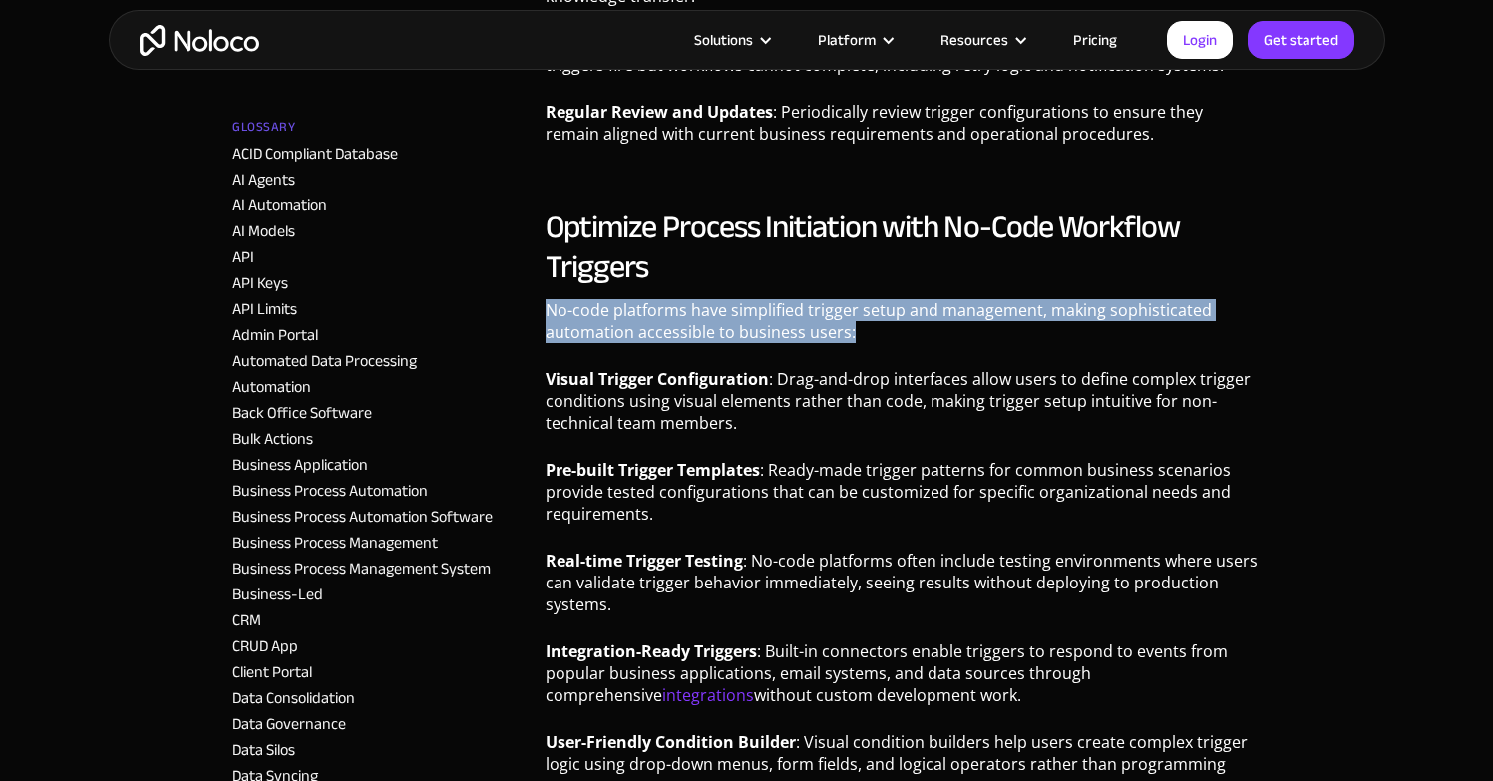
click at [693, 299] on p "No-code platforms have simplified trigger setup and management, making sophisti…" at bounding box center [902, 328] width 715 height 59
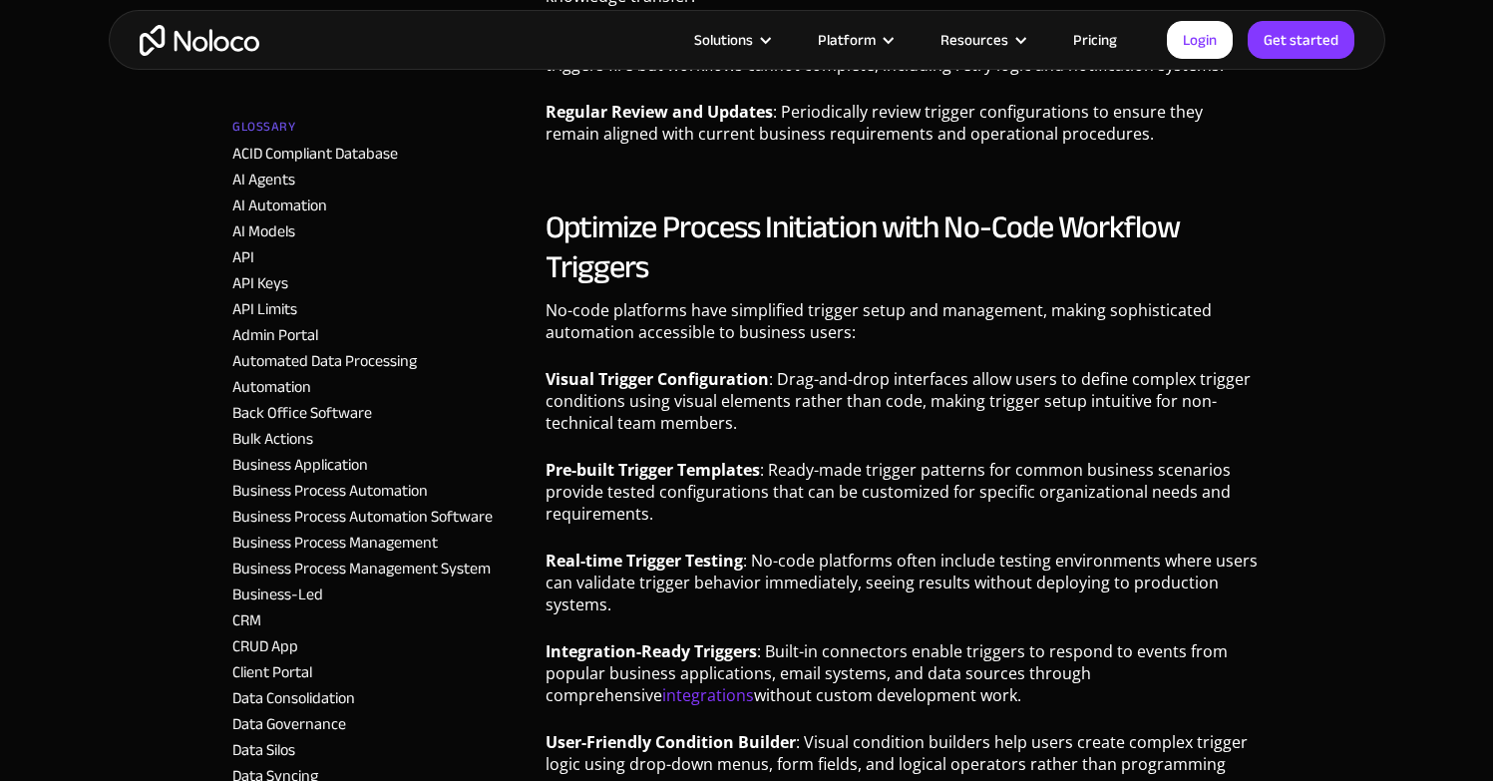
click at [688, 368] on strong "Visual Trigger Configuration" at bounding box center [656, 379] width 223 height 22
click at [689, 368] on strong "Visual Trigger Configuration" at bounding box center [656, 379] width 223 height 22
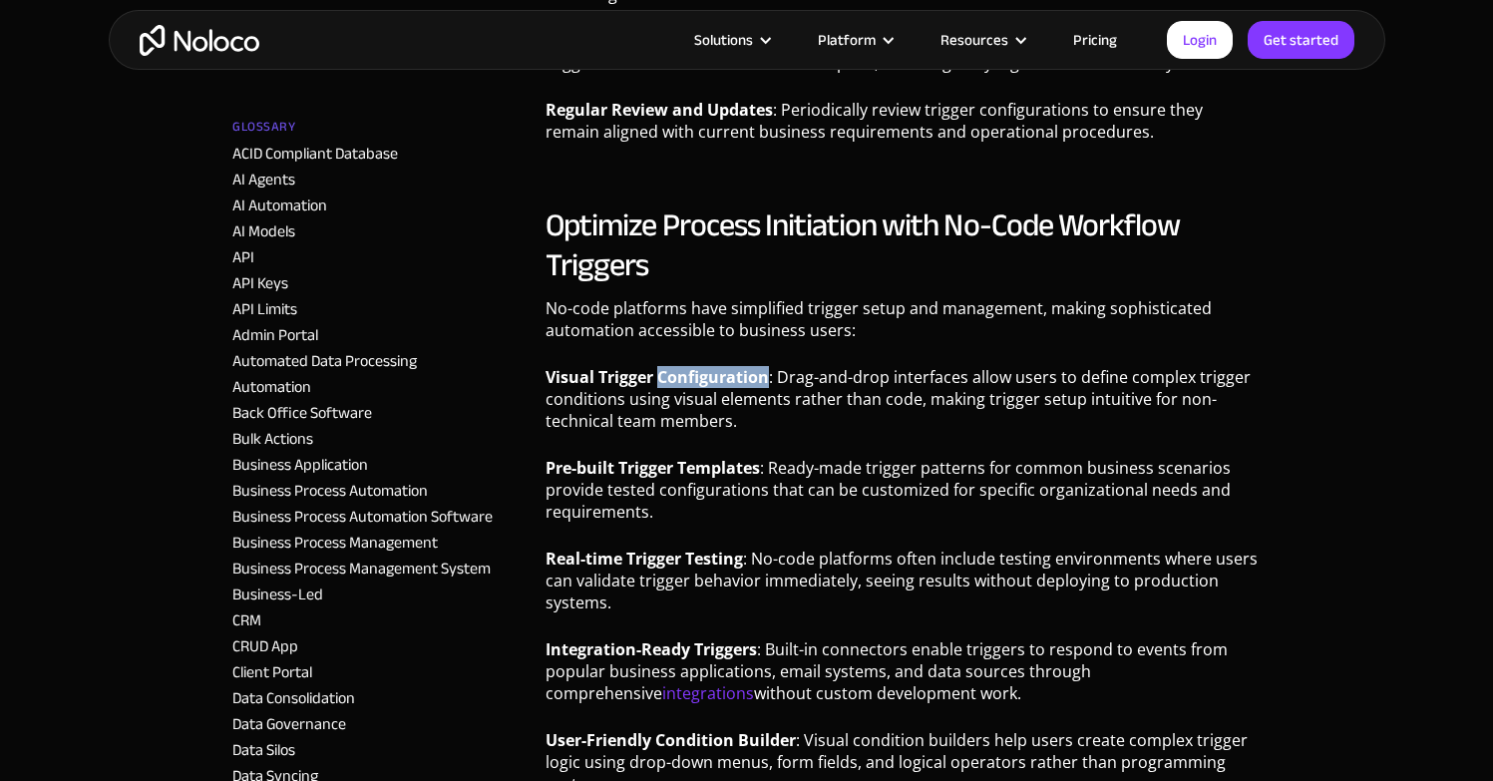
scroll to position [4273, 0]
click at [702, 228] on h2 "Optimize Process Initiation with No-Code Workflow Triggers" at bounding box center [902, 243] width 715 height 80
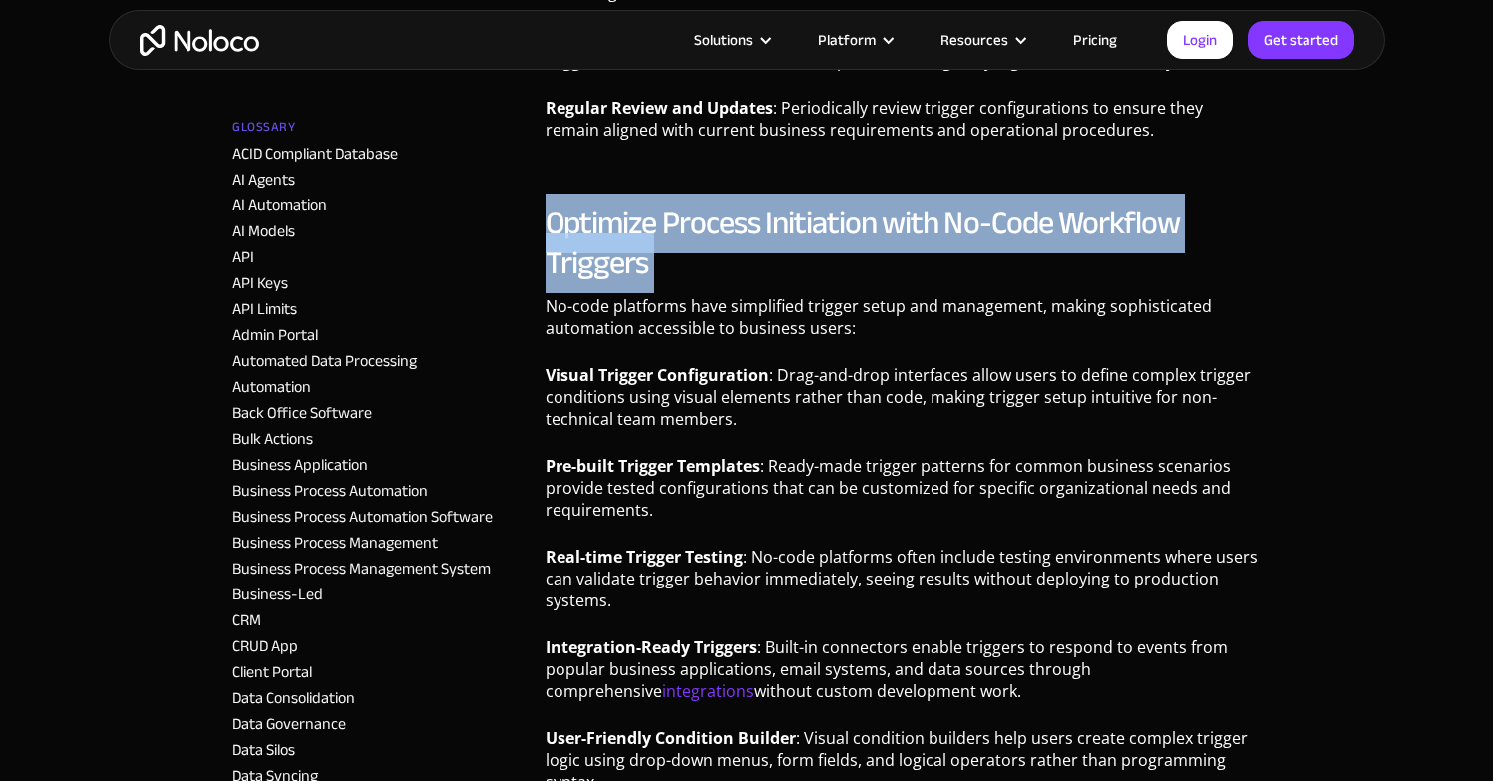
click at [702, 229] on h2 "Optimize Process Initiation with No-Code Workflow Triggers" at bounding box center [902, 243] width 715 height 80
